Goal: Transaction & Acquisition: Obtain resource

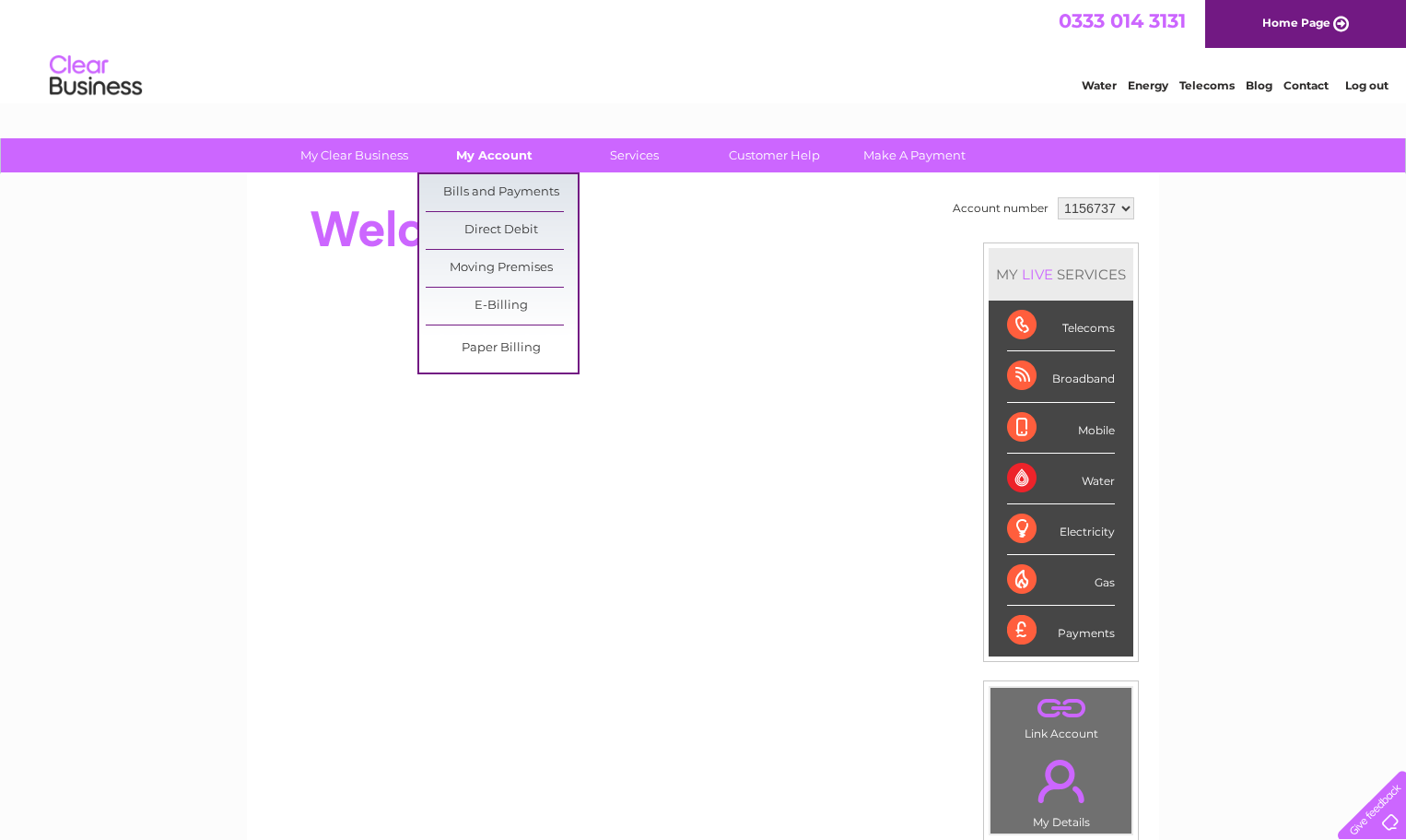
click at [487, 157] on link "My Account" at bounding box center [494, 155] width 152 height 34
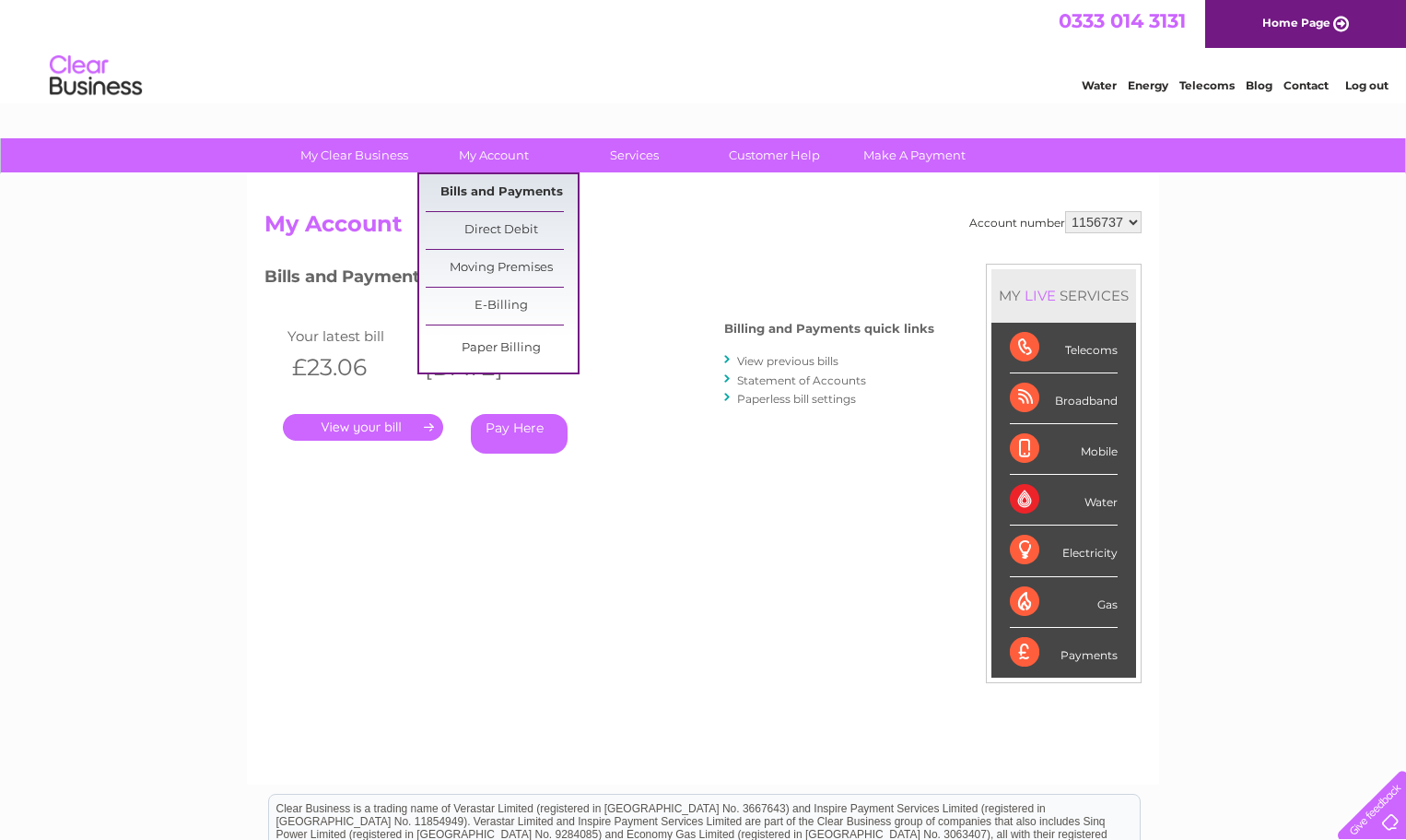
click at [511, 197] on link "Bills and Payments" at bounding box center [502, 193] width 152 height 37
click at [511, 195] on link "Bills and Payments" at bounding box center [502, 193] width 152 height 37
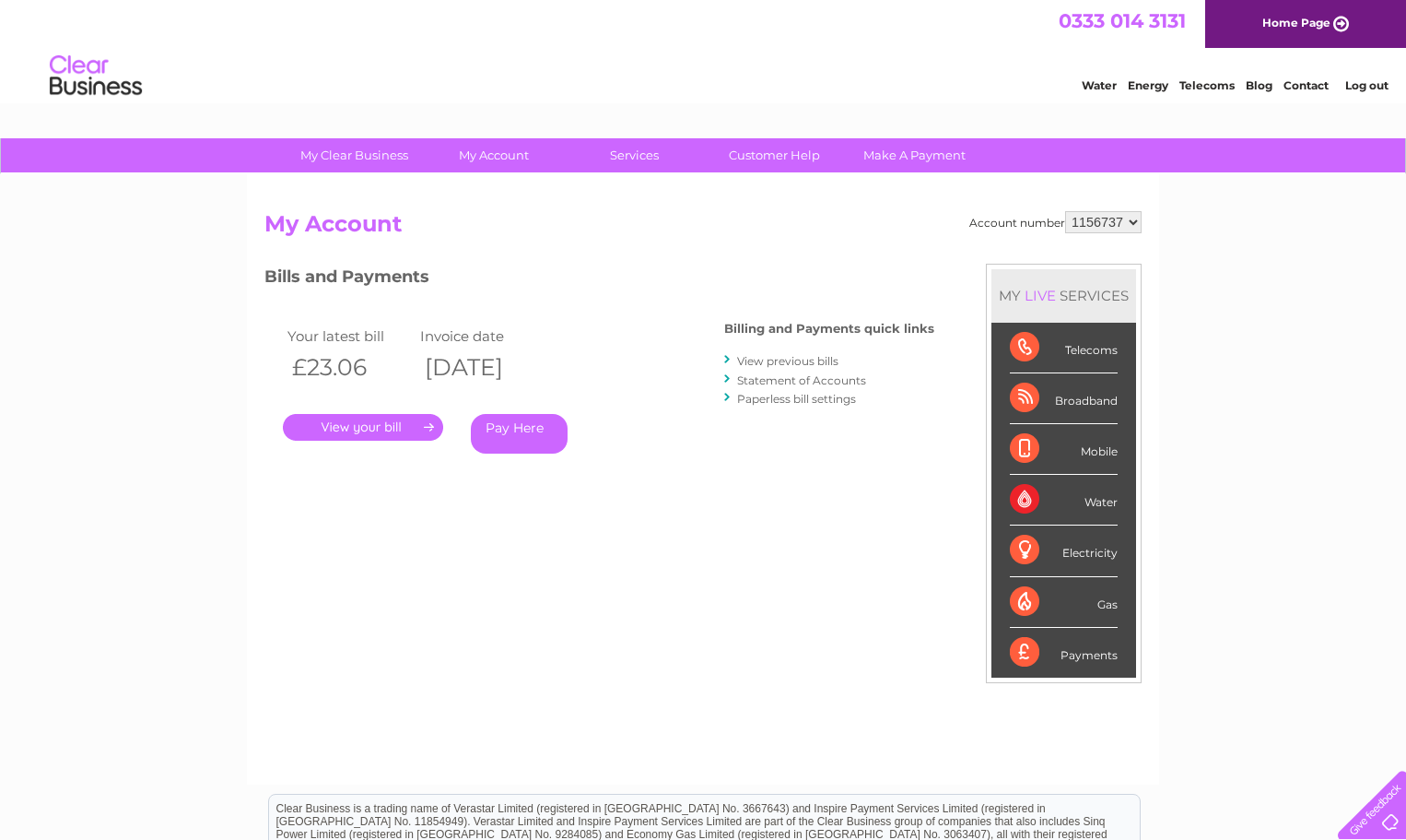
click at [762, 360] on link "View previous bills" at bounding box center [788, 361] width 101 height 14
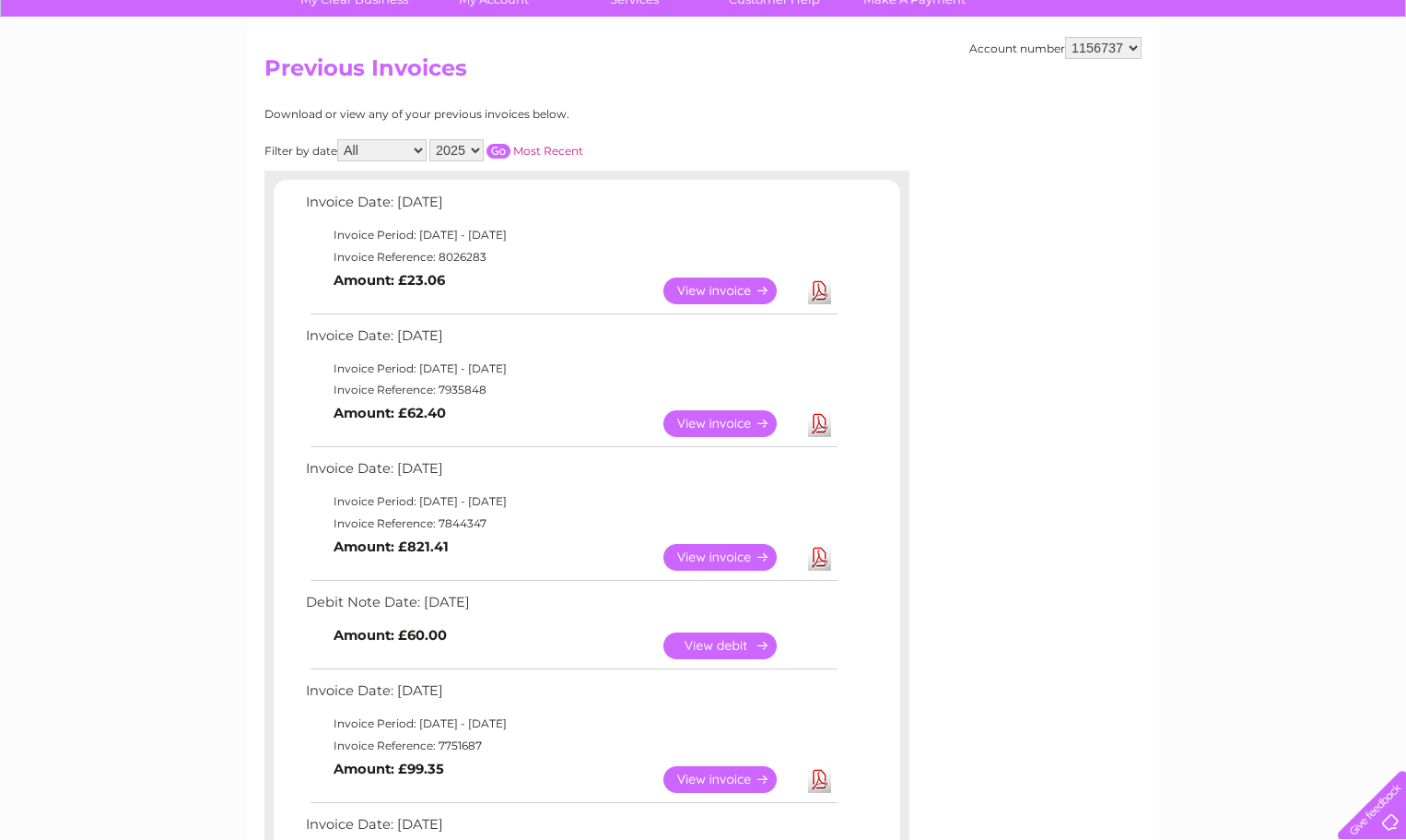
scroll to position [175, 0]
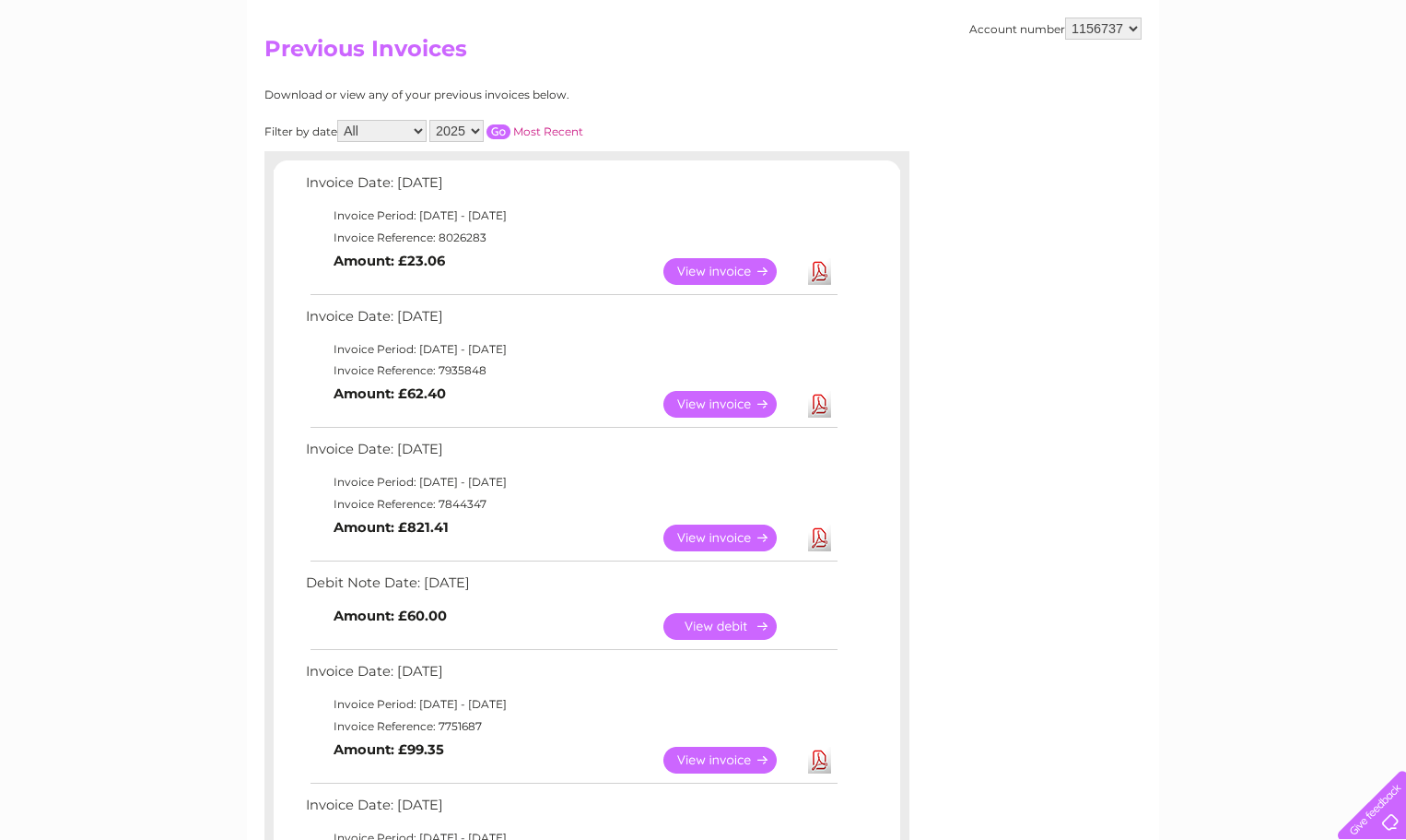
drag, startPoint x: 1247, startPoint y: 384, endPoint x: 1140, endPoint y: 398, distance: 107.9
click at [1140, 398] on div "Account number 1156737 Previous Invoices Download or view any of your previous …" at bounding box center [703, 704] width 913 height 1411
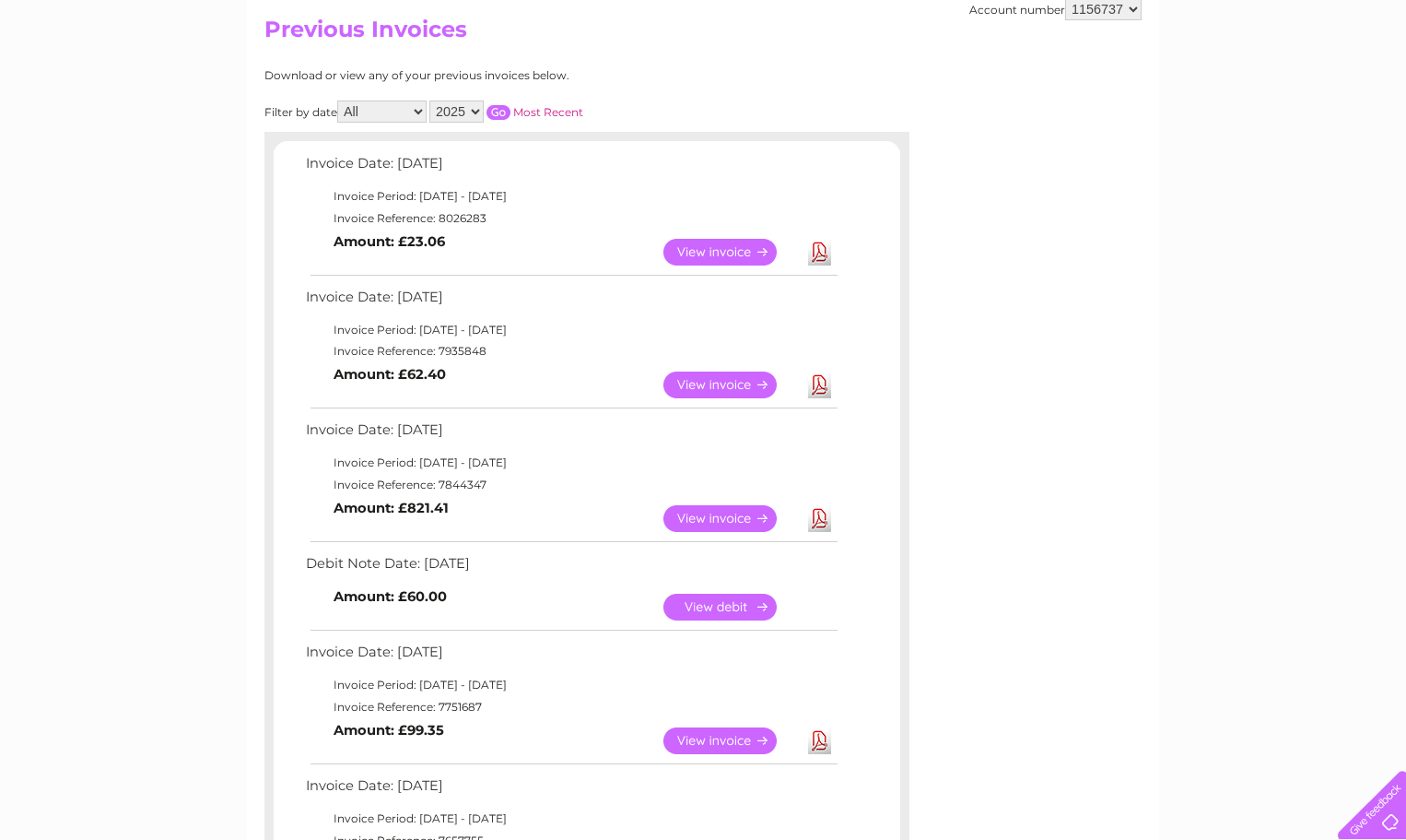
scroll to position [158, 0]
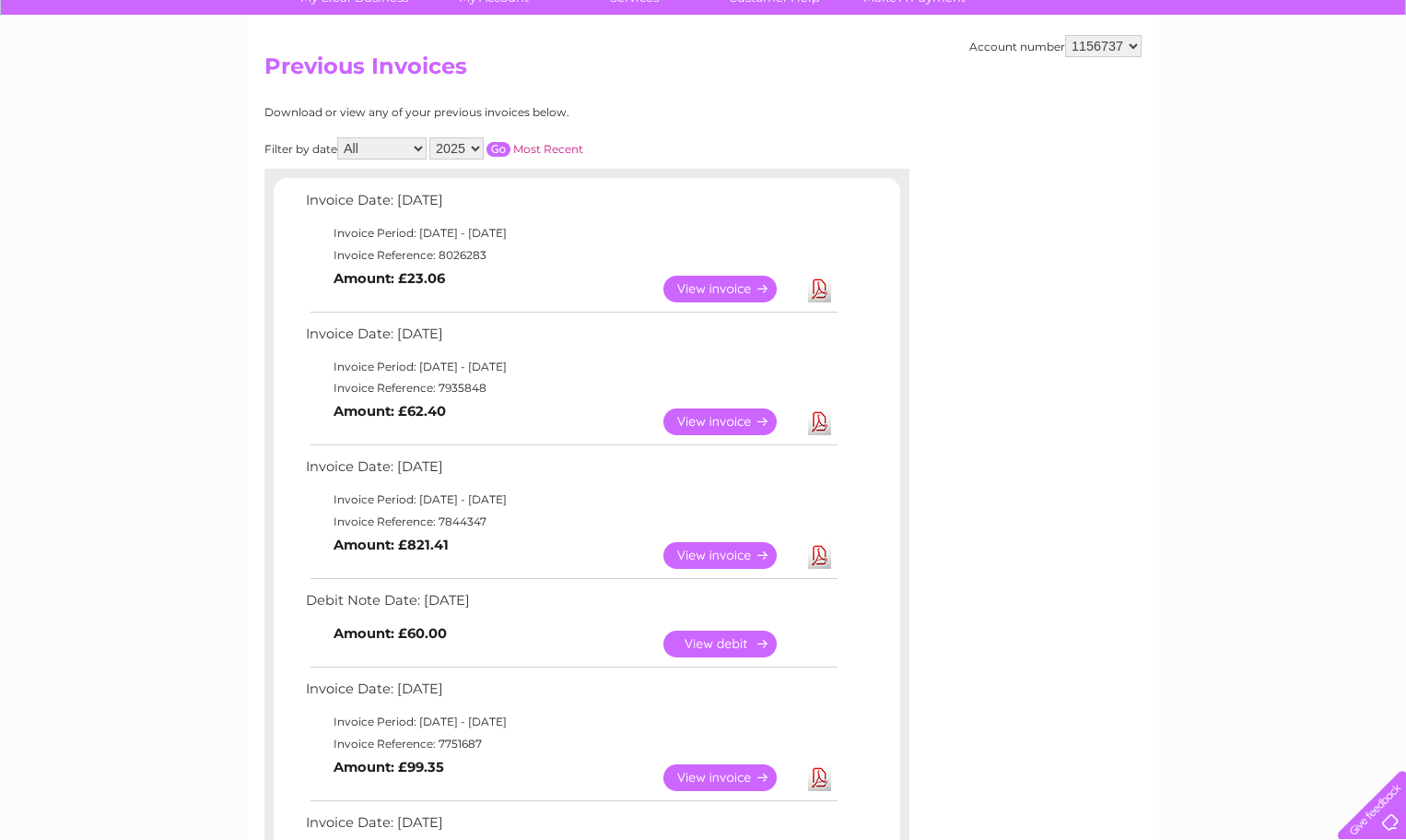
click at [420, 148] on select "All January February March April May June July August September October Novembe…" at bounding box center [382, 148] width 89 height 22
click at [479, 149] on select "2025 2024 2023 2022" at bounding box center [456, 148] width 54 height 22
click at [431, 137] on select "2025 2024 2023 2022" at bounding box center [456, 148] width 54 height 22
click at [508, 152] on input "button" at bounding box center [499, 149] width 24 height 15
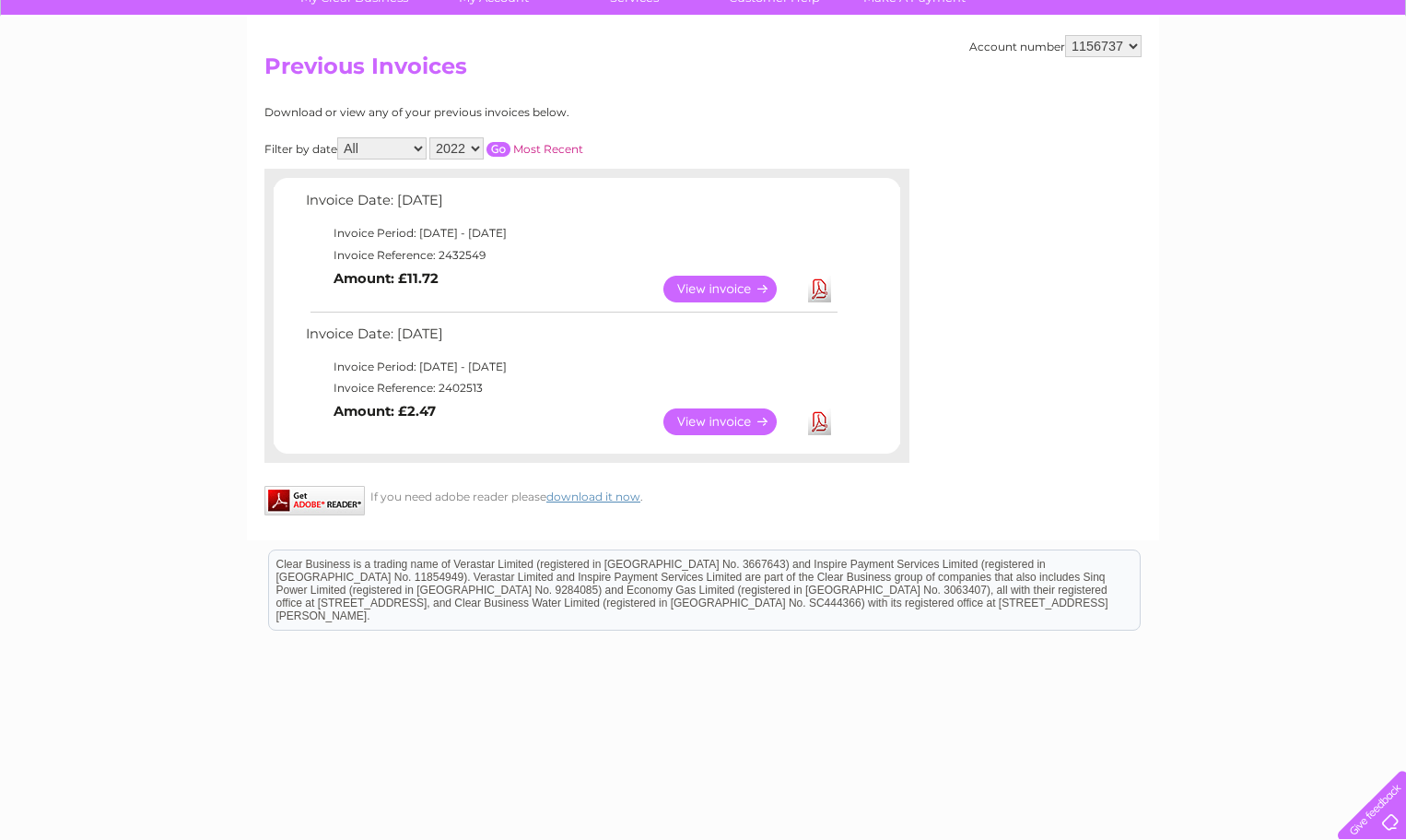
click at [476, 146] on select "2025 2024 2023 2022" at bounding box center [456, 148] width 54 height 22
click at [431, 137] on select "2025 2024 2023 2022" at bounding box center [456, 148] width 54 height 22
click at [503, 150] on input "button" at bounding box center [499, 149] width 24 height 15
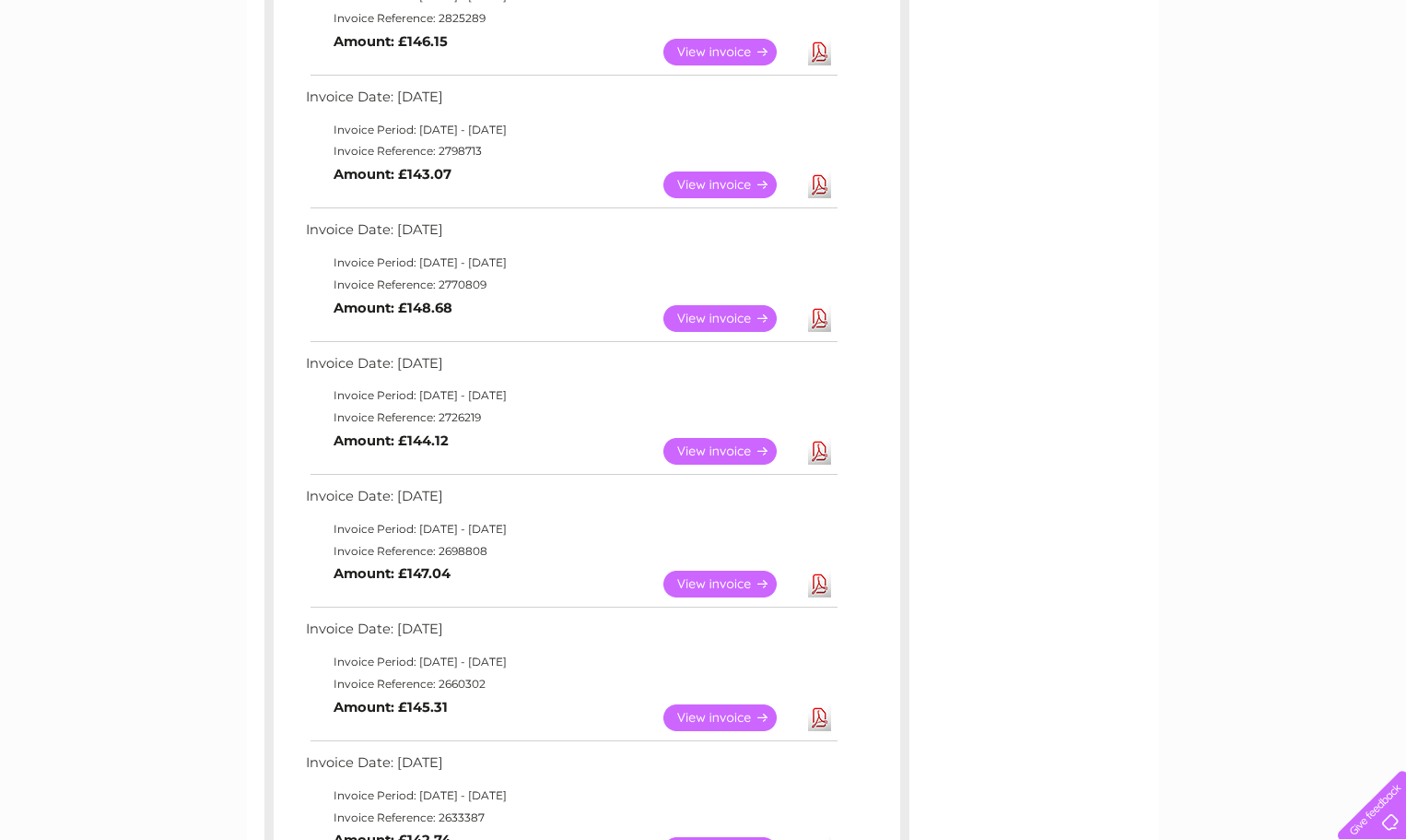
scroll to position [0, 0]
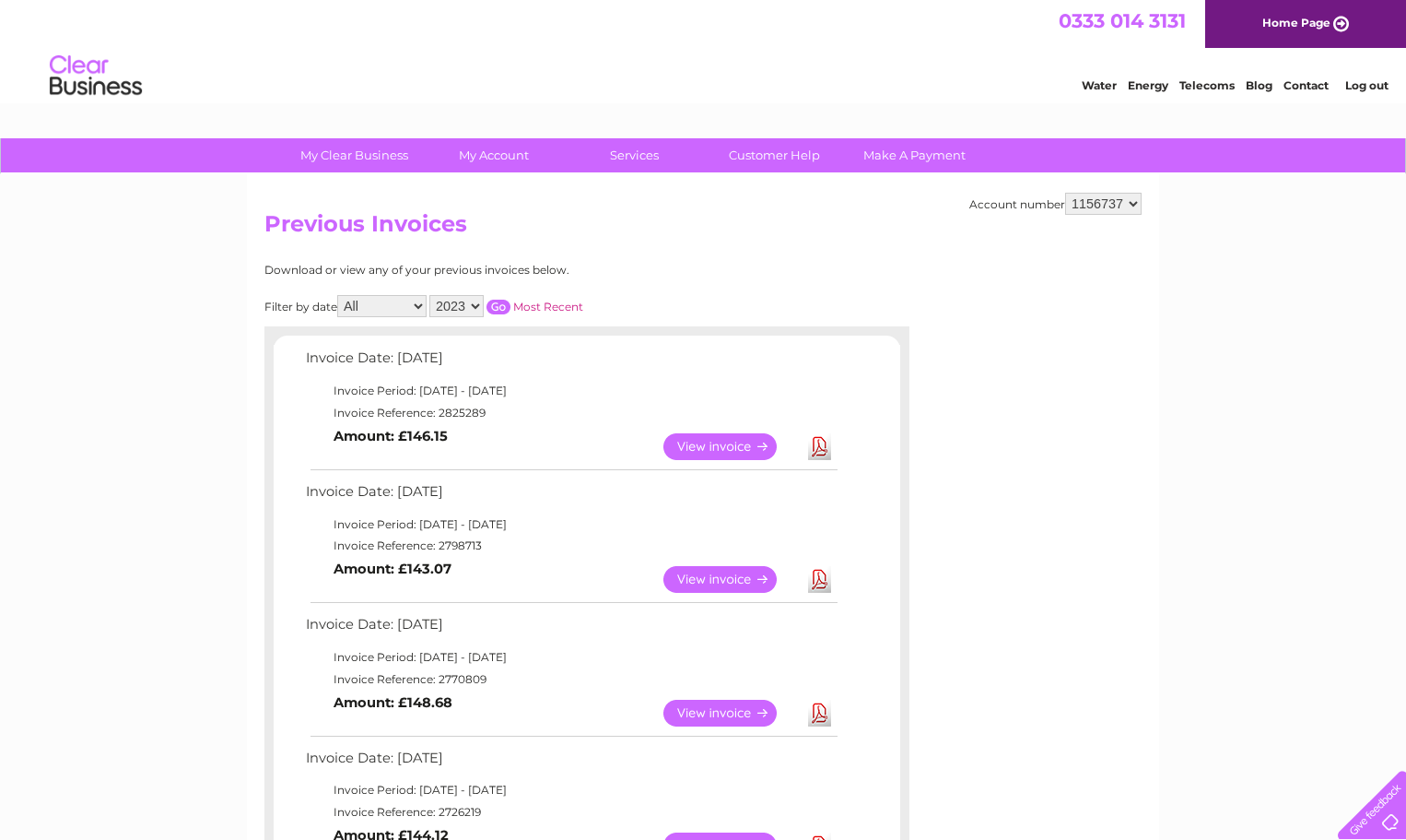
click at [478, 307] on select "2025 2024 2023 2022" at bounding box center [456, 306] width 54 height 22
click at [431, 295] on select "2025 2024 2023 2022" at bounding box center [456, 306] width 54 height 22
click at [505, 305] on input "button" at bounding box center [499, 307] width 24 height 15
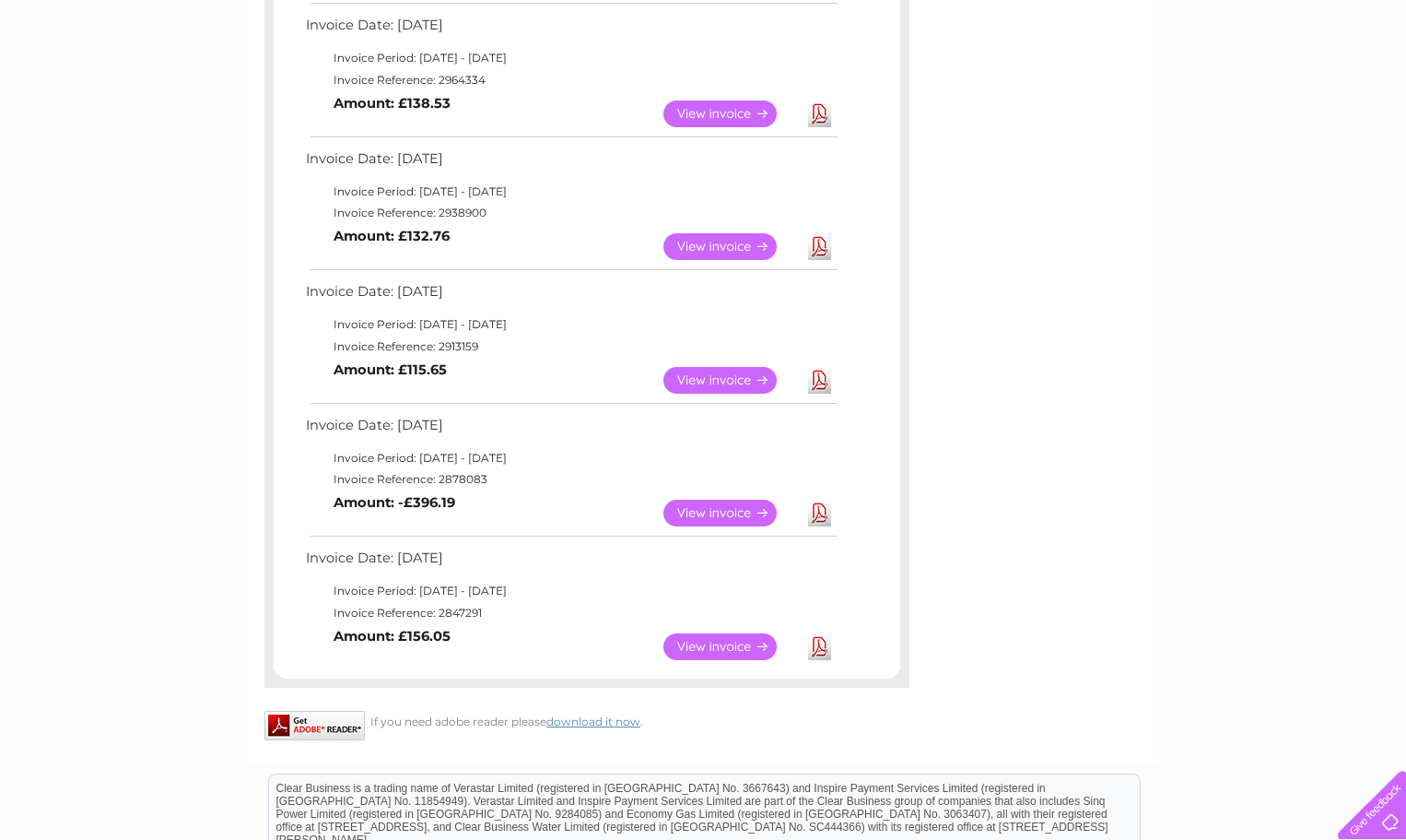
scroll to position [1296, 0]
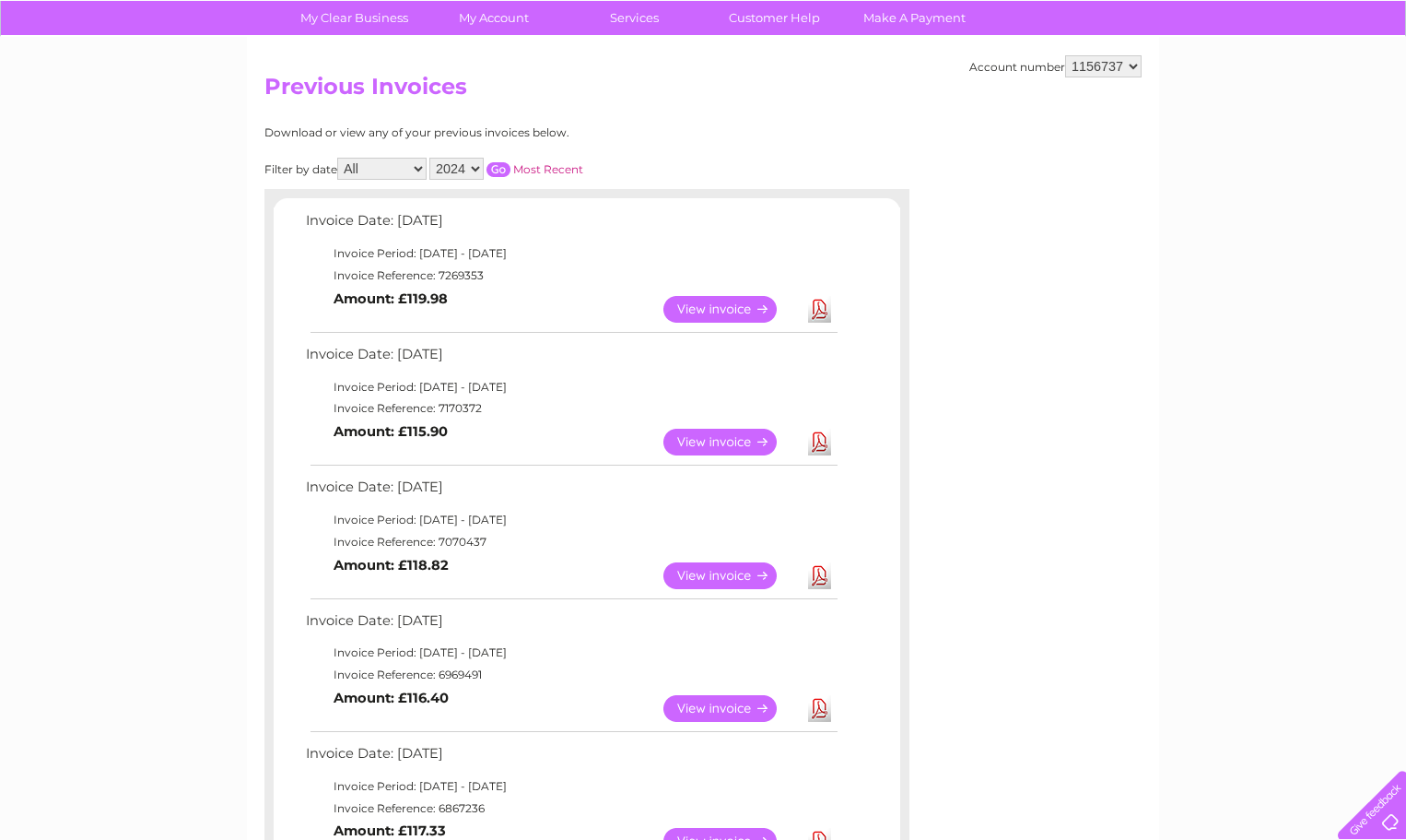
scroll to position [0, 0]
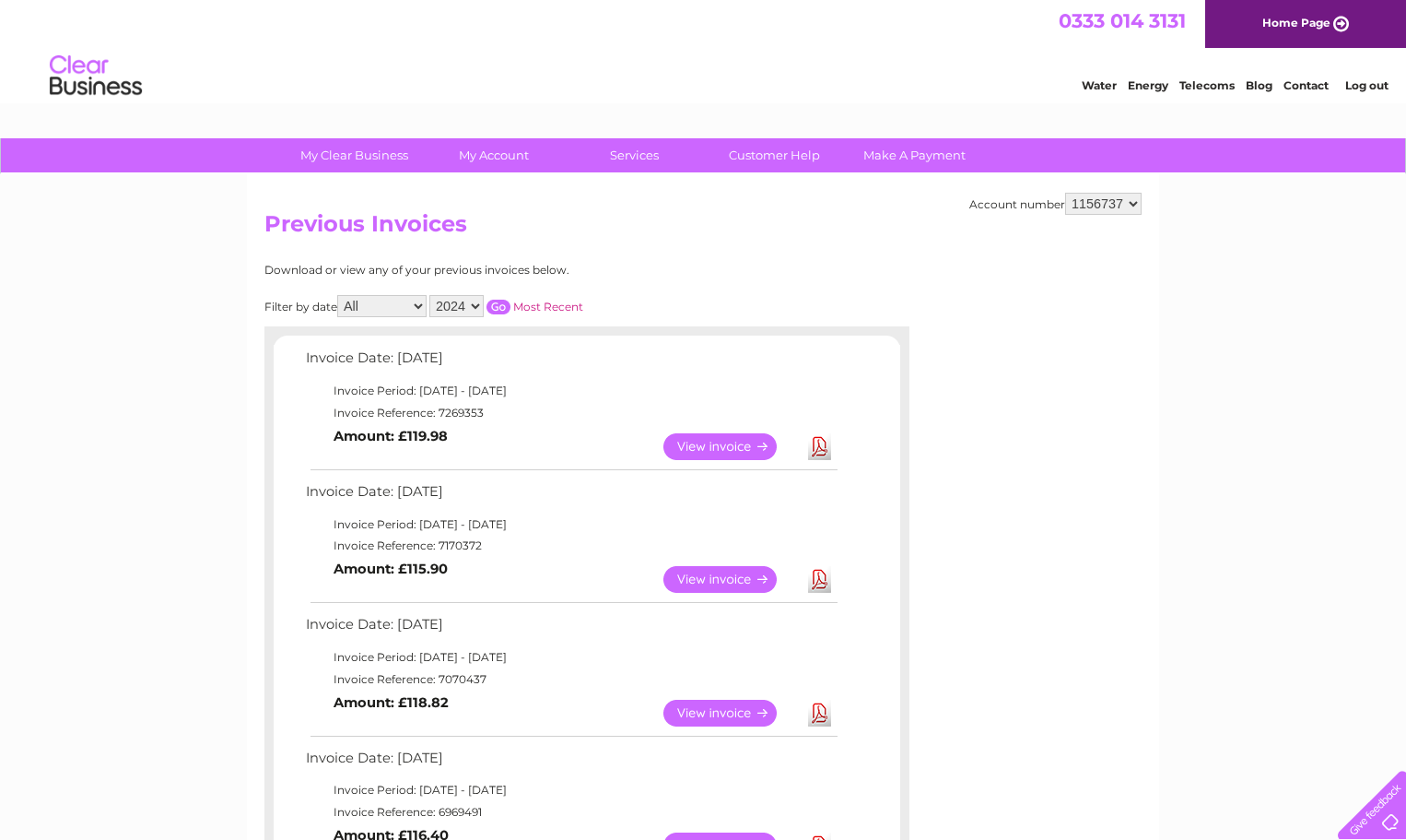
click at [478, 310] on select "2025 2024 2023 2022" at bounding box center [456, 306] width 54 height 22
click at [431, 295] on select "2025 2024 2023 2022" at bounding box center [456, 306] width 54 height 22
click at [496, 309] on input "button" at bounding box center [499, 307] width 24 height 15
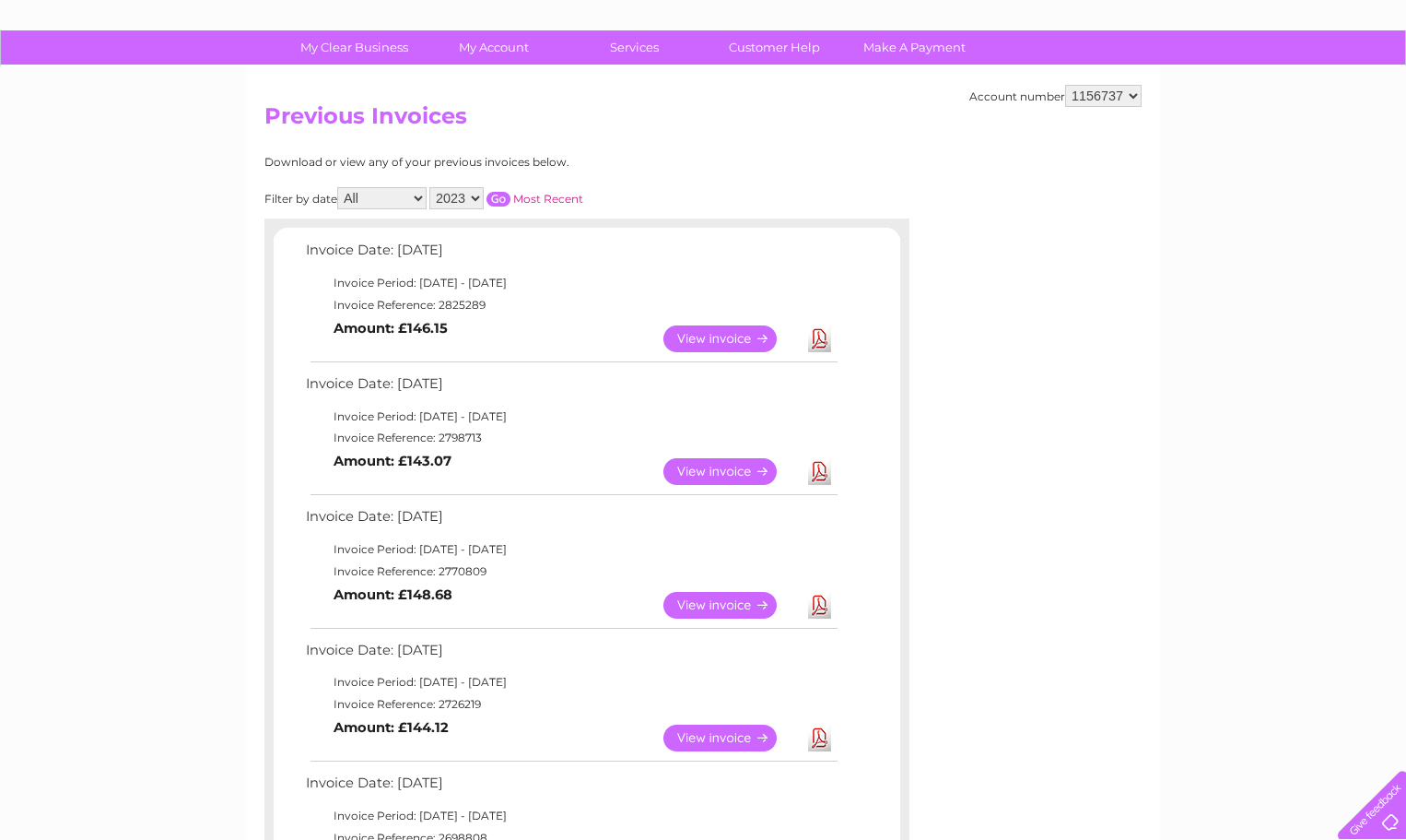
scroll to position [91, 0]
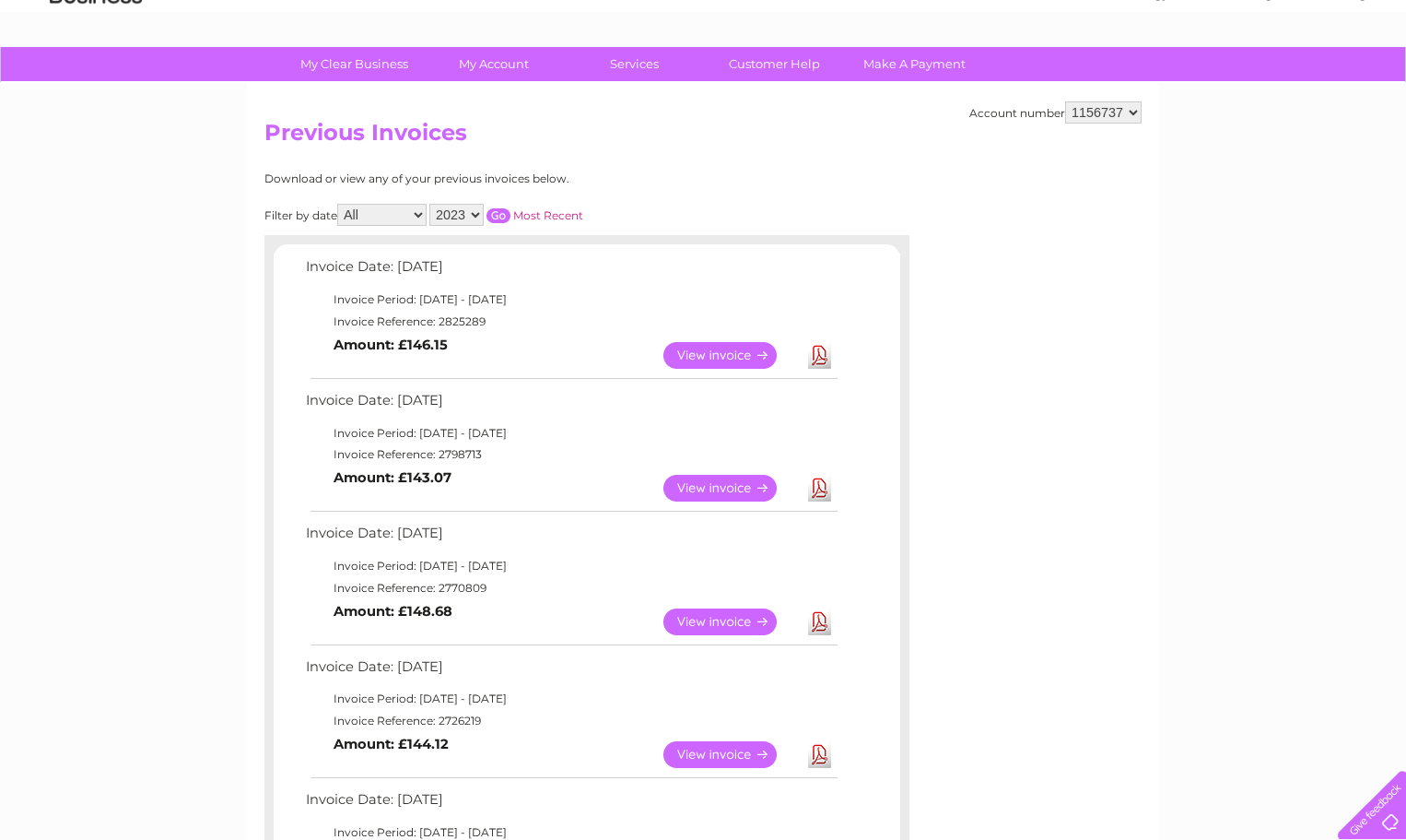
click at [476, 216] on select "2025 2024 2023 2022" at bounding box center [456, 215] width 54 height 22
click at [431, 204] on select "2025 2024 2023 2022" at bounding box center [456, 215] width 54 height 22
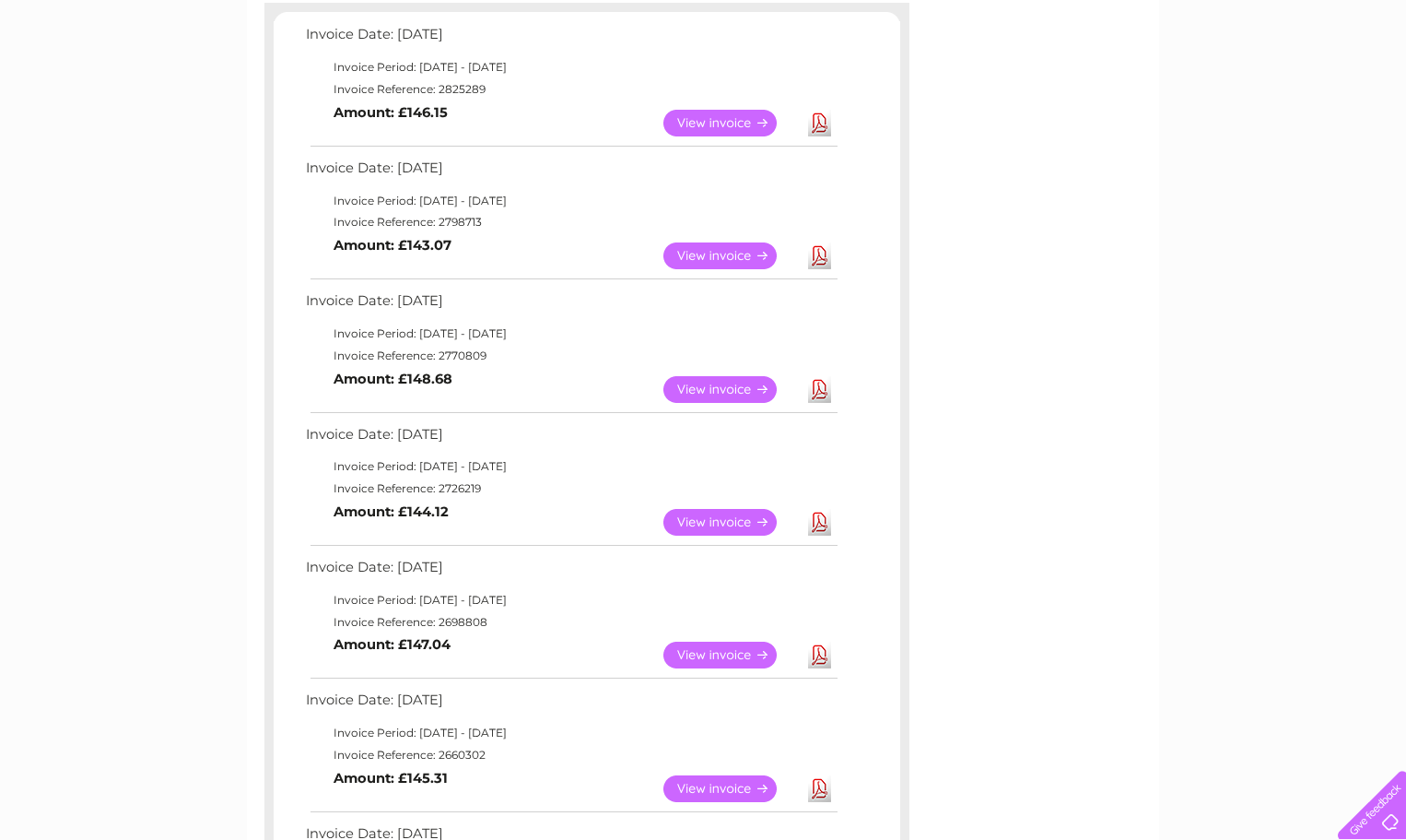
scroll to position [305, 0]
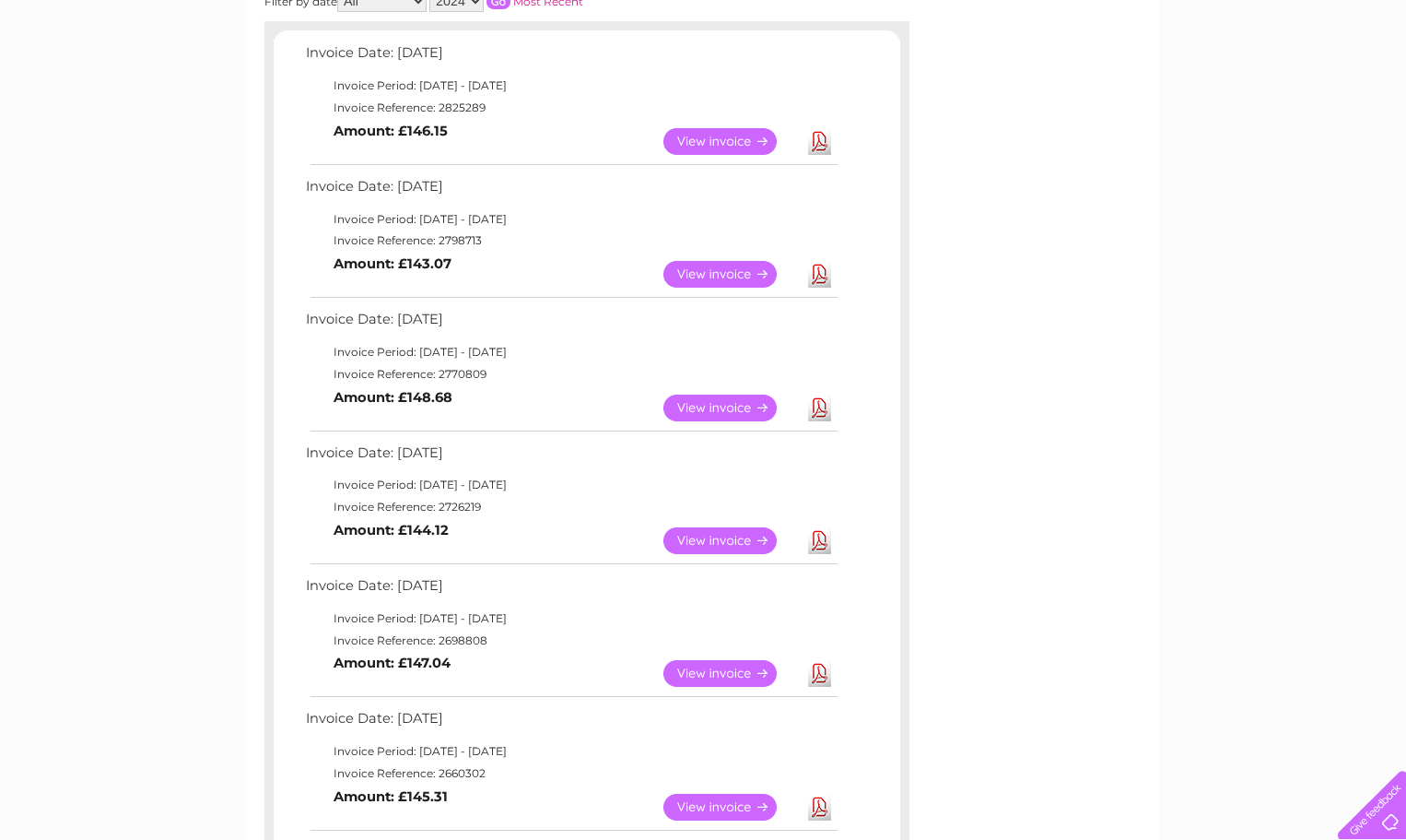
drag, startPoint x: 1358, startPoint y: 173, endPoint x: 1351, endPoint y: 112, distance: 61.4
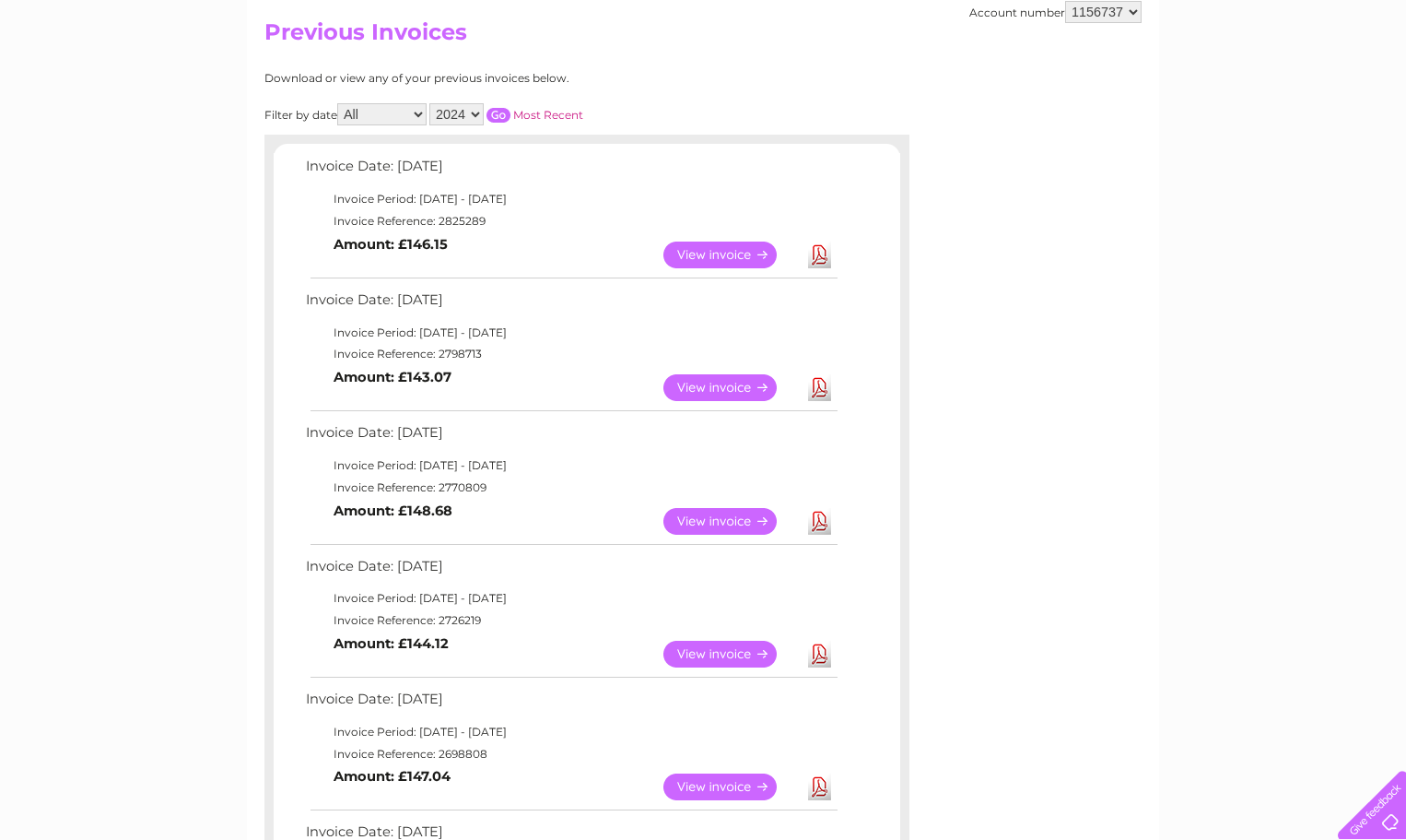
scroll to position [132, 0]
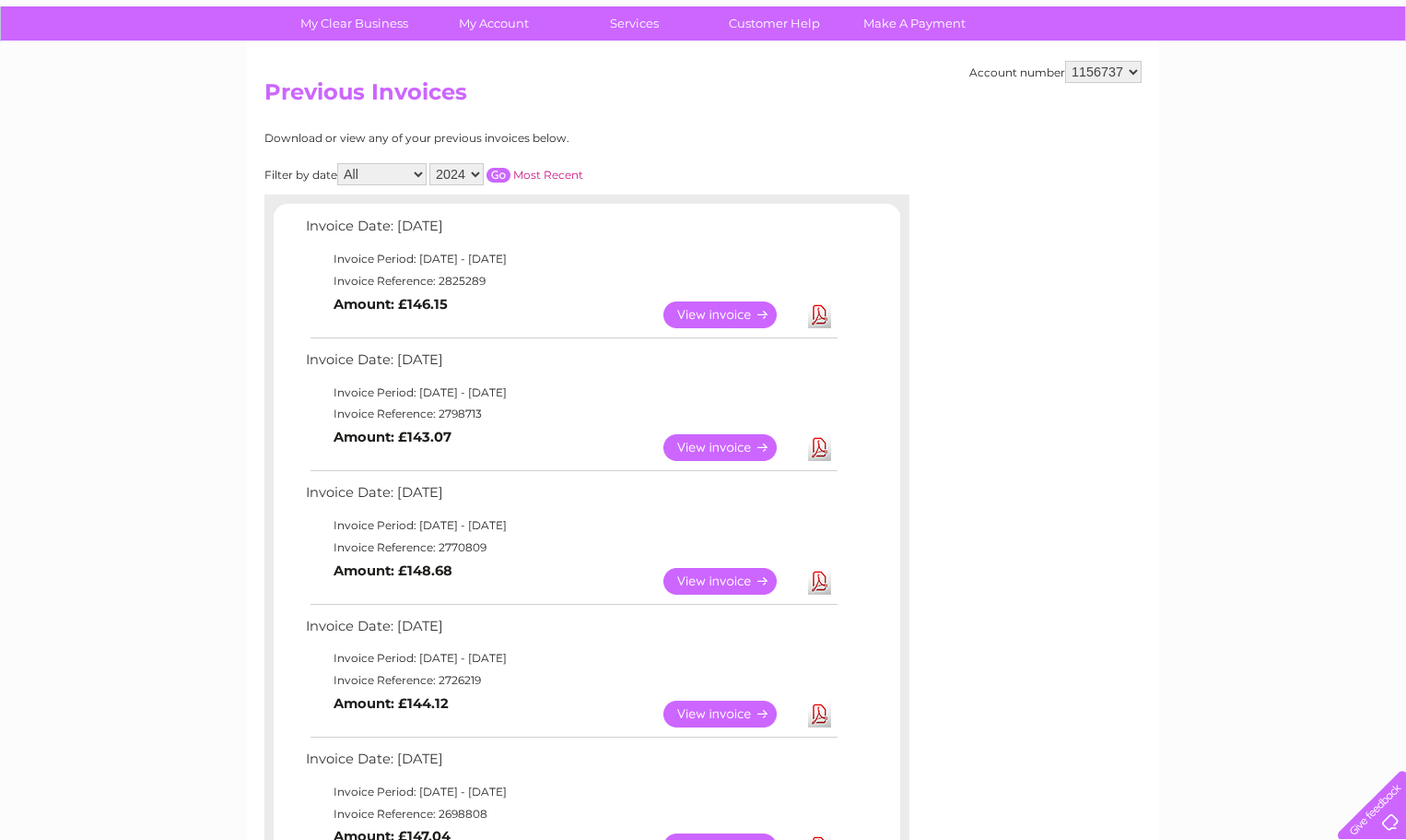
click at [478, 173] on select "2025 2024 2023 2022" at bounding box center [456, 174] width 54 height 22
click at [431, 163] on select "2025 2024 2023 2022" at bounding box center [456, 174] width 54 height 22
click at [499, 176] on input "button" at bounding box center [499, 175] width 24 height 15
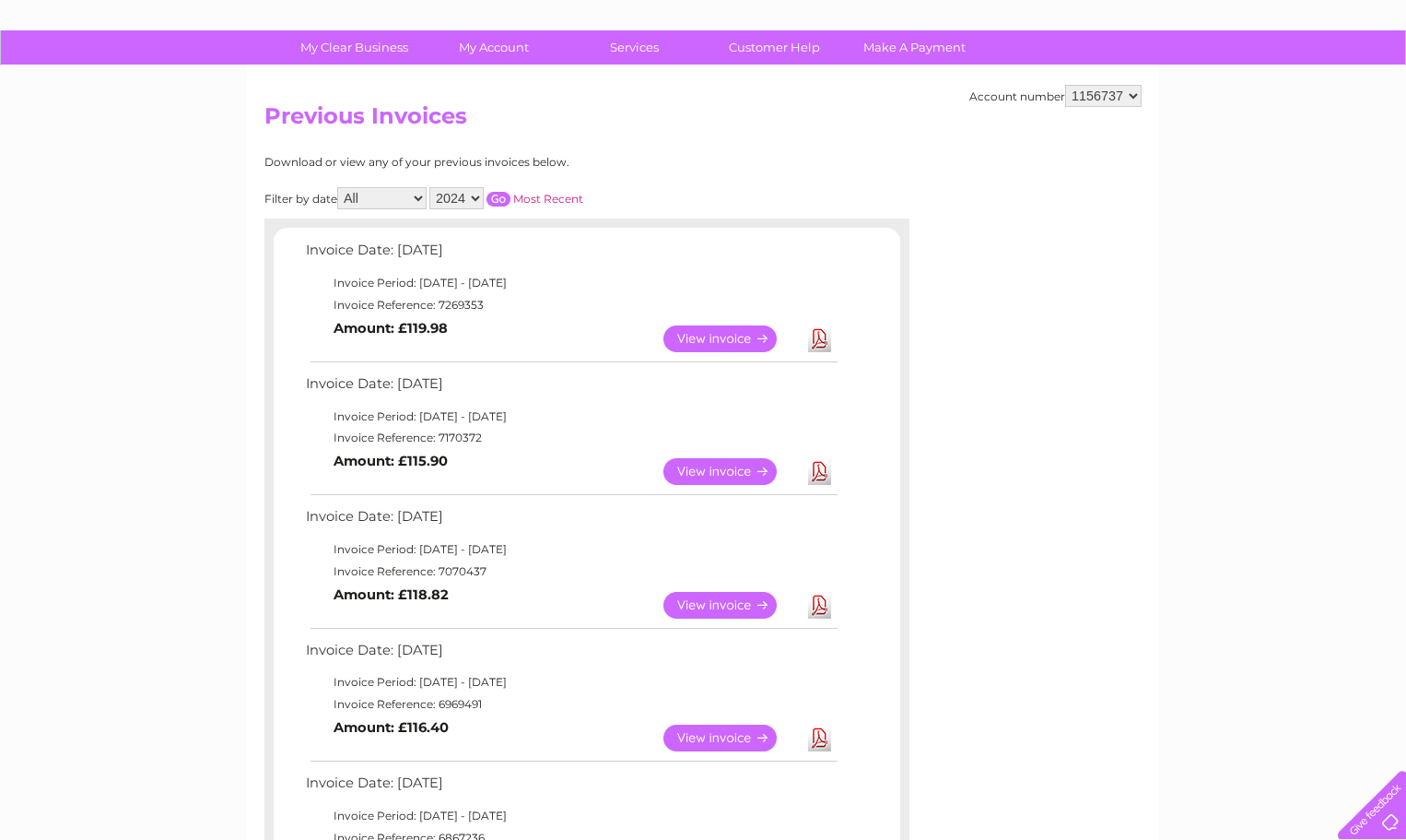
scroll to position [21, 0]
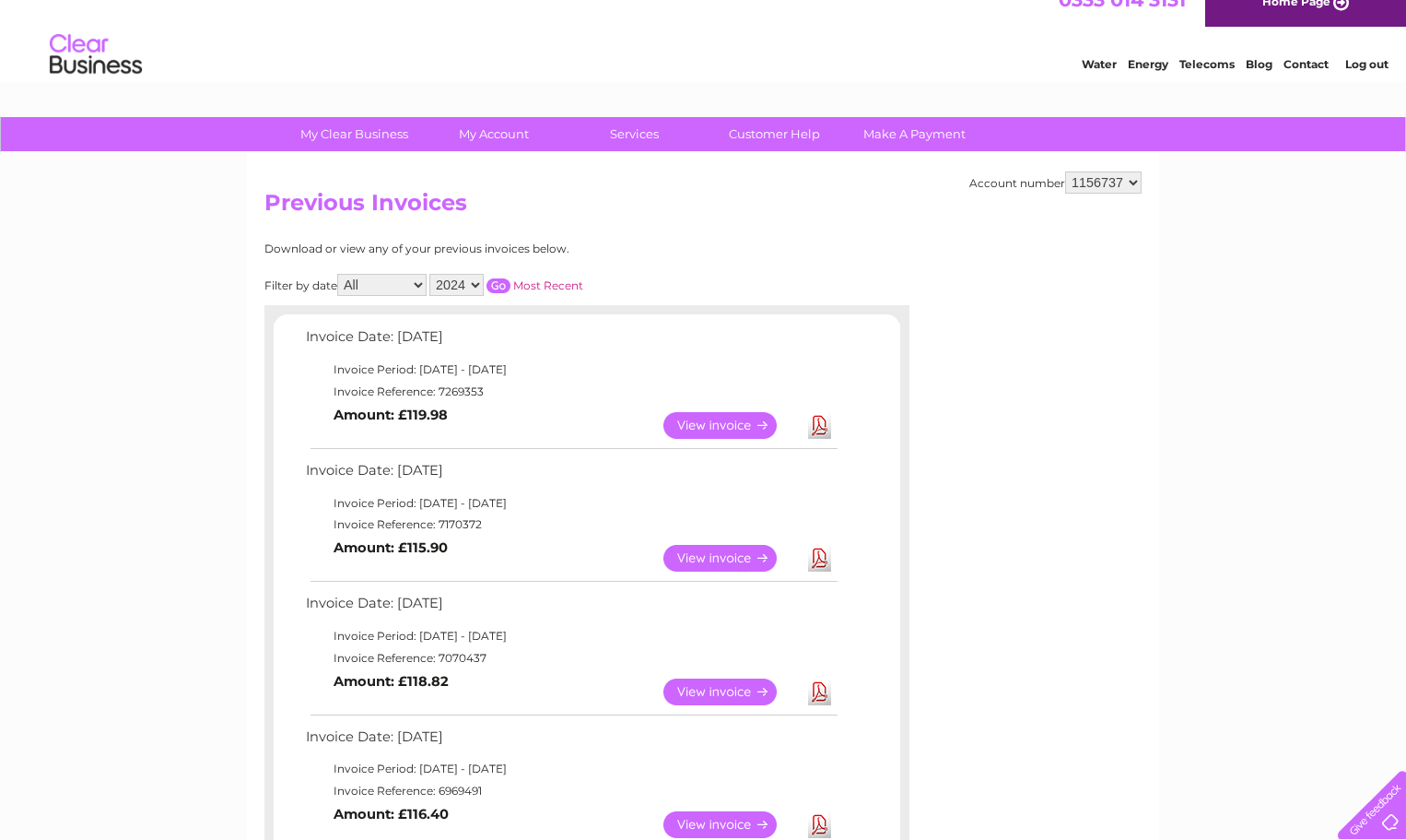
click at [479, 288] on select "2025 2024 2023 2022" at bounding box center [456, 285] width 54 height 22
click at [431, 274] on select "2025 2024 2023 2022" at bounding box center [456, 285] width 54 height 22
click at [504, 288] on input "button" at bounding box center [499, 286] width 24 height 15
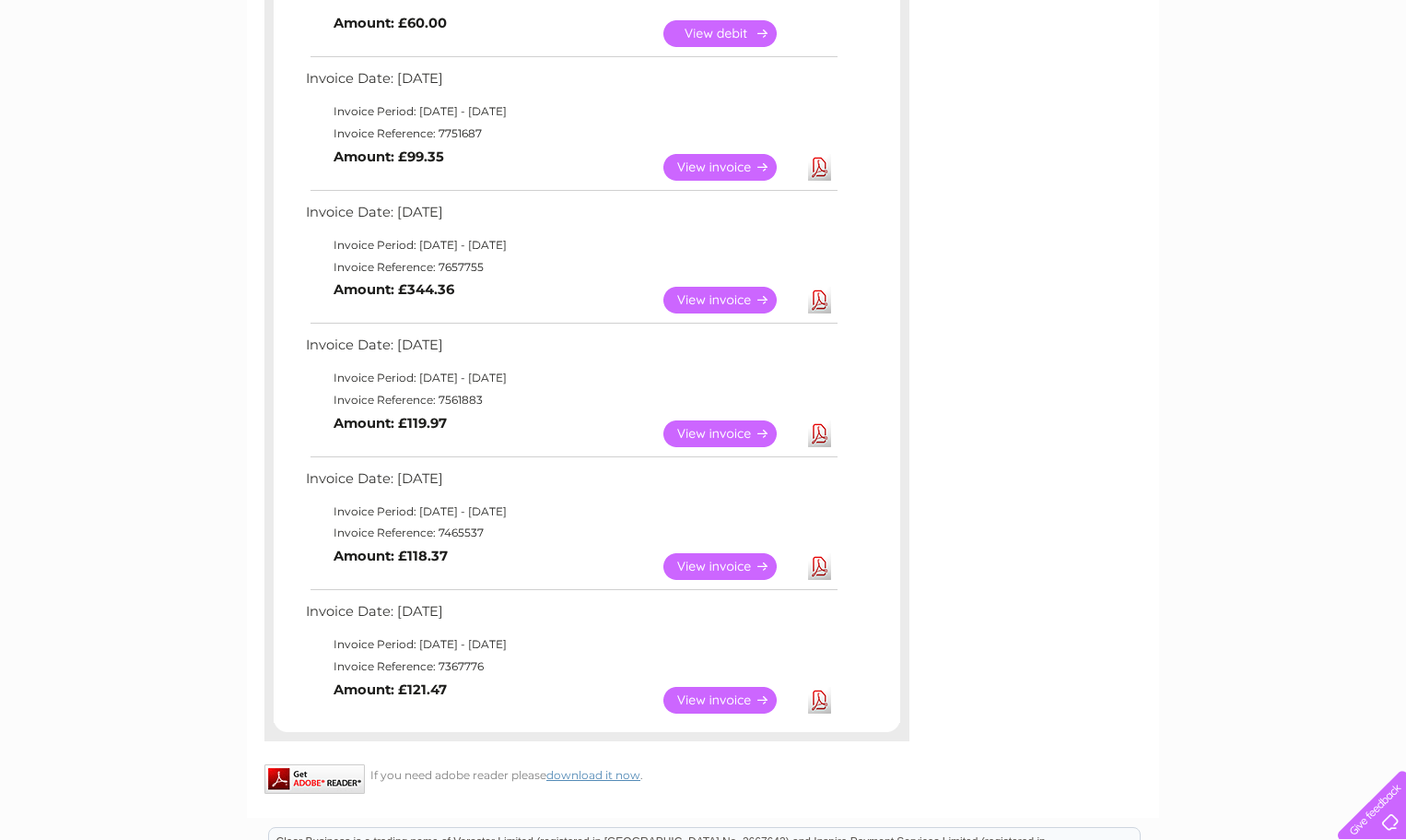
scroll to position [766, 0]
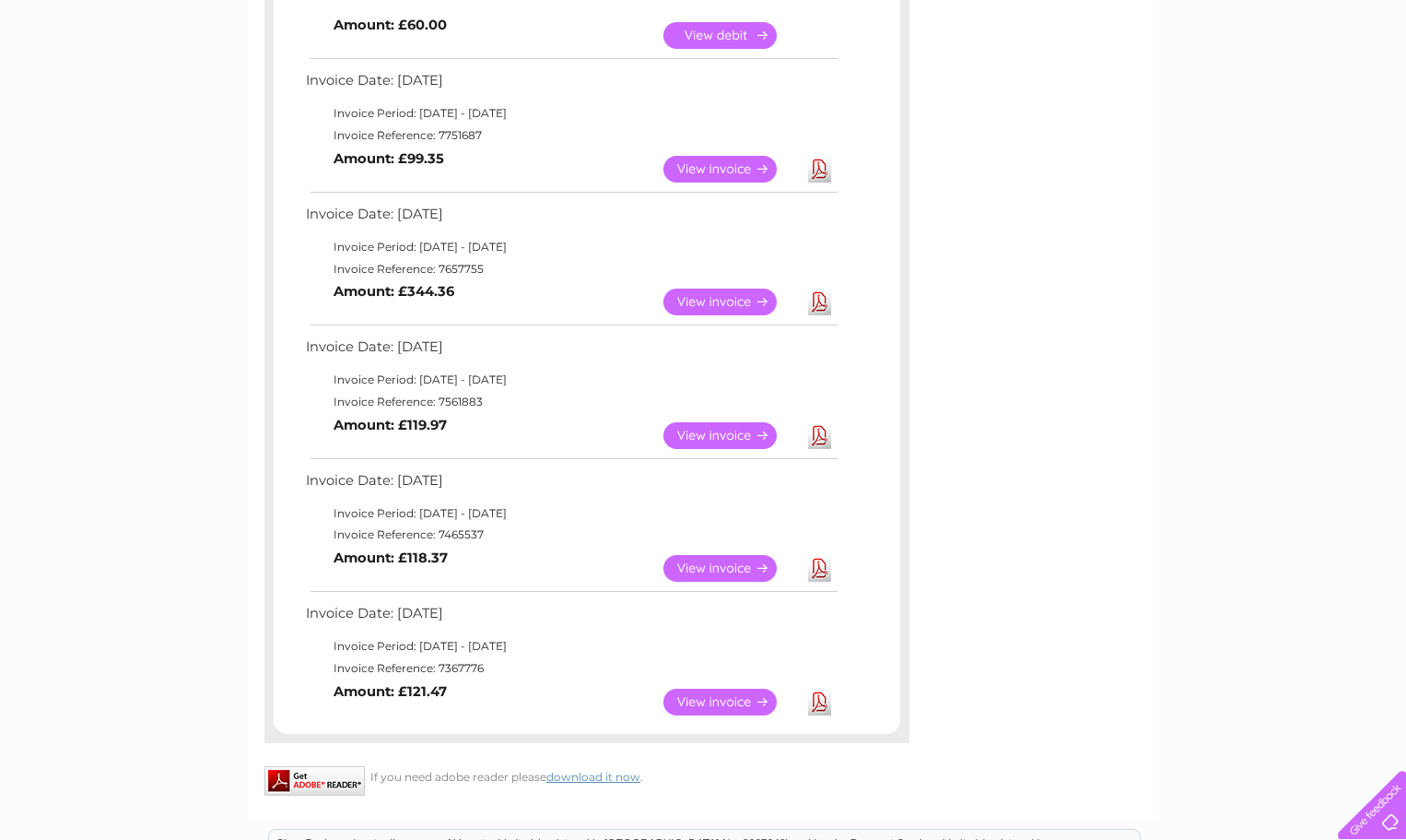
click at [820, 305] on link "Download" at bounding box center [820, 302] width 23 height 27
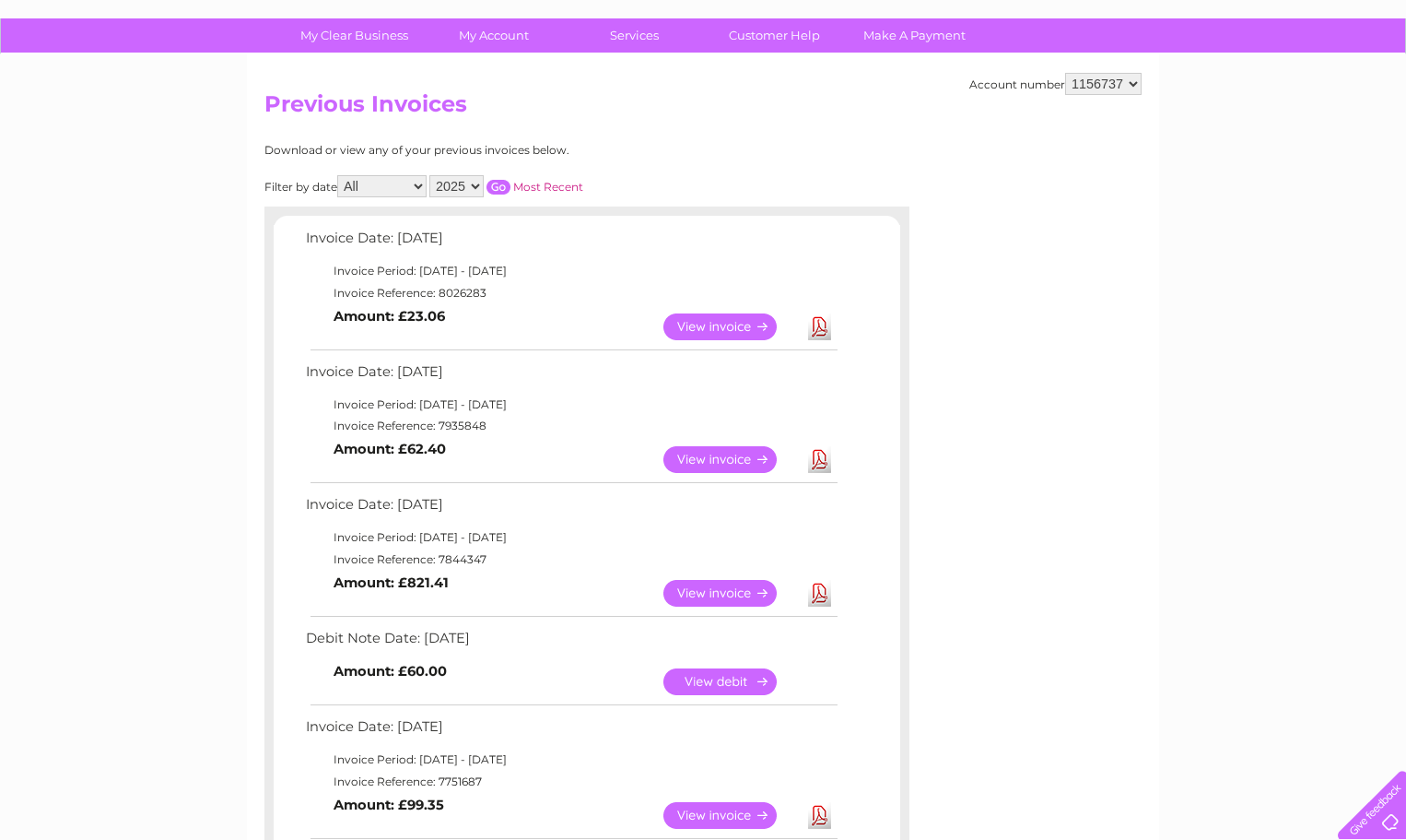
scroll to position [35, 0]
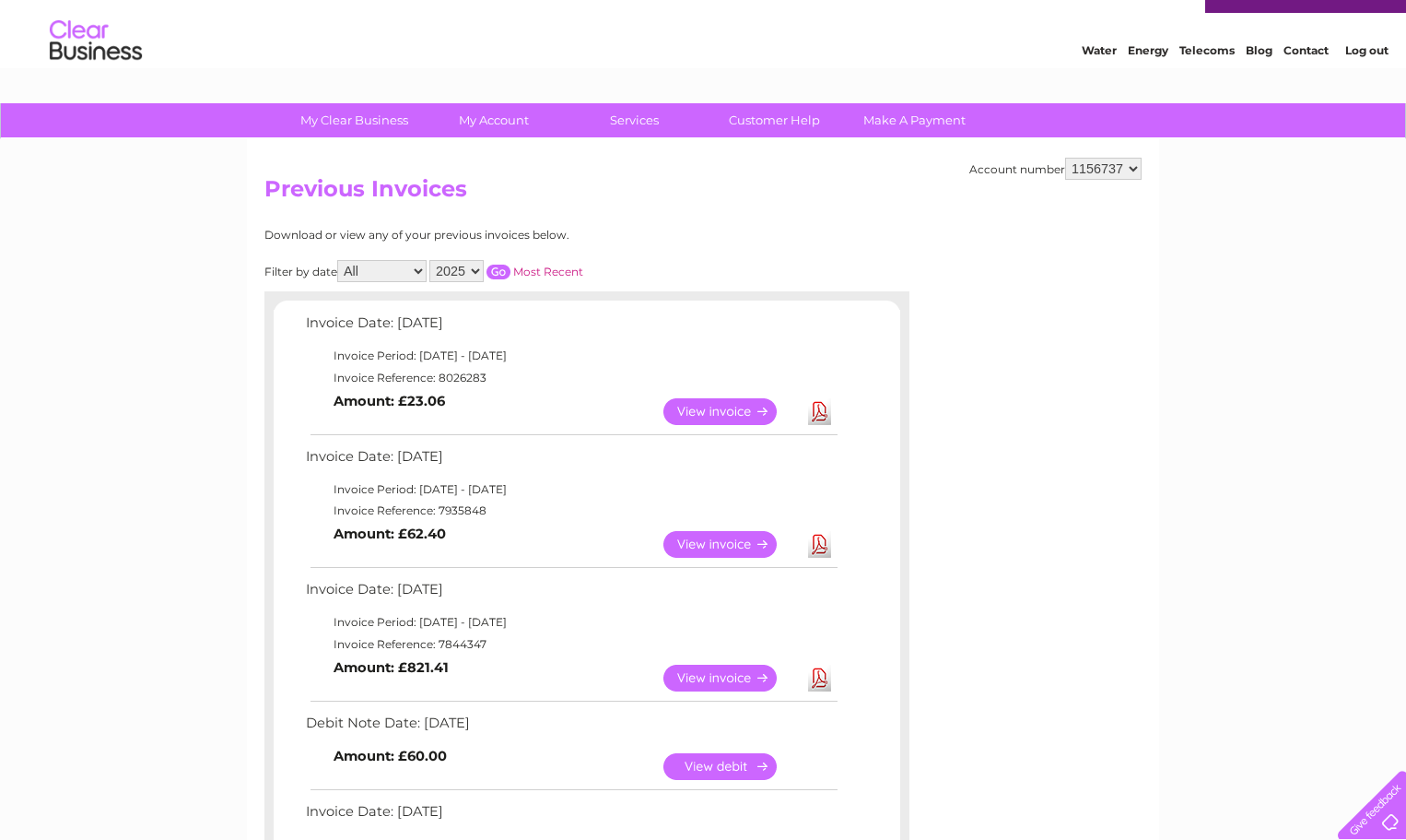
click at [477, 273] on select "2025 2024 2023 2022" at bounding box center [456, 271] width 54 height 22
click at [421, 274] on select "All January February March April May June July August September October Novembe…" at bounding box center [382, 271] width 89 height 22
click at [477, 272] on select "2025 2024 2023 2022" at bounding box center [456, 271] width 54 height 22
select select "2022"
click at [431, 260] on select "2025 2024 2023 2022" at bounding box center [456, 271] width 54 height 22
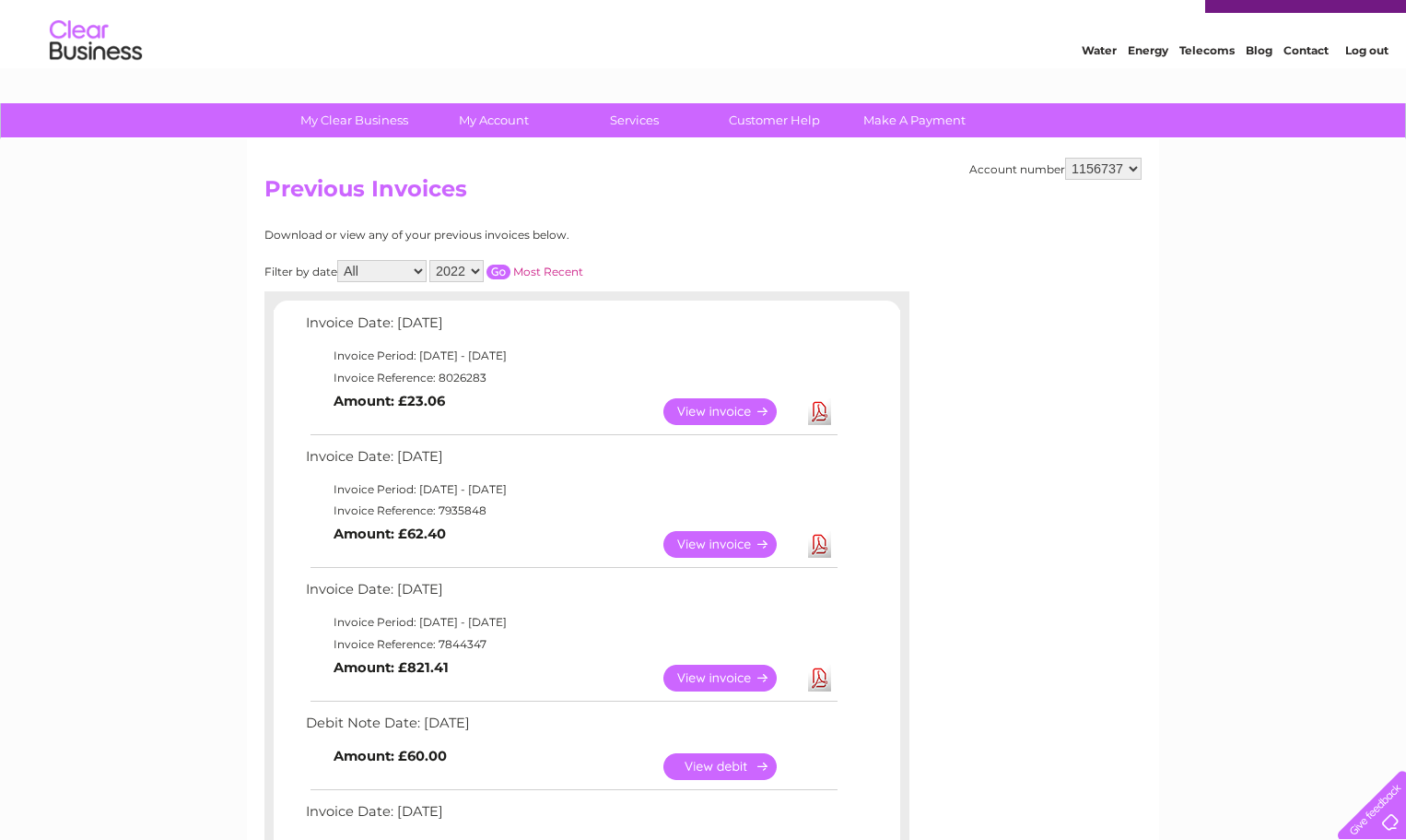
click at [421, 272] on select "All January February March April May June July August September October Novembe…" at bounding box center [382, 271] width 89 height 22
click at [501, 269] on input "button" at bounding box center [499, 272] width 24 height 15
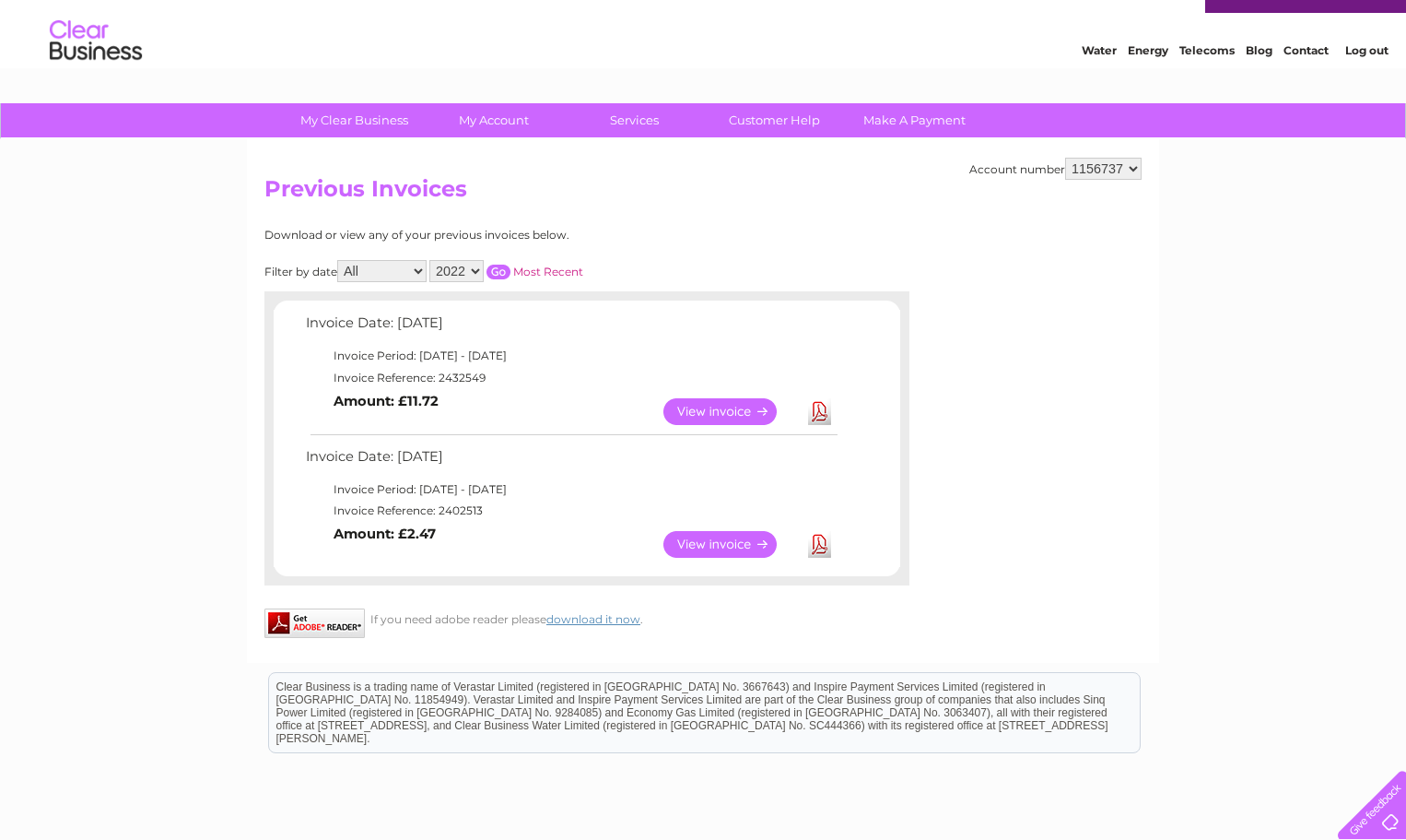
click at [754, 548] on link "View" at bounding box center [731, 544] width 136 height 27
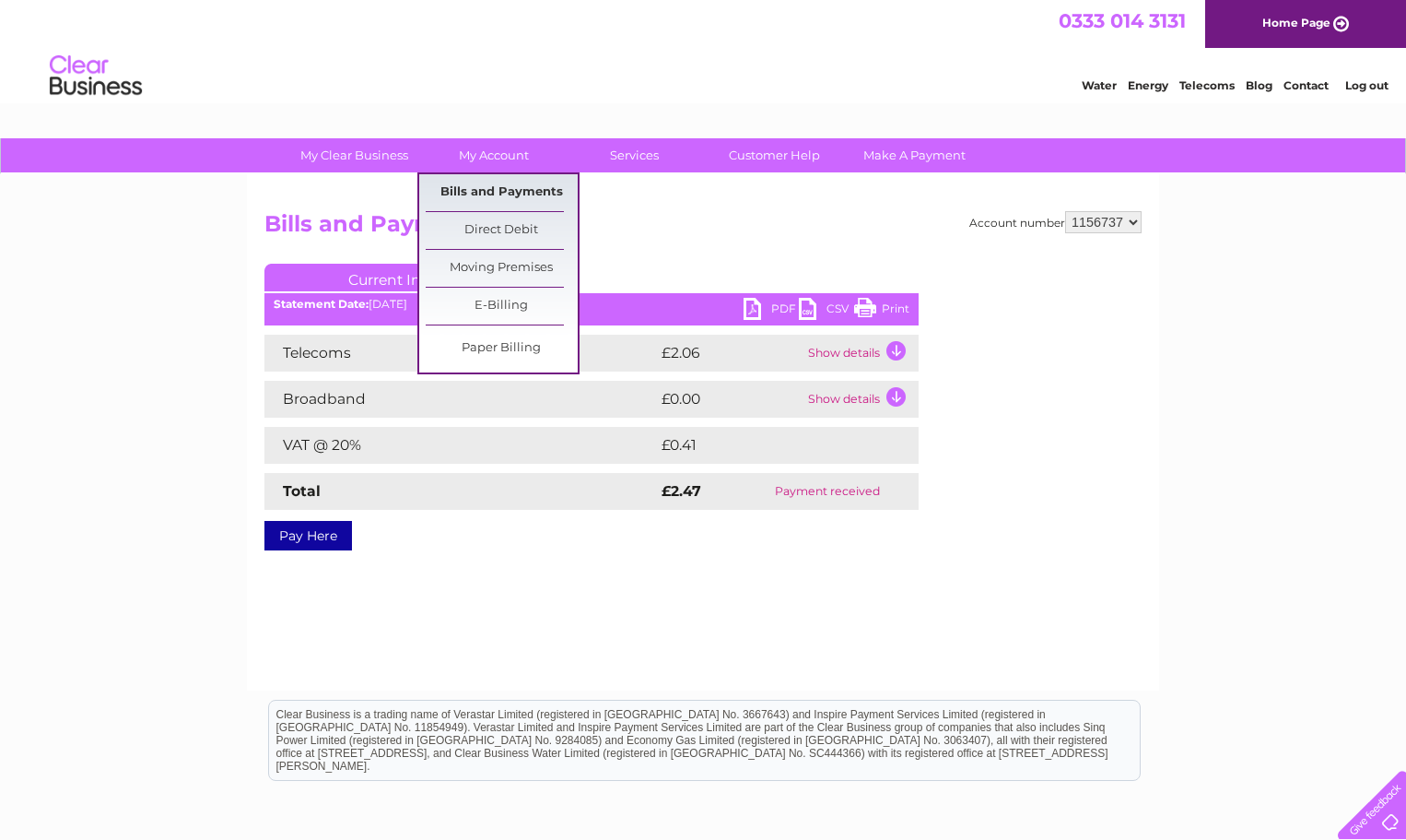
click at [489, 191] on link "Bills and Payments" at bounding box center [502, 193] width 152 height 37
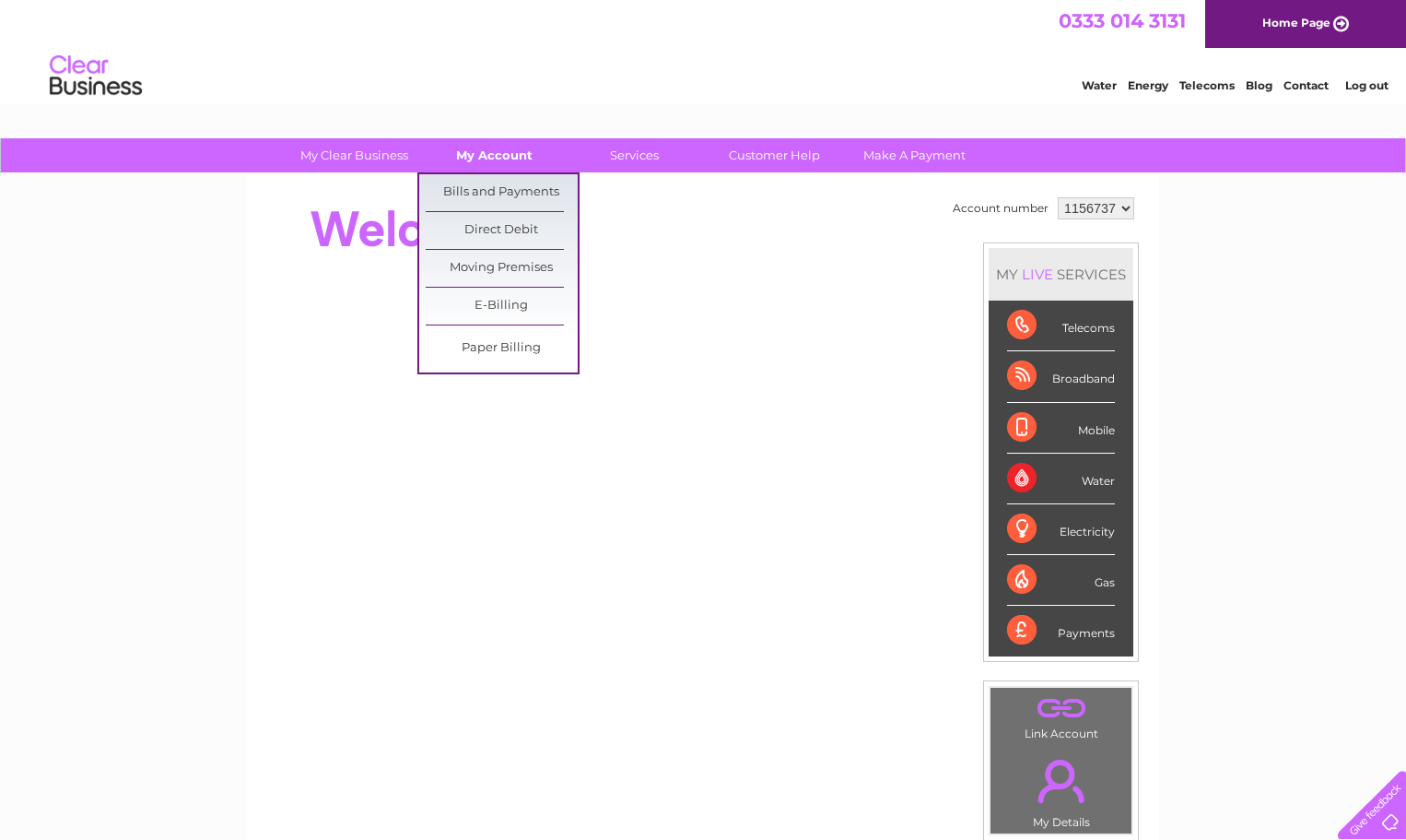
click at [486, 160] on link "My Account" at bounding box center [494, 155] width 152 height 34
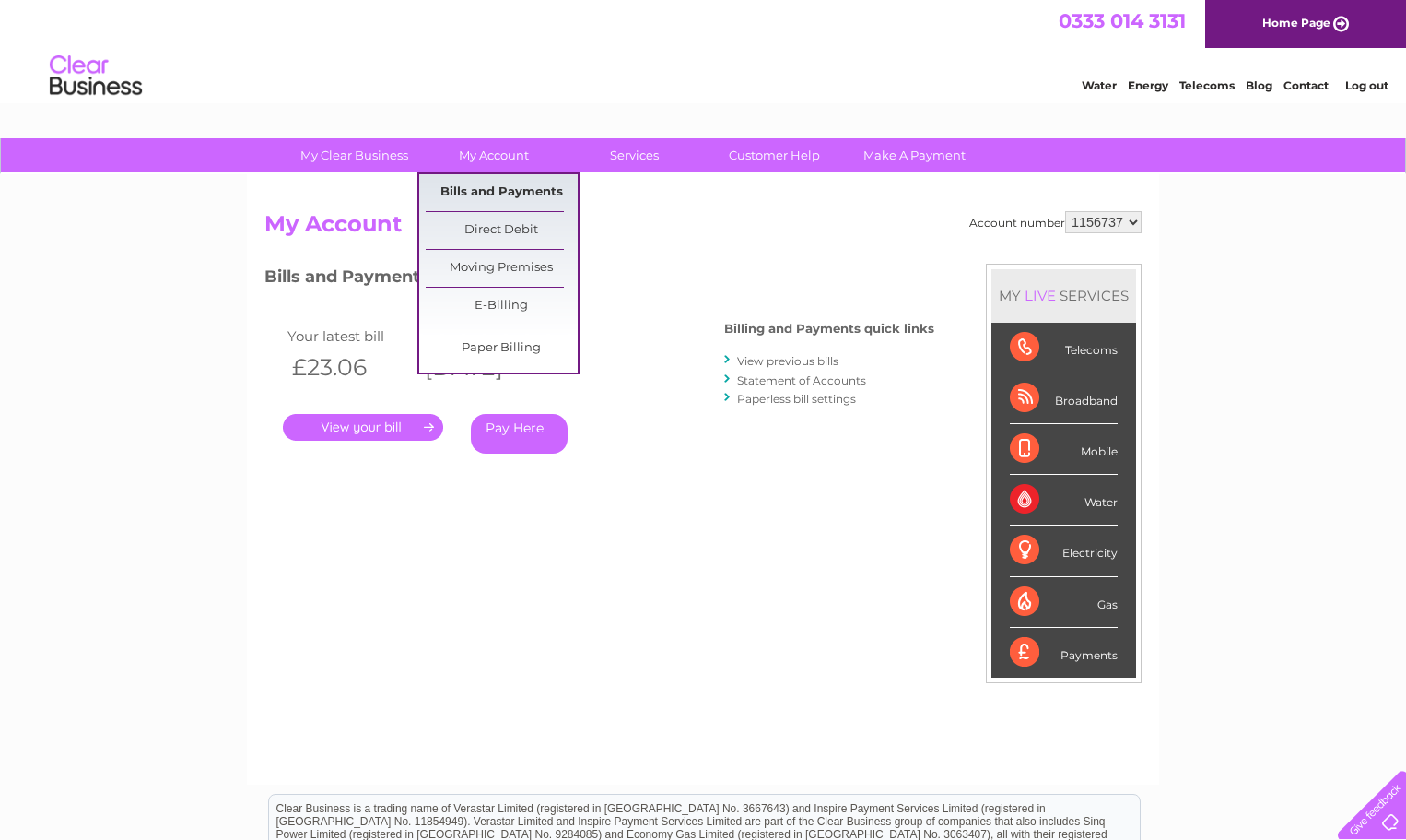
click at [492, 195] on link "Bills and Payments" at bounding box center [502, 193] width 152 height 37
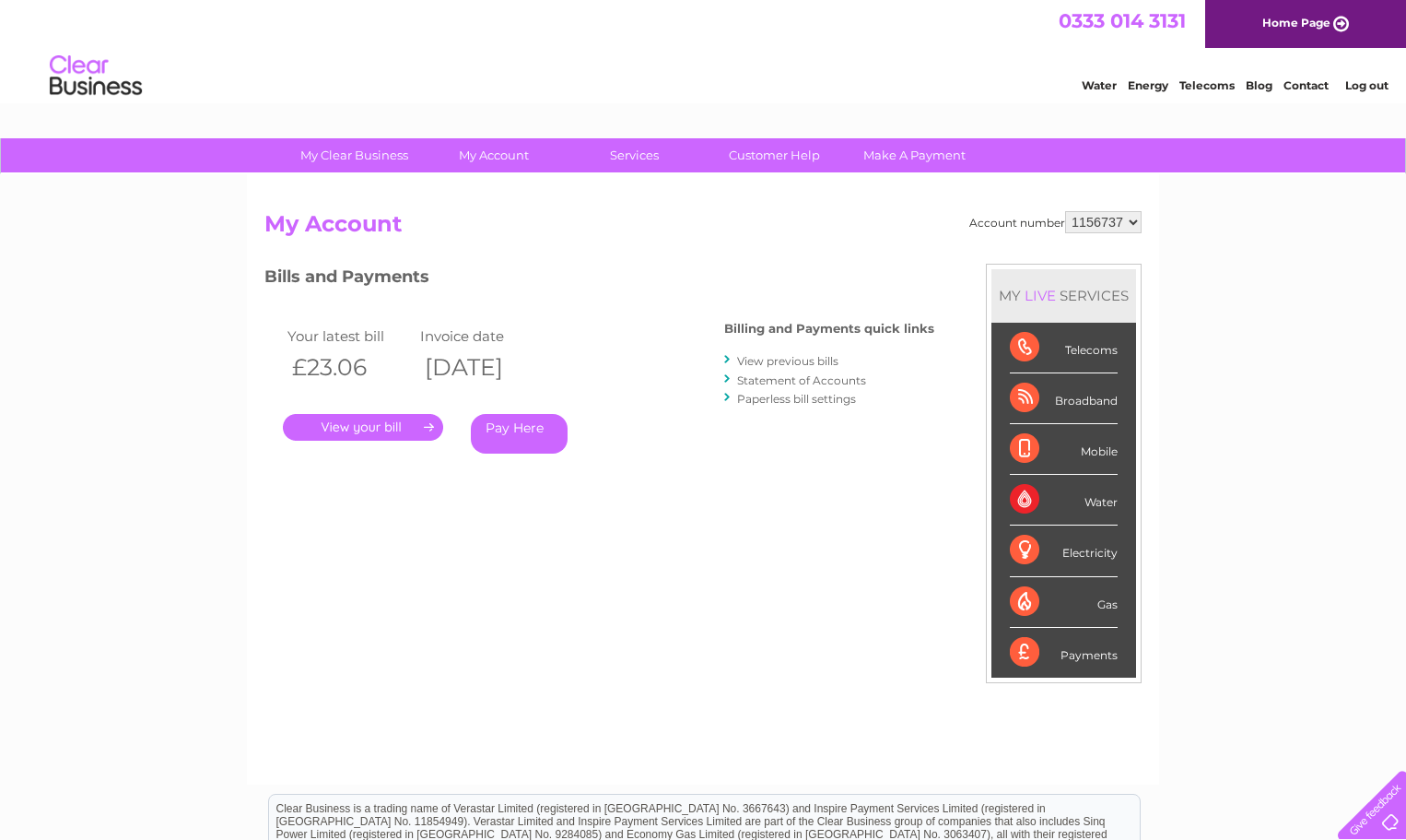
click at [383, 422] on link "." at bounding box center [363, 427] width 160 height 27
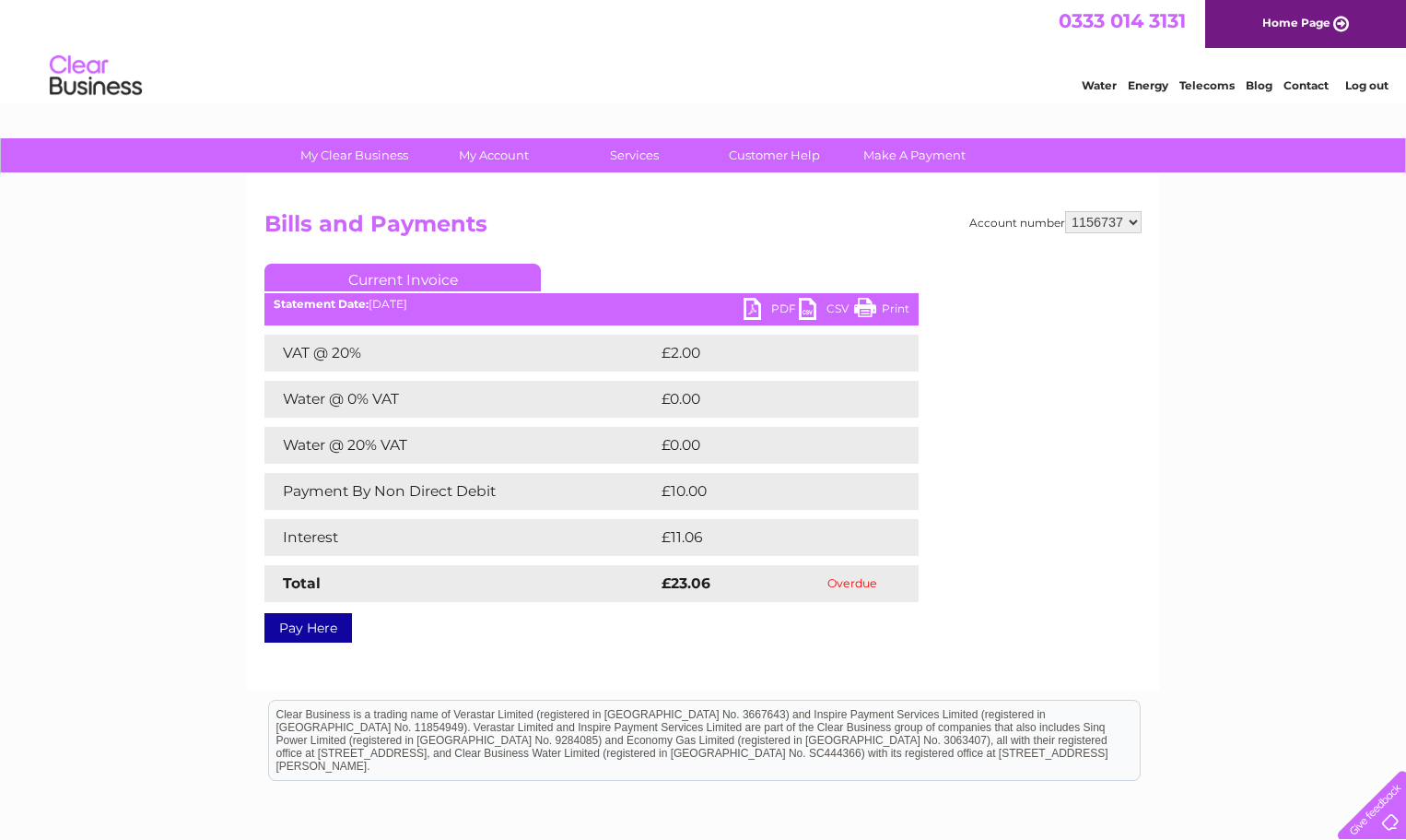
click at [750, 313] on link "PDF" at bounding box center [772, 311] width 55 height 27
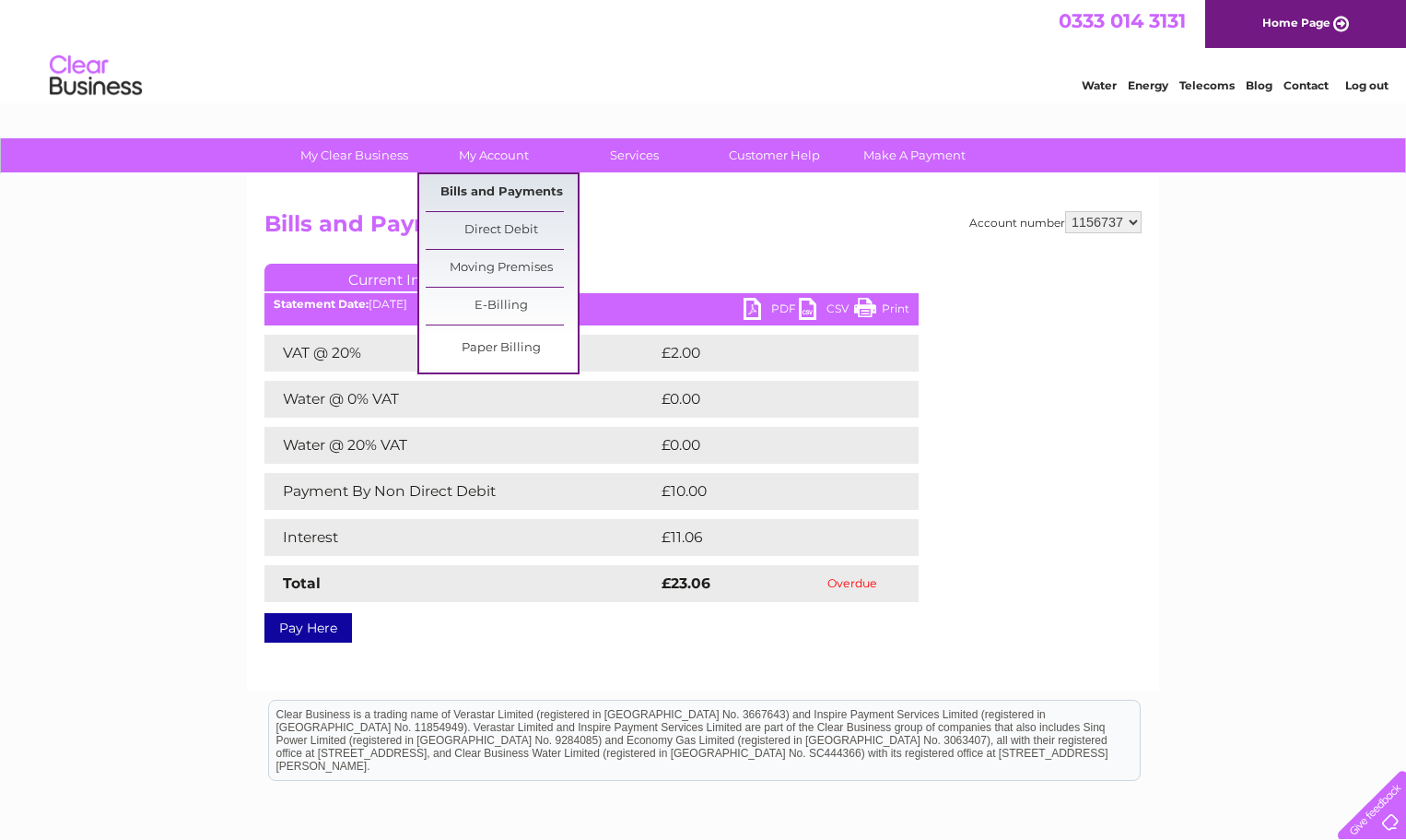
click at [520, 191] on link "Bills and Payments" at bounding box center [502, 193] width 152 height 37
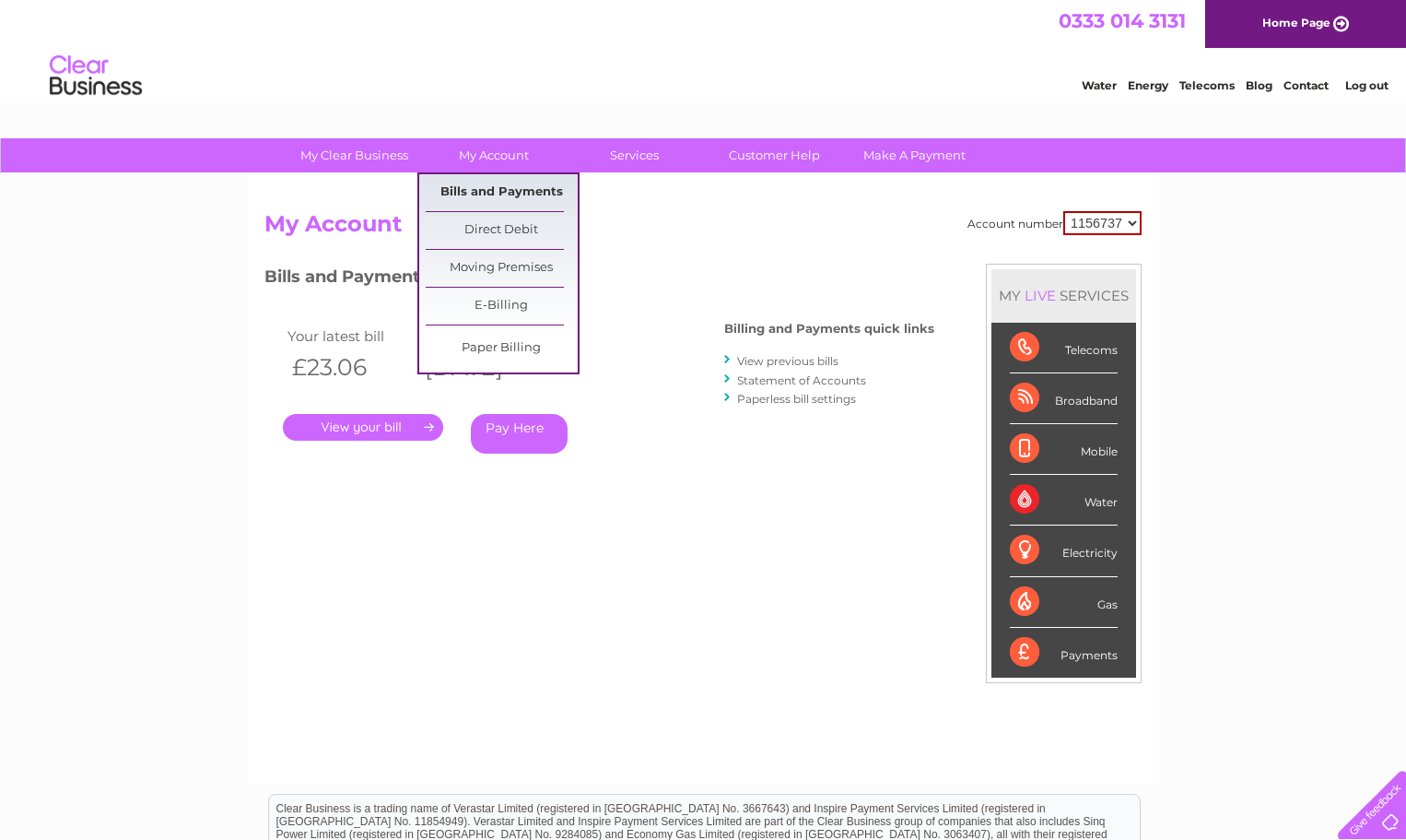
click at [500, 193] on link "Bills and Payments" at bounding box center [502, 193] width 152 height 37
click at [511, 190] on link "Bills and Payments" at bounding box center [502, 193] width 152 height 37
click at [458, 195] on link "Bills and Payments" at bounding box center [502, 193] width 152 height 37
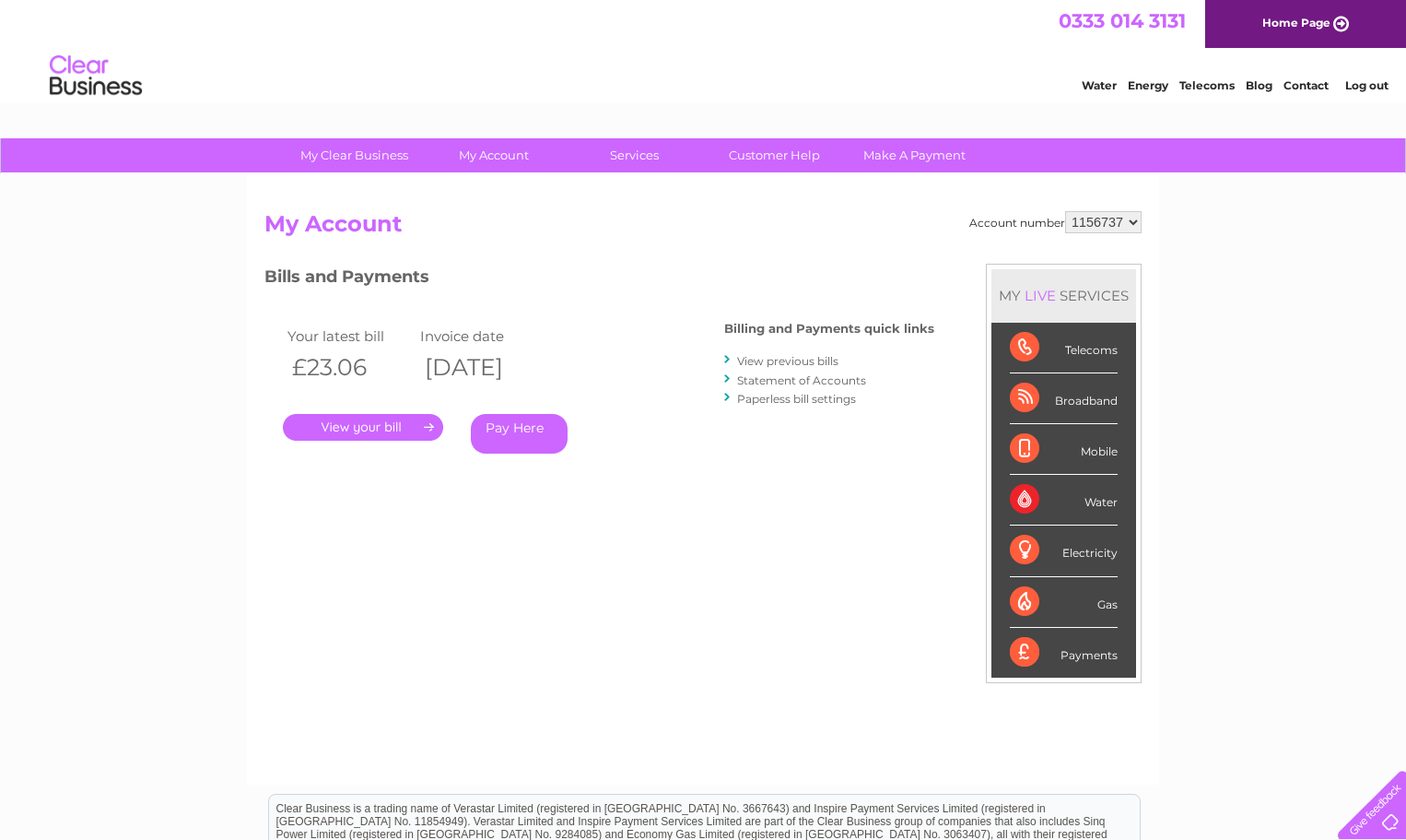
click at [769, 360] on link "View previous bills" at bounding box center [788, 361] width 101 height 14
click at [774, 360] on link "View previous bills" at bounding box center [788, 361] width 101 height 14
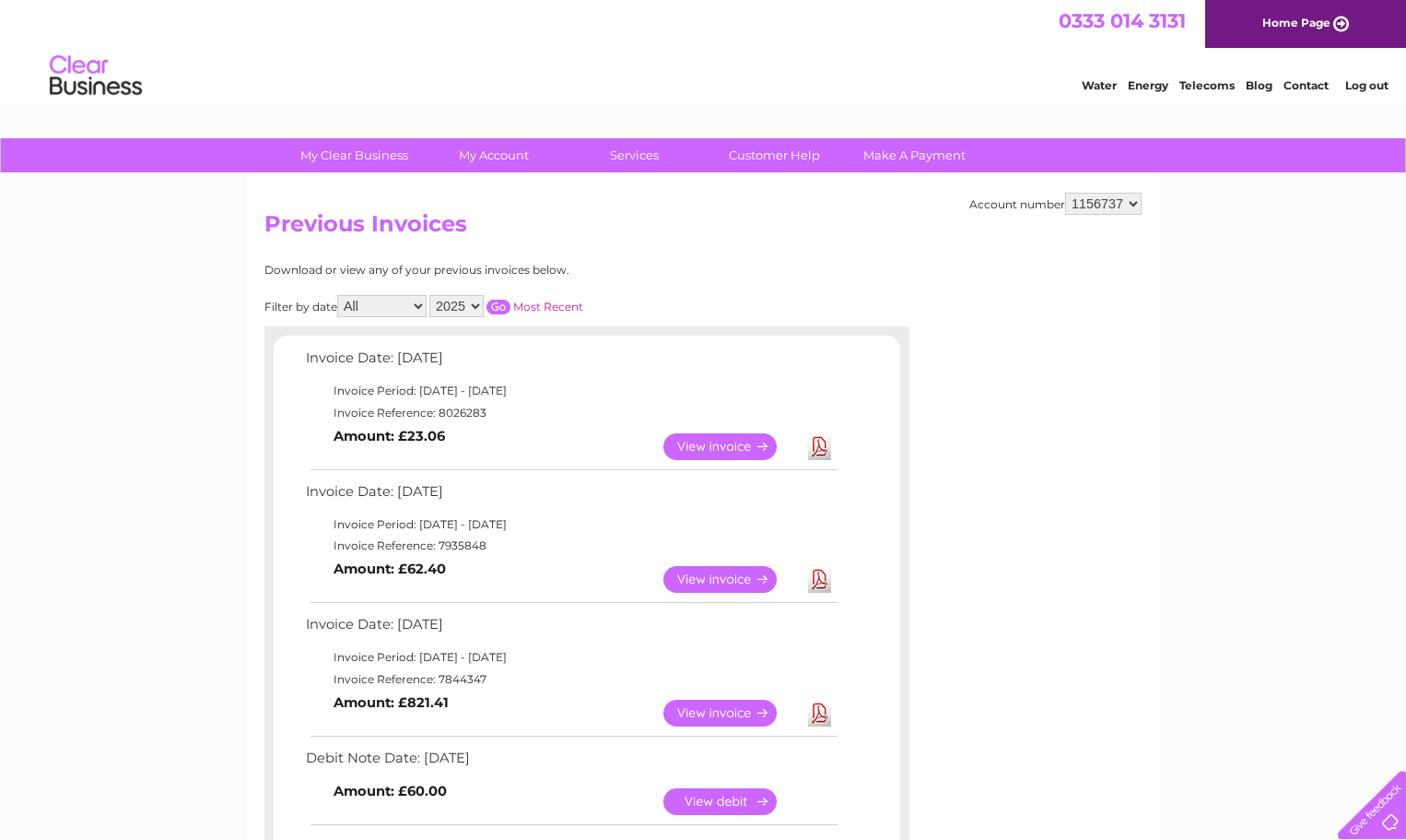
click at [479, 306] on select "2025 2024 2023 2022" at bounding box center [456, 306] width 54 height 22
select select "2022"
click at [431, 295] on select "2025 2024 2023 2022" at bounding box center [456, 306] width 54 height 22
click at [499, 307] on input "button" at bounding box center [499, 307] width 24 height 15
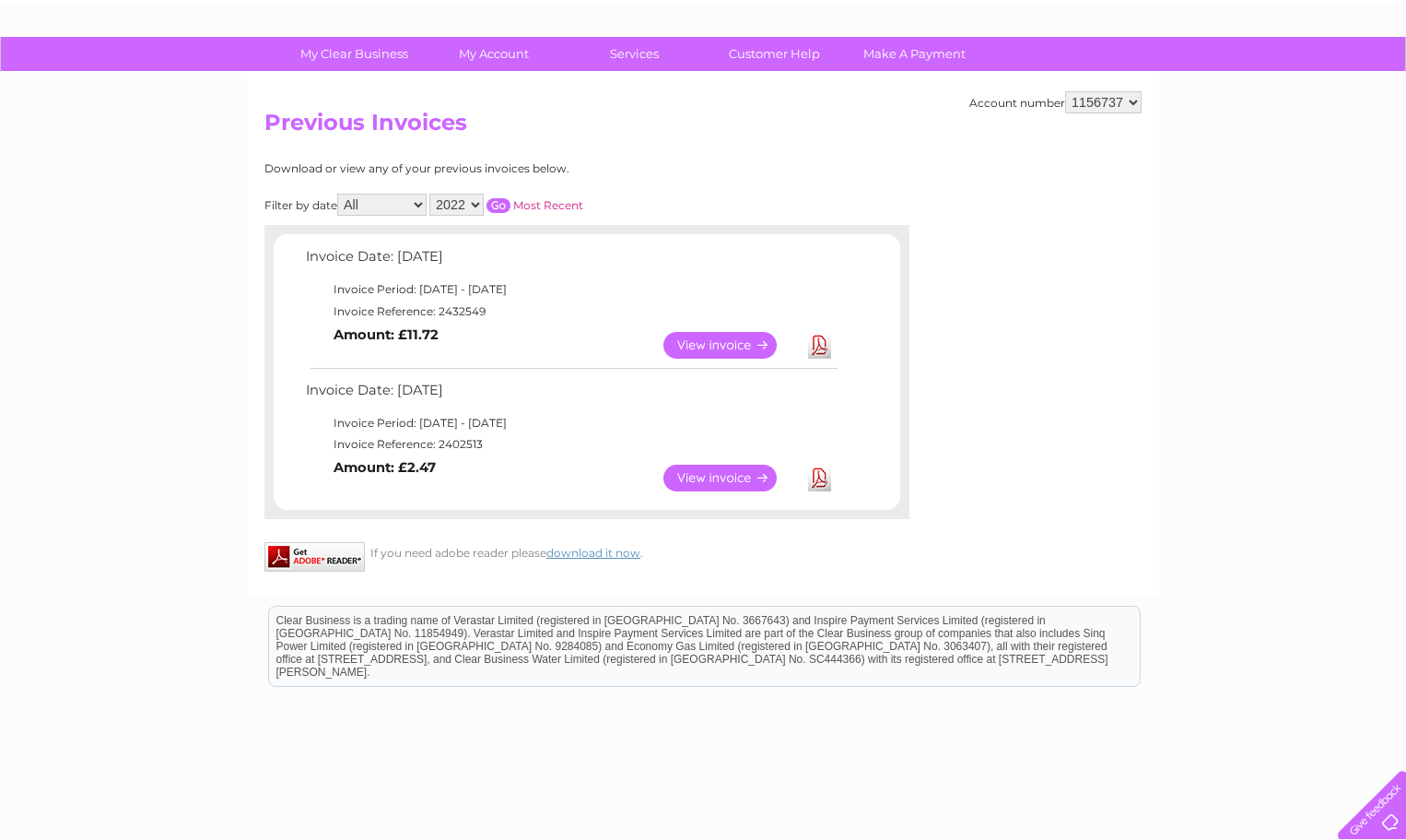
scroll to position [187, 0]
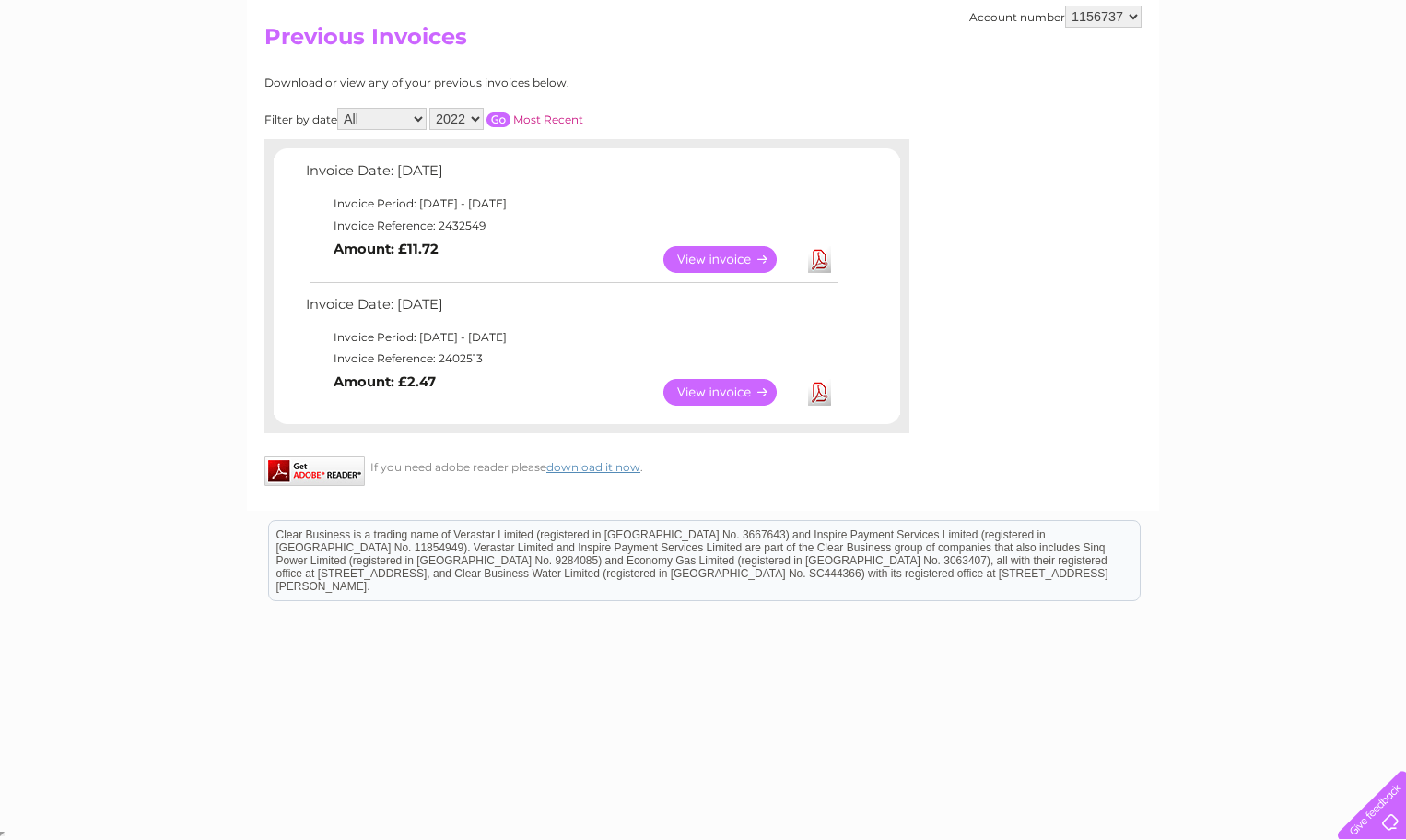
click at [749, 396] on link "View" at bounding box center [731, 392] width 136 height 27
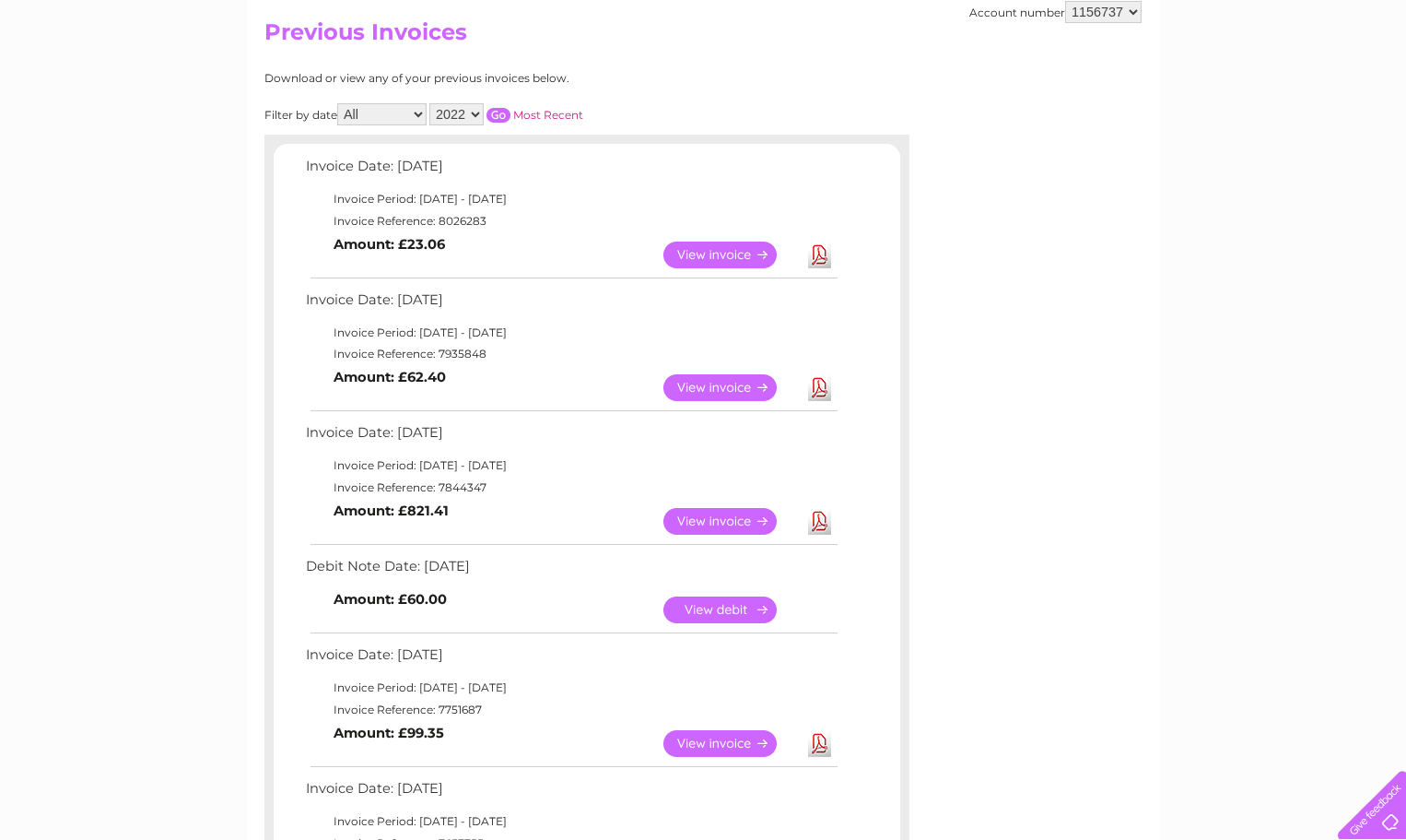
scroll to position [187, 0]
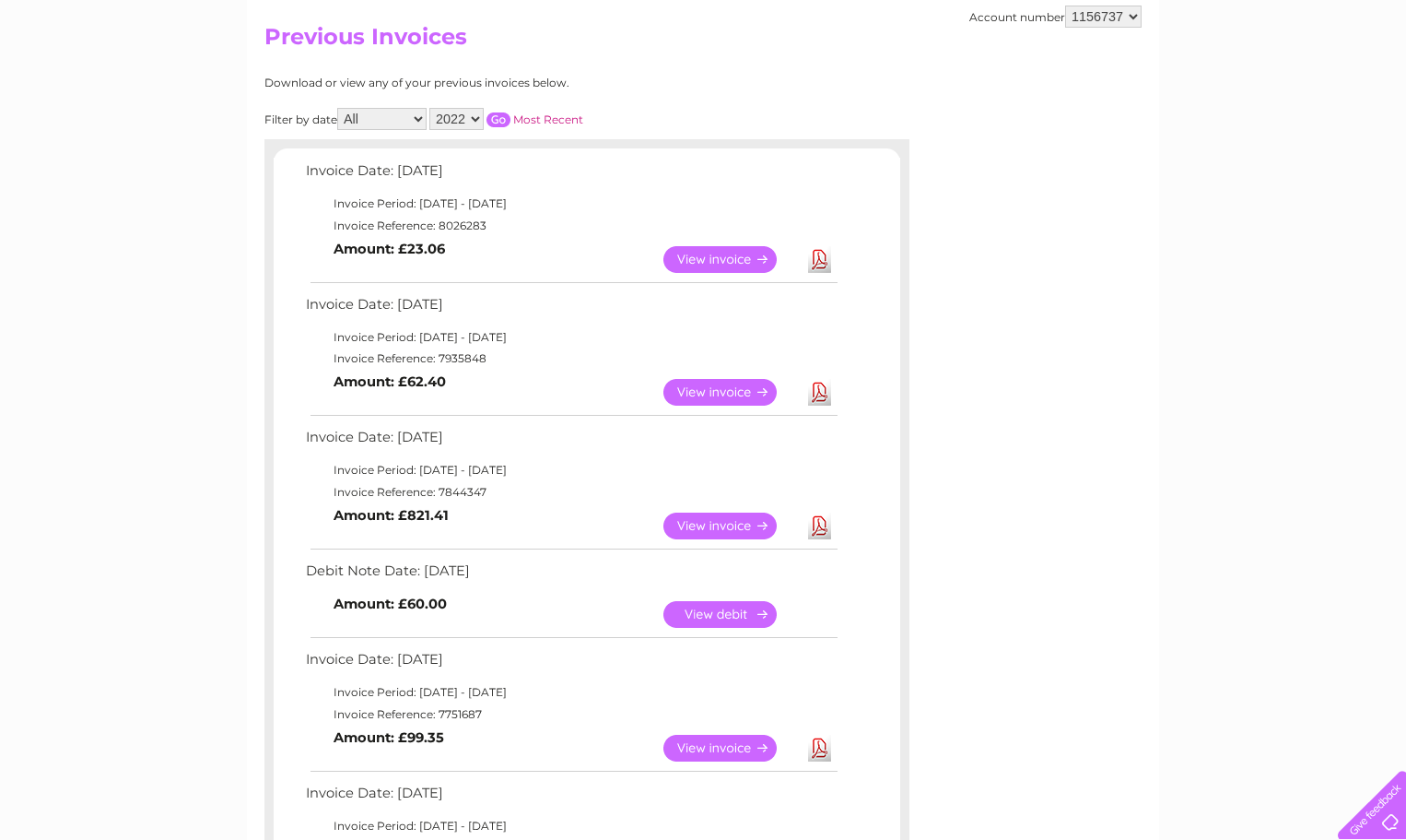
click at [506, 120] on input "button" at bounding box center [499, 120] width 24 height 15
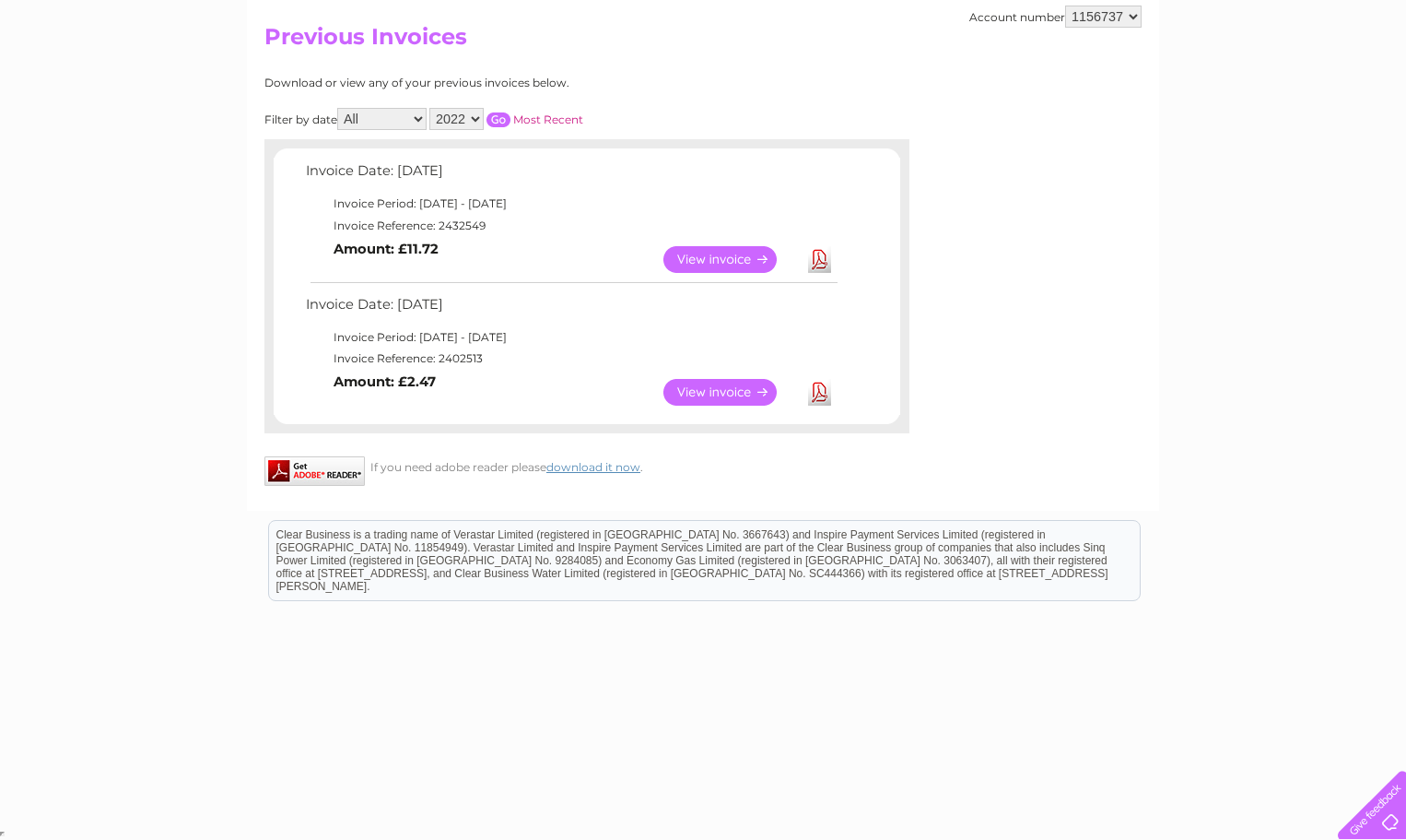
click at [818, 397] on link "Download" at bounding box center [820, 392] width 23 height 27
click at [821, 264] on link "Download" at bounding box center [820, 259] width 23 height 27
click at [479, 120] on select "2025 2024 2023 2022" at bounding box center [456, 119] width 54 height 22
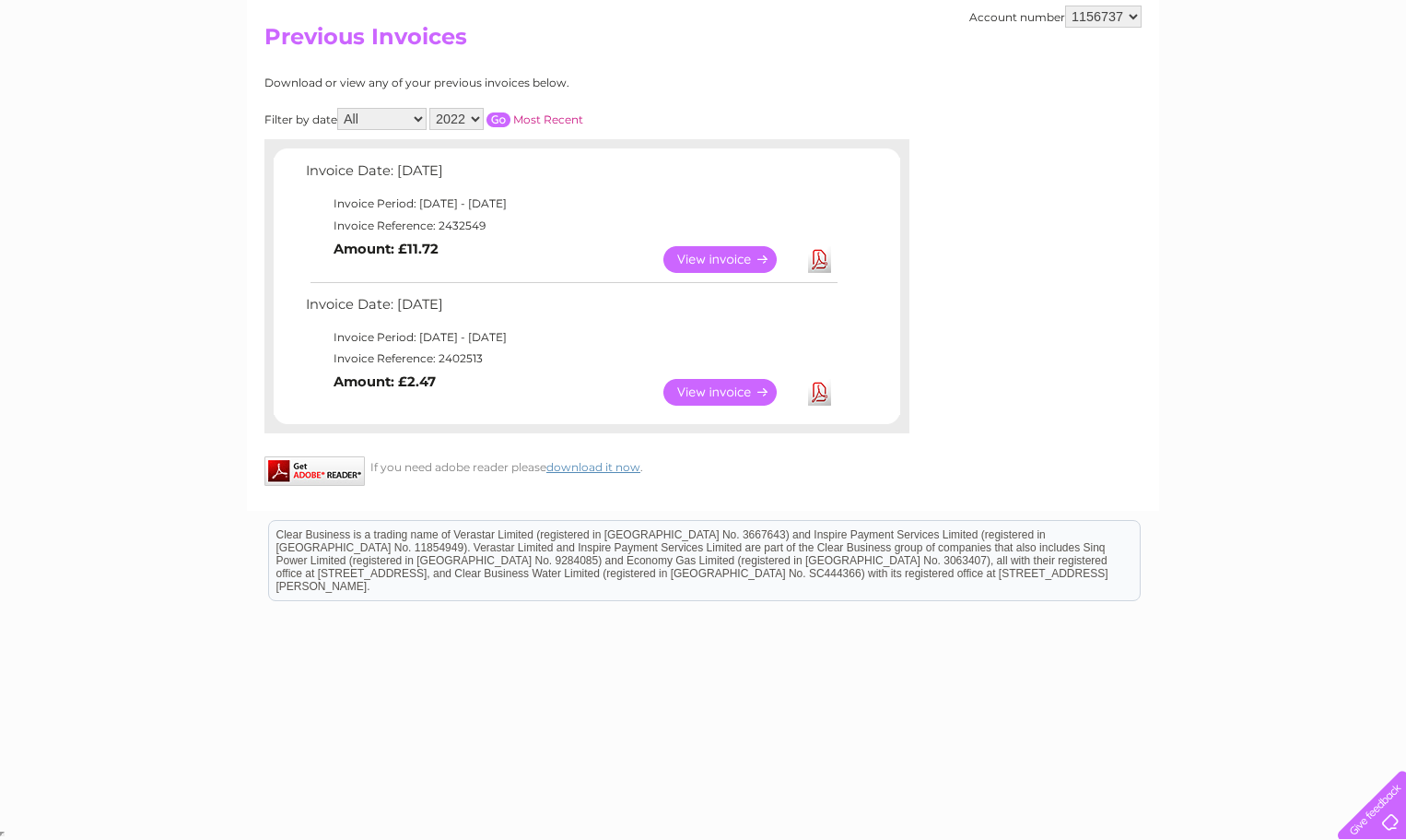
select select "2023"
click at [431, 108] on select "2025 2024 2023 2022" at bounding box center [456, 119] width 54 height 22
click at [501, 118] on input "button" at bounding box center [499, 120] width 24 height 15
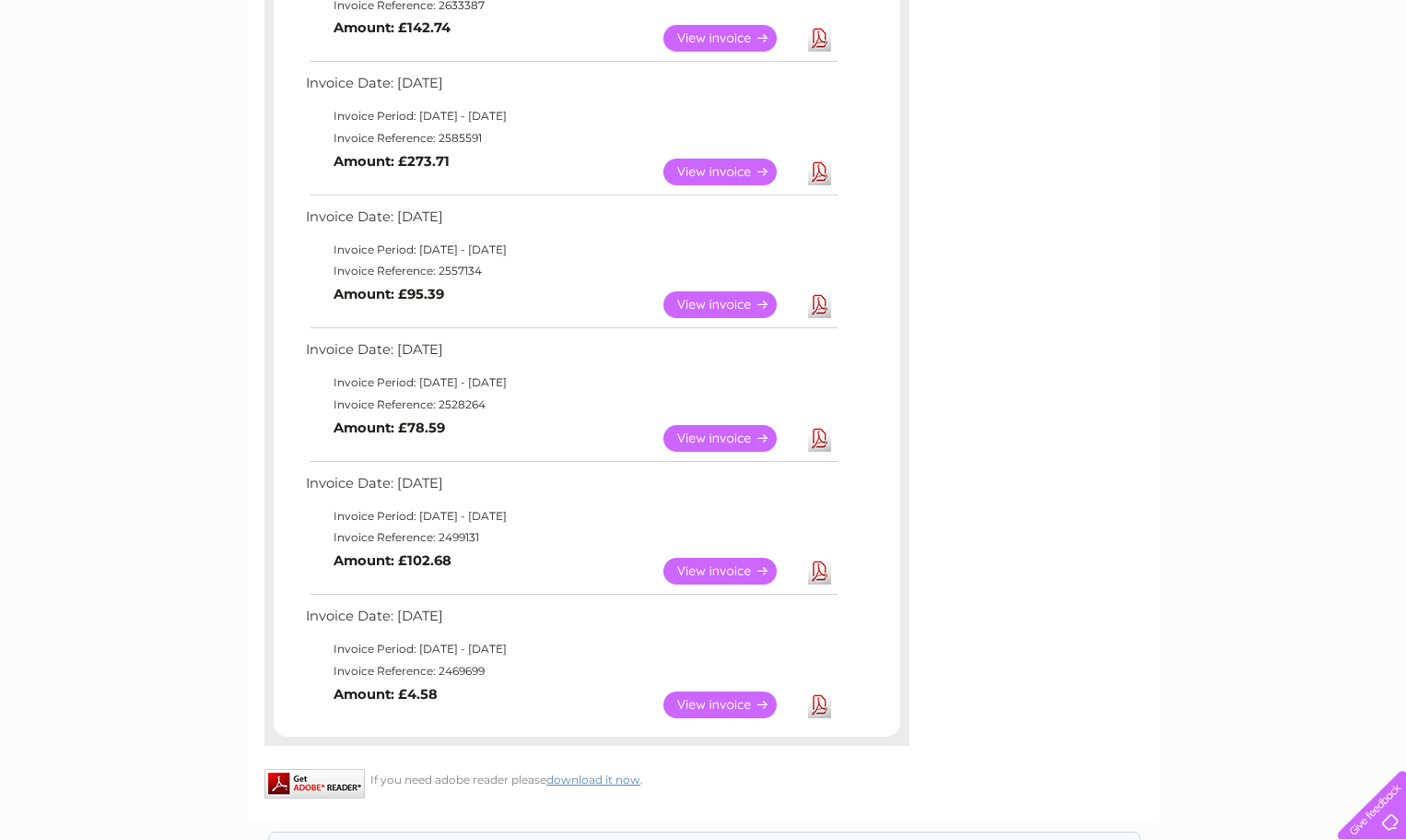
scroll to position [1212, 0]
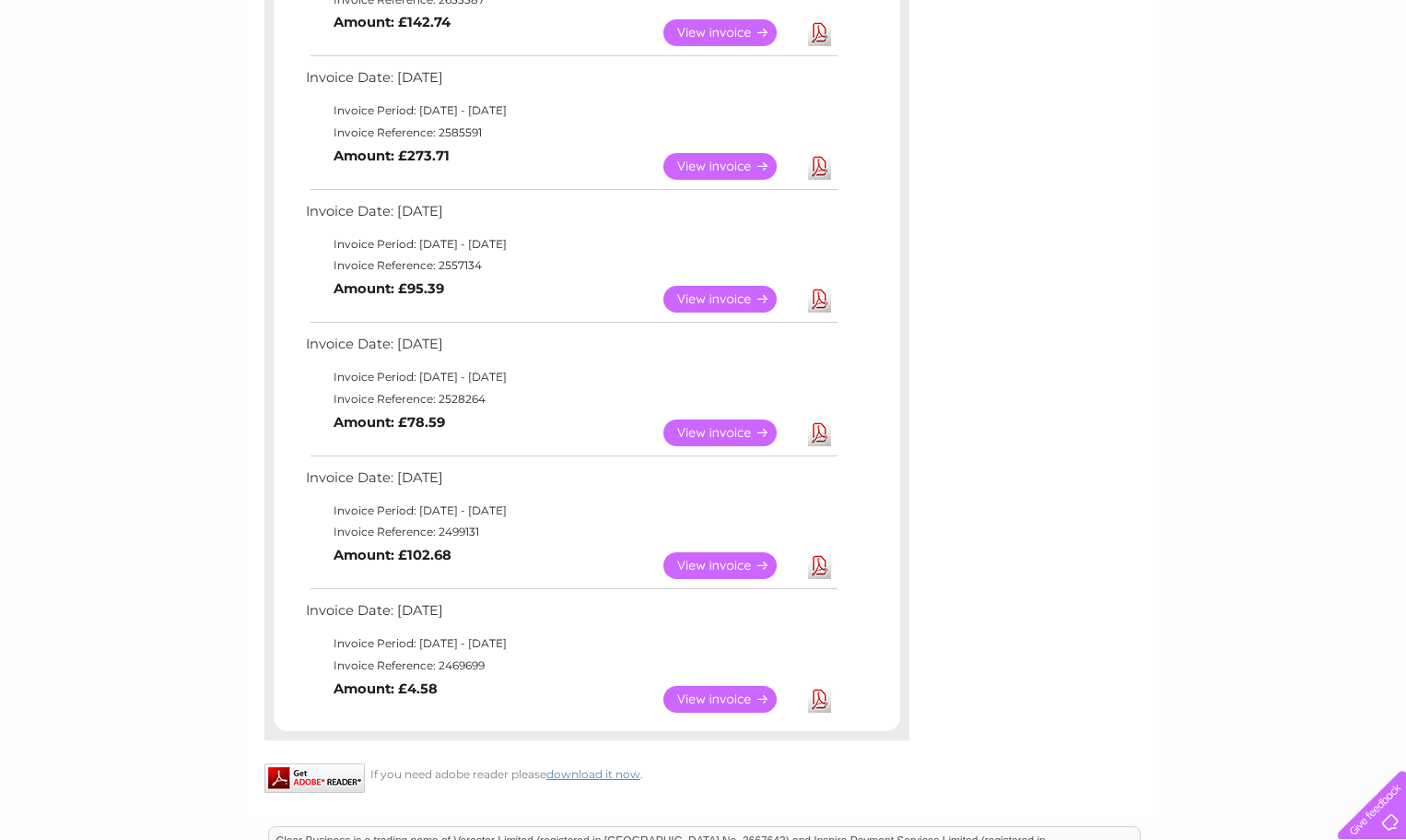
click at [743, 701] on link "View" at bounding box center [731, 699] width 136 height 27
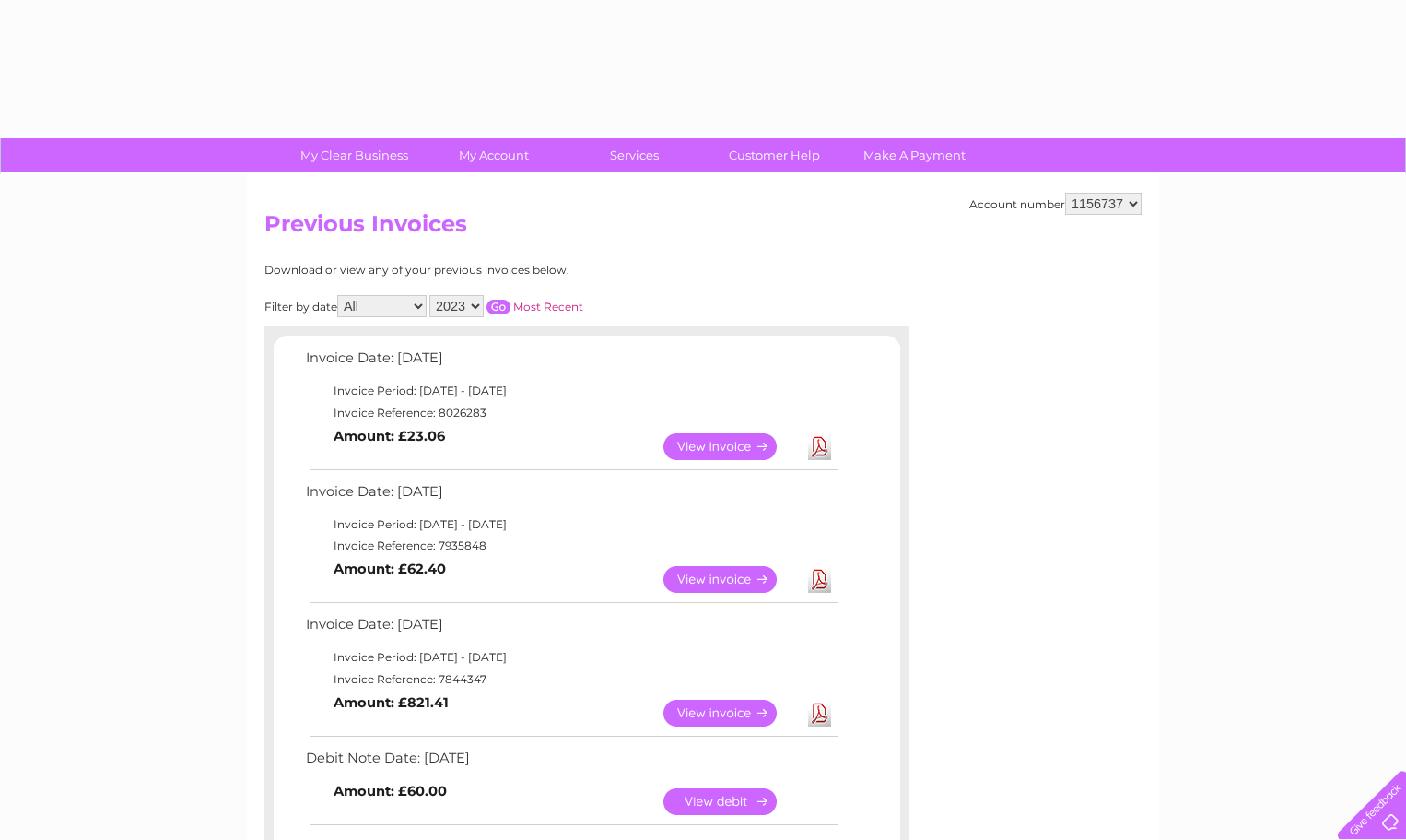
select select "2023"
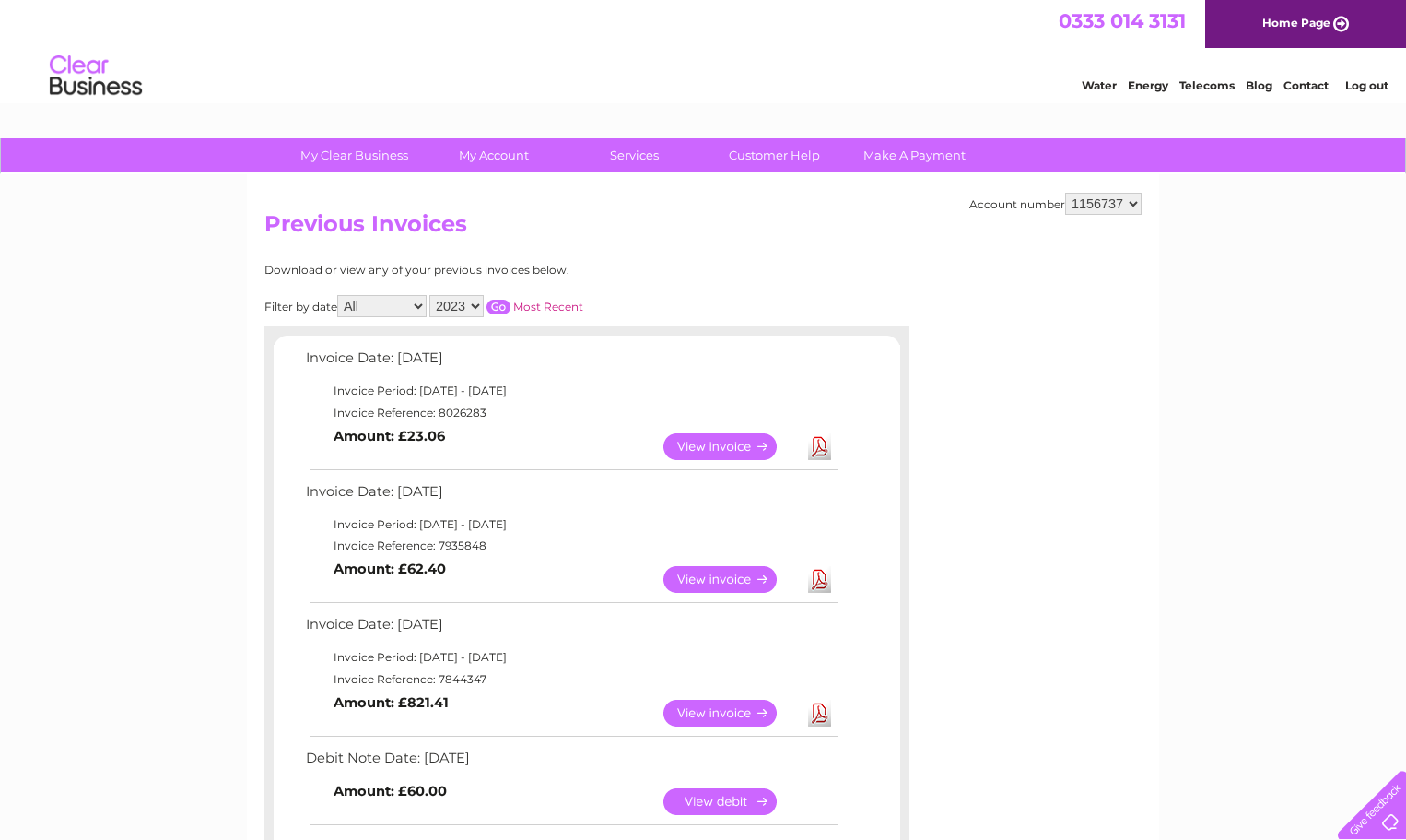
click at [502, 305] on input "button" at bounding box center [499, 307] width 24 height 15
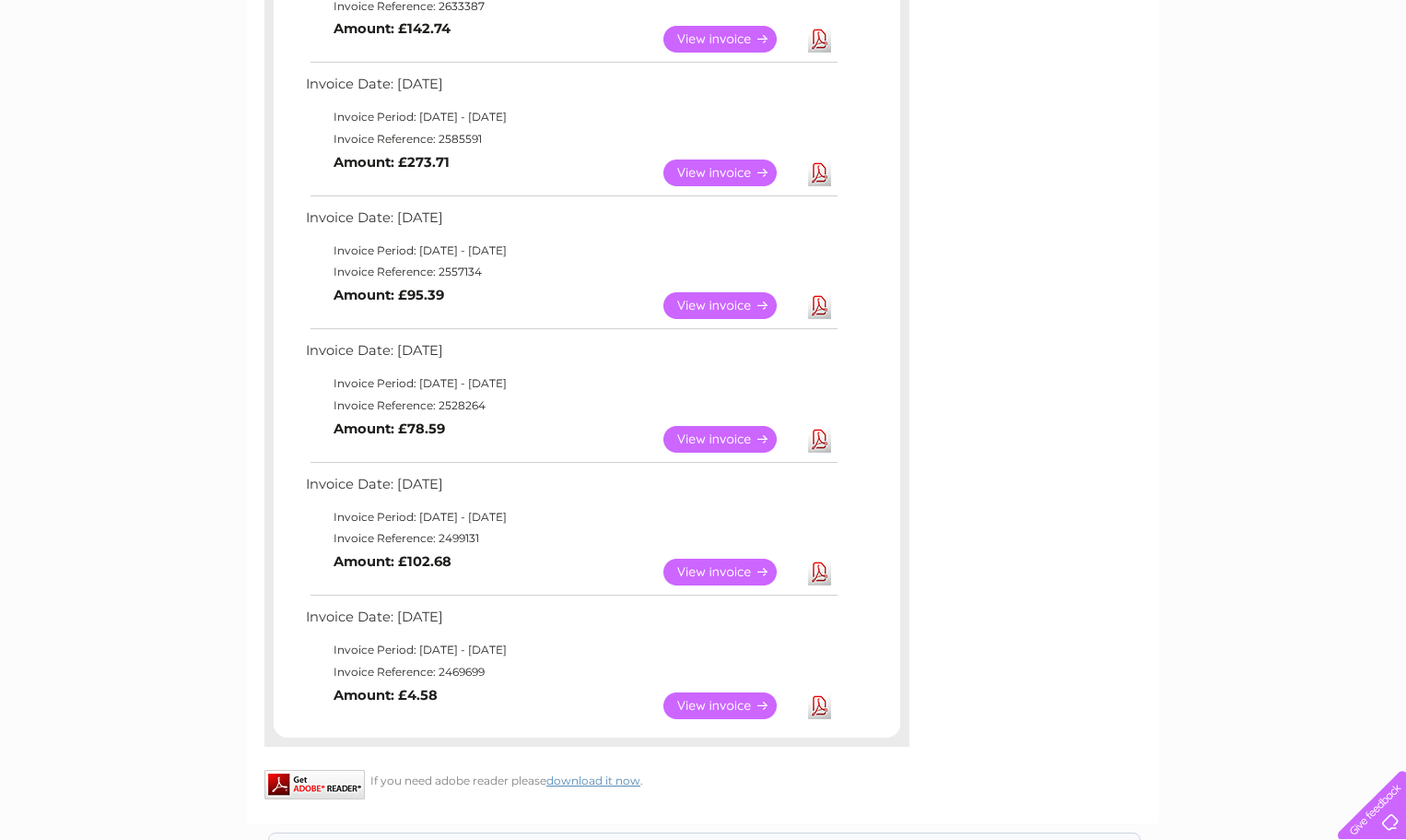
scroll to position [1213, 0]
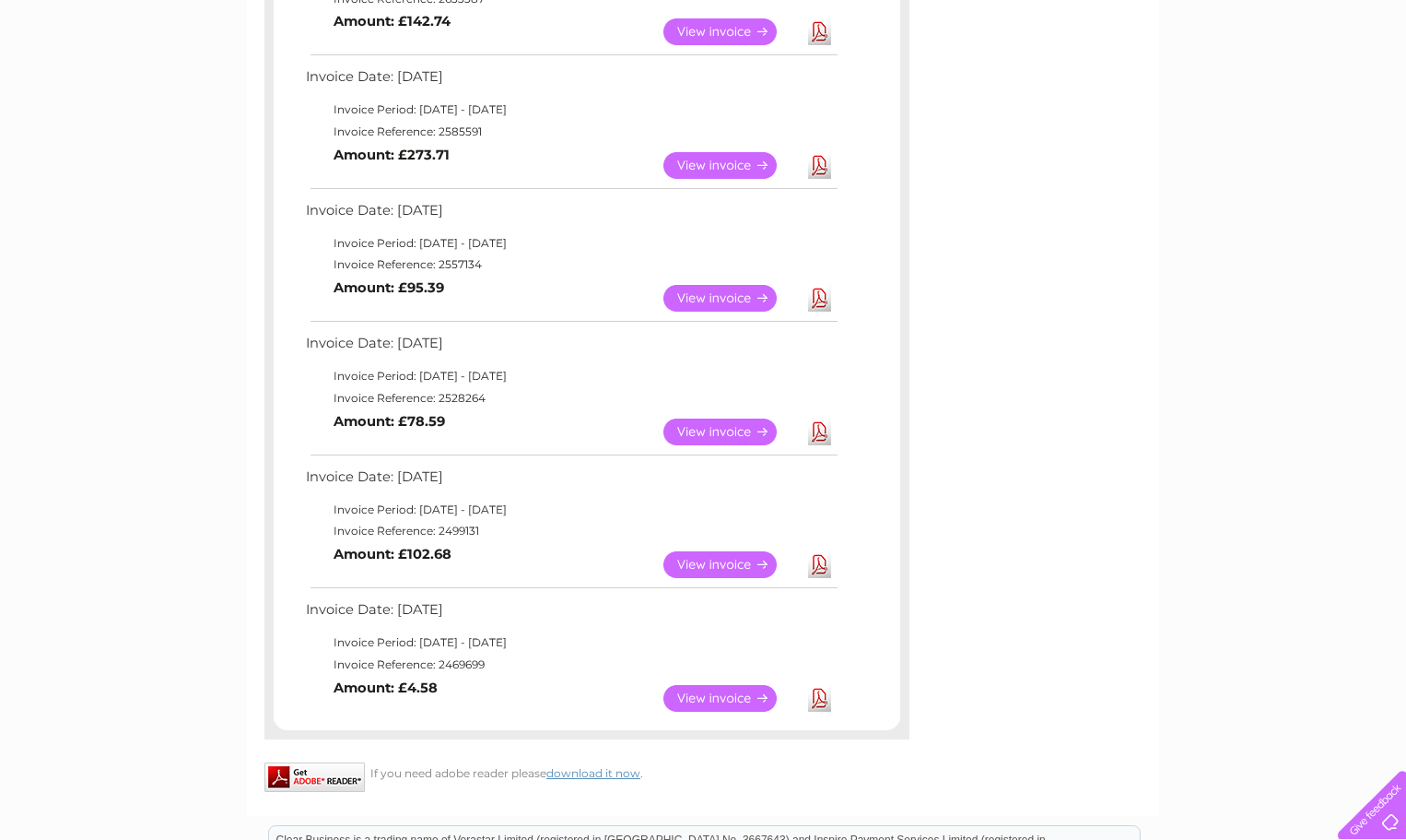
click at [711, 566] on link "View" at bounding box center [731, 564] width 136 height 27
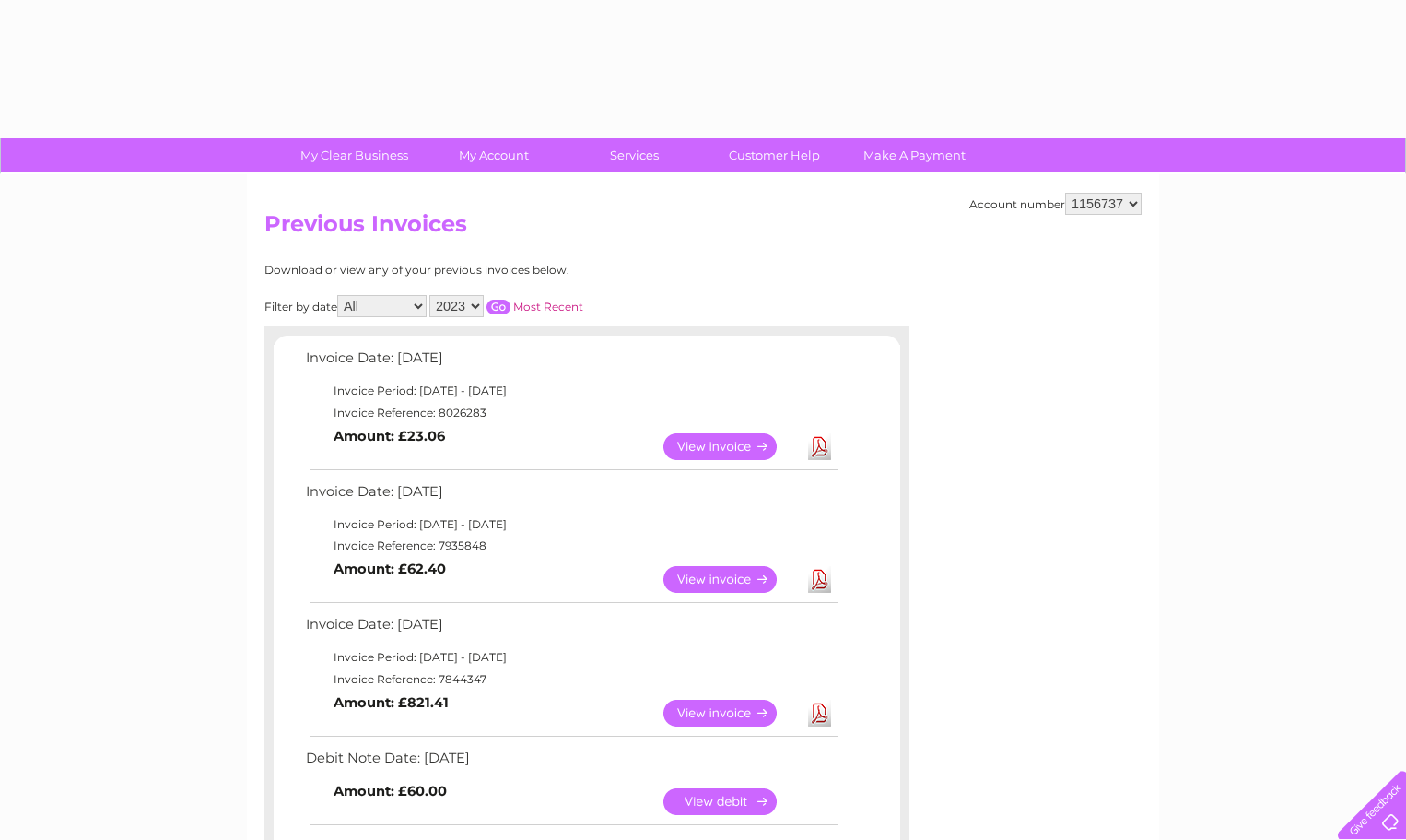
select select "2023"
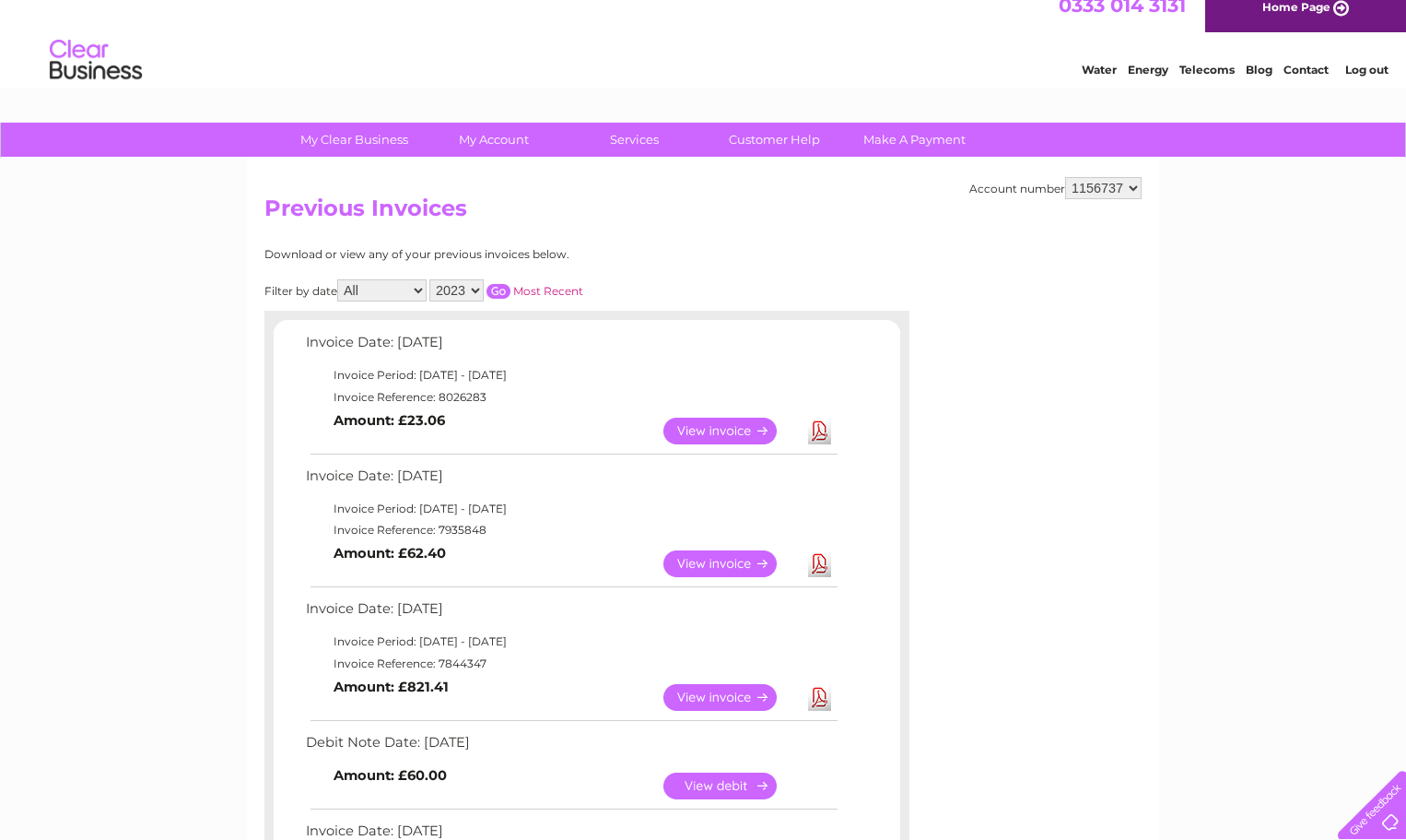
scroll to position [11, 0]
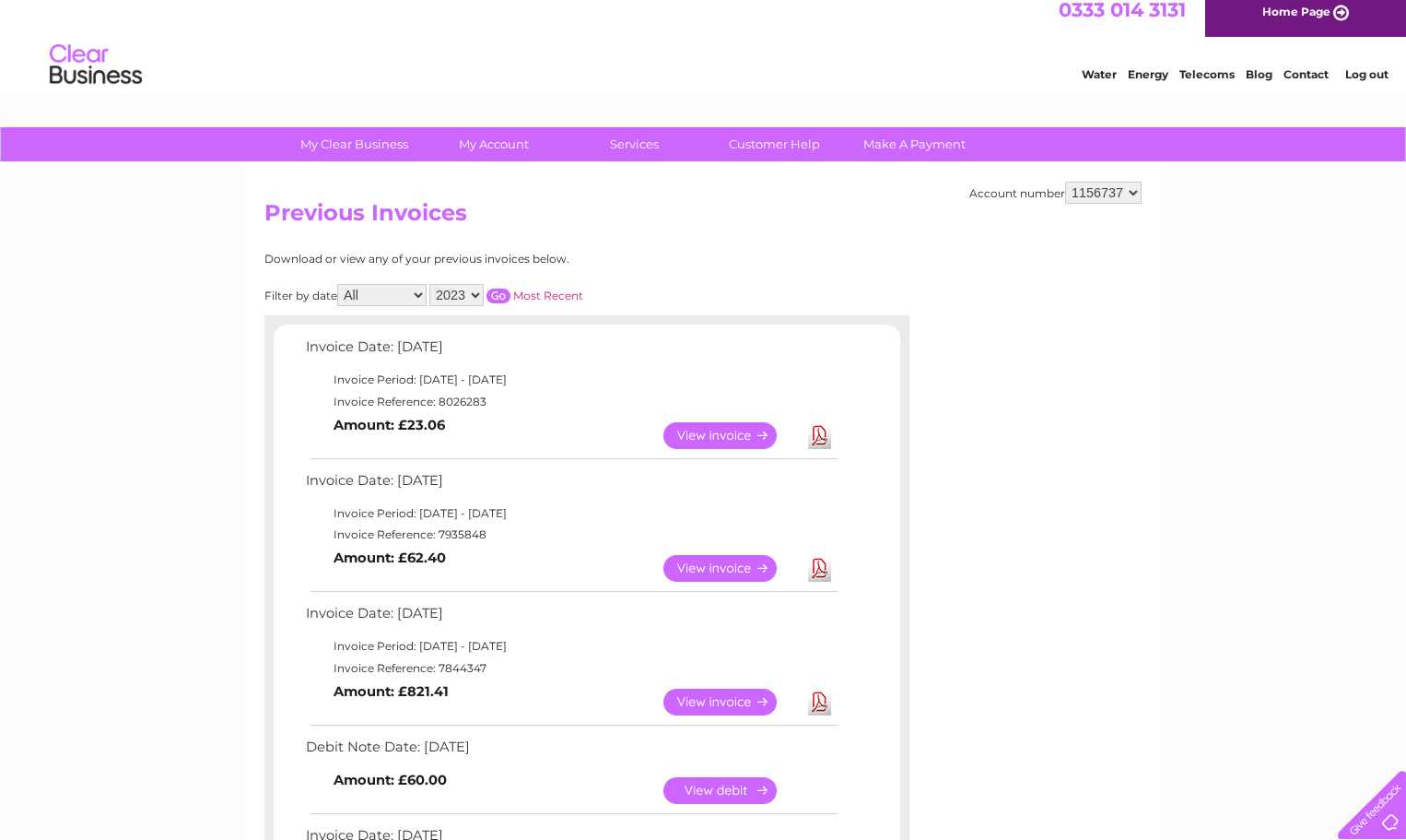
click at [504, 297] on input "button" at bounding box center [499, 296] width 24 height 15
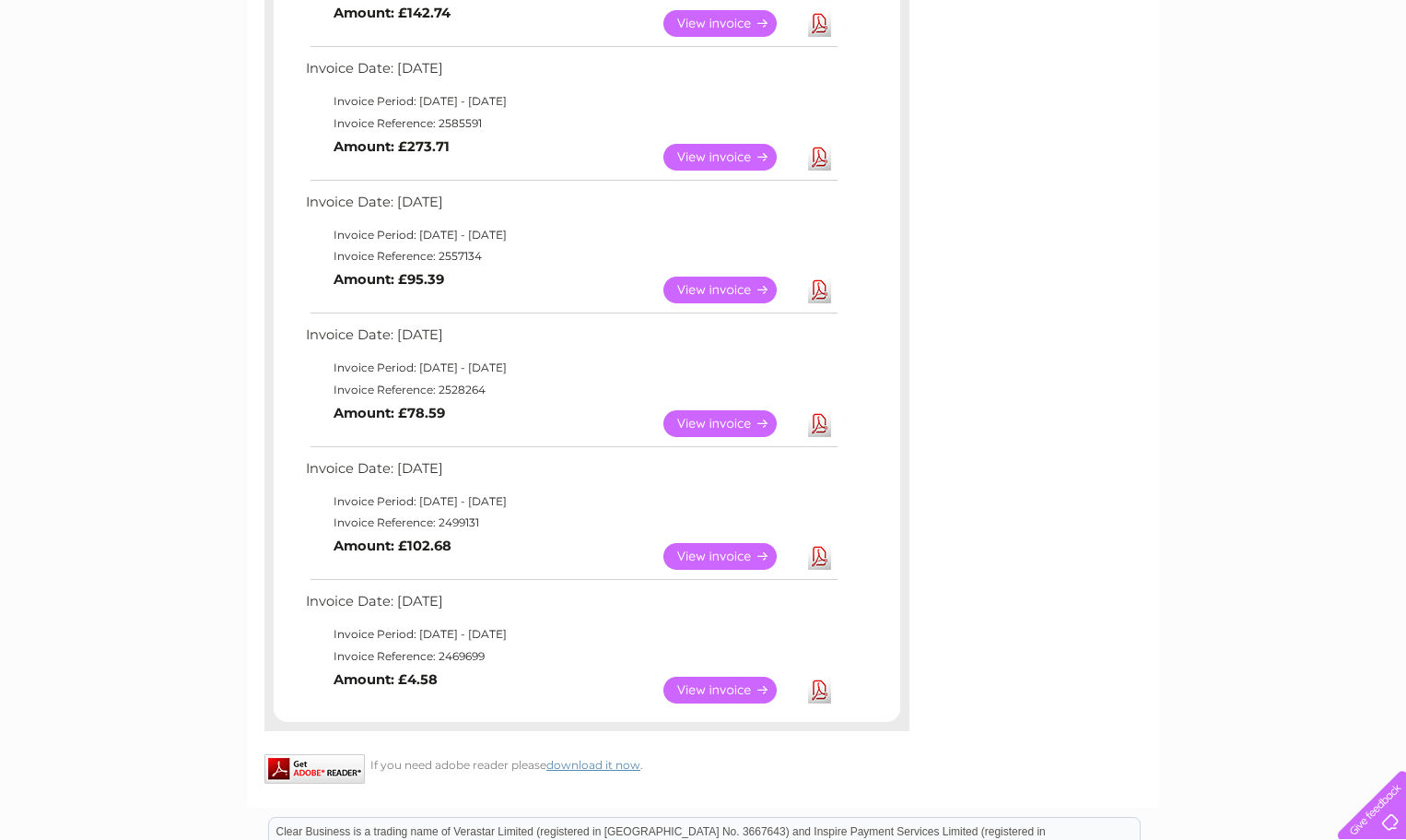
scroll to position [1218, 0]
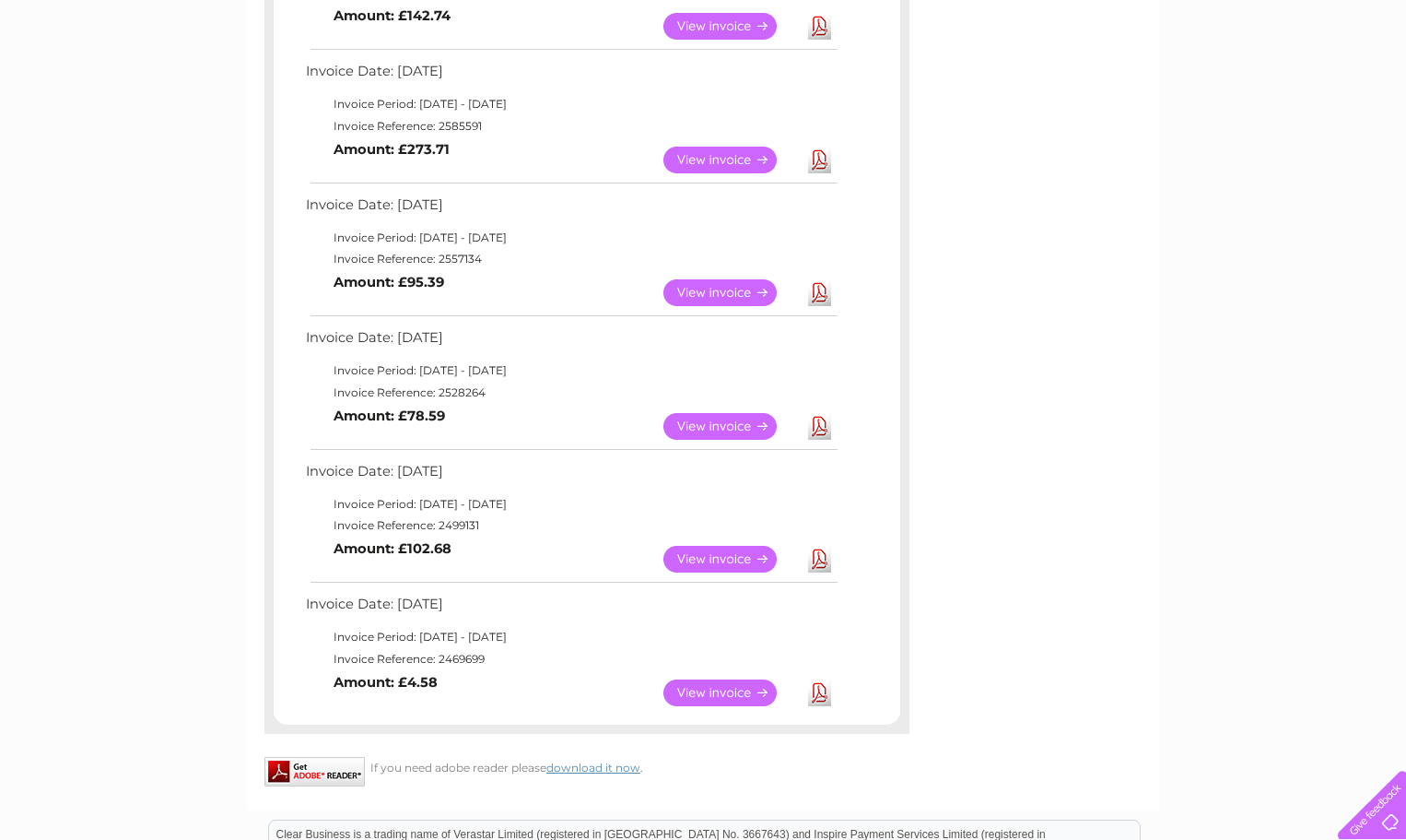
click at [817, 162] on link "Download" at bounding box center [820, 160] width 23 height 27
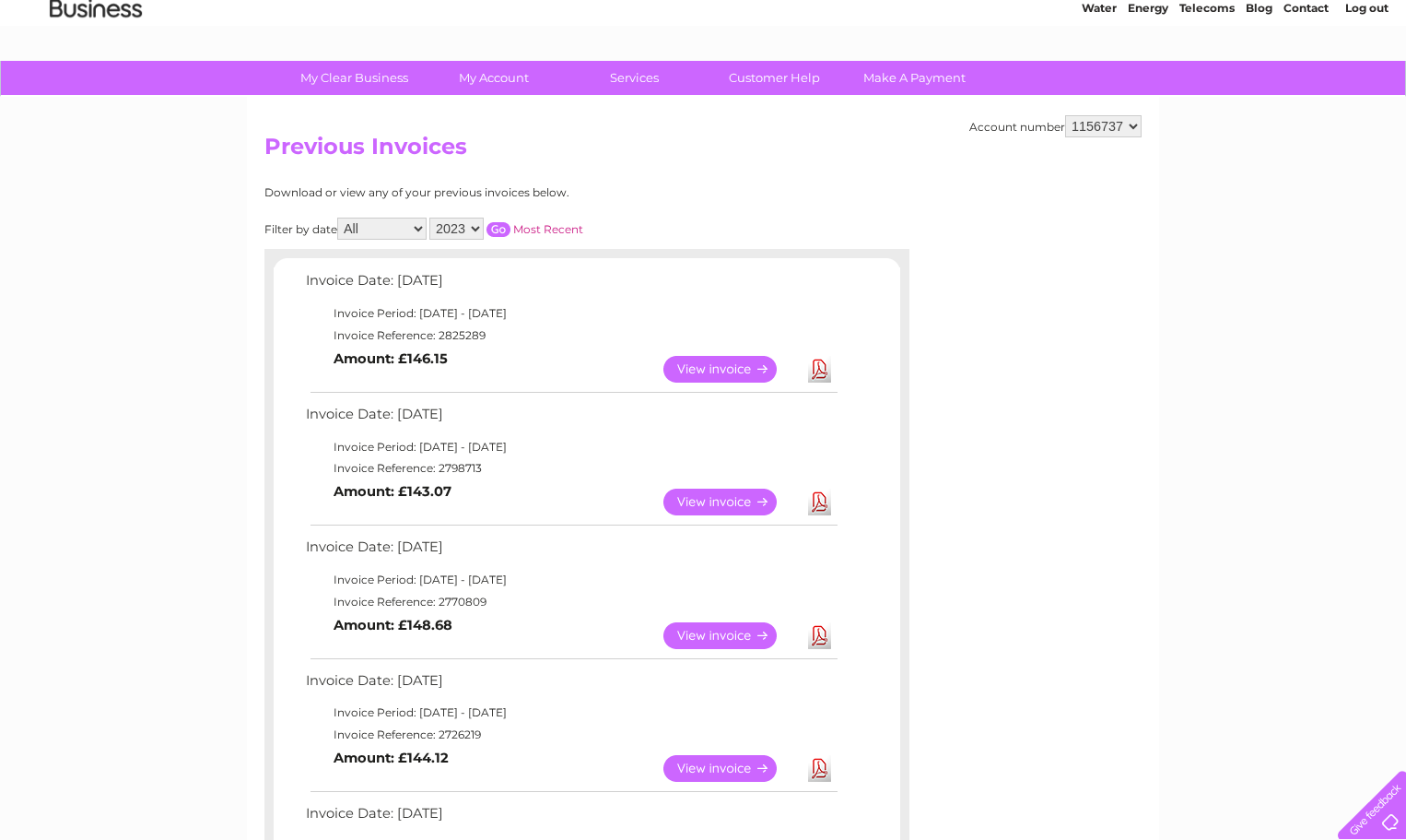
scroll to position [0, 0]
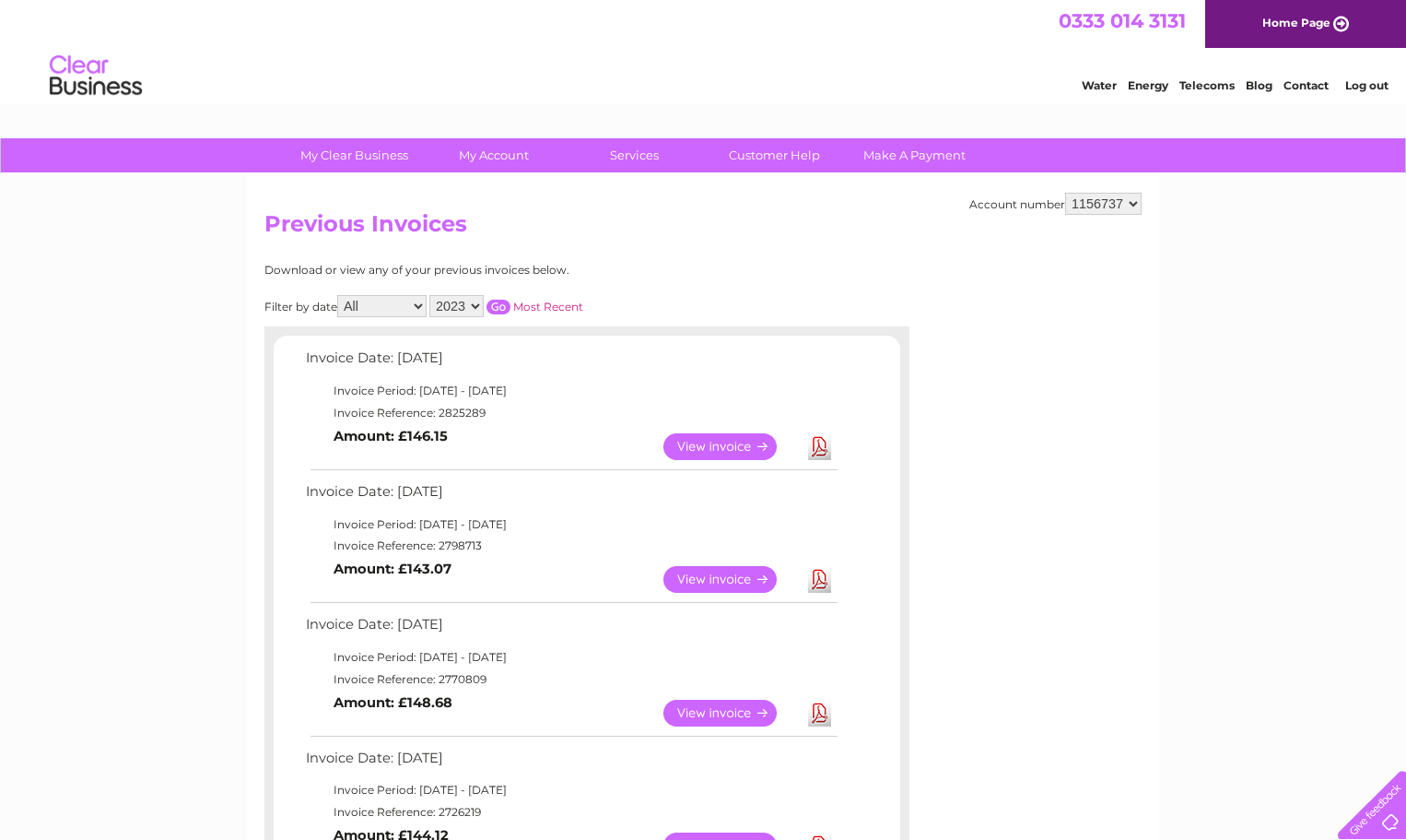
click at [738, 447] on link "View" at bounding box center [731, 446] width 136 height 27
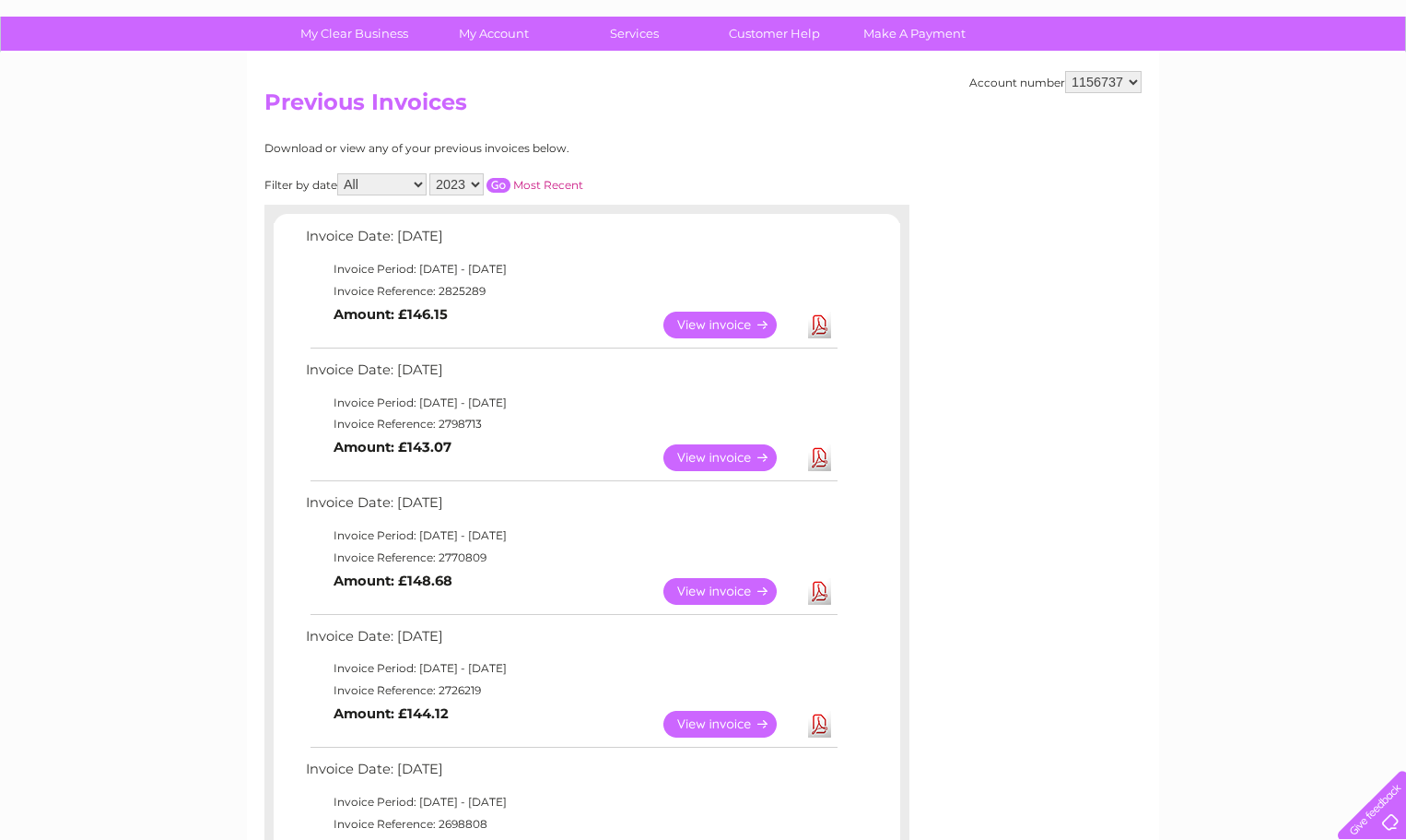
scroll to position [265, 0]
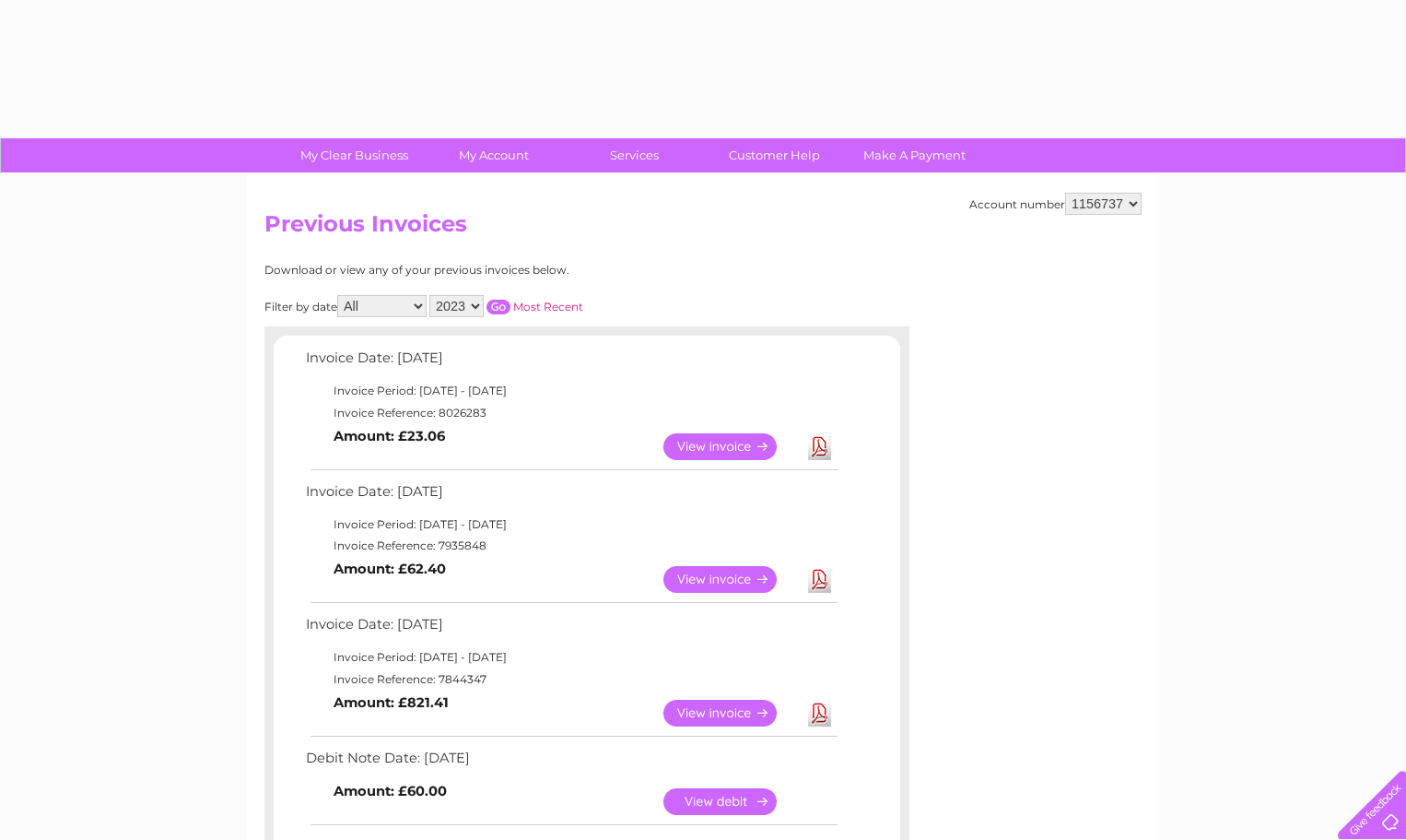
select select "2023"
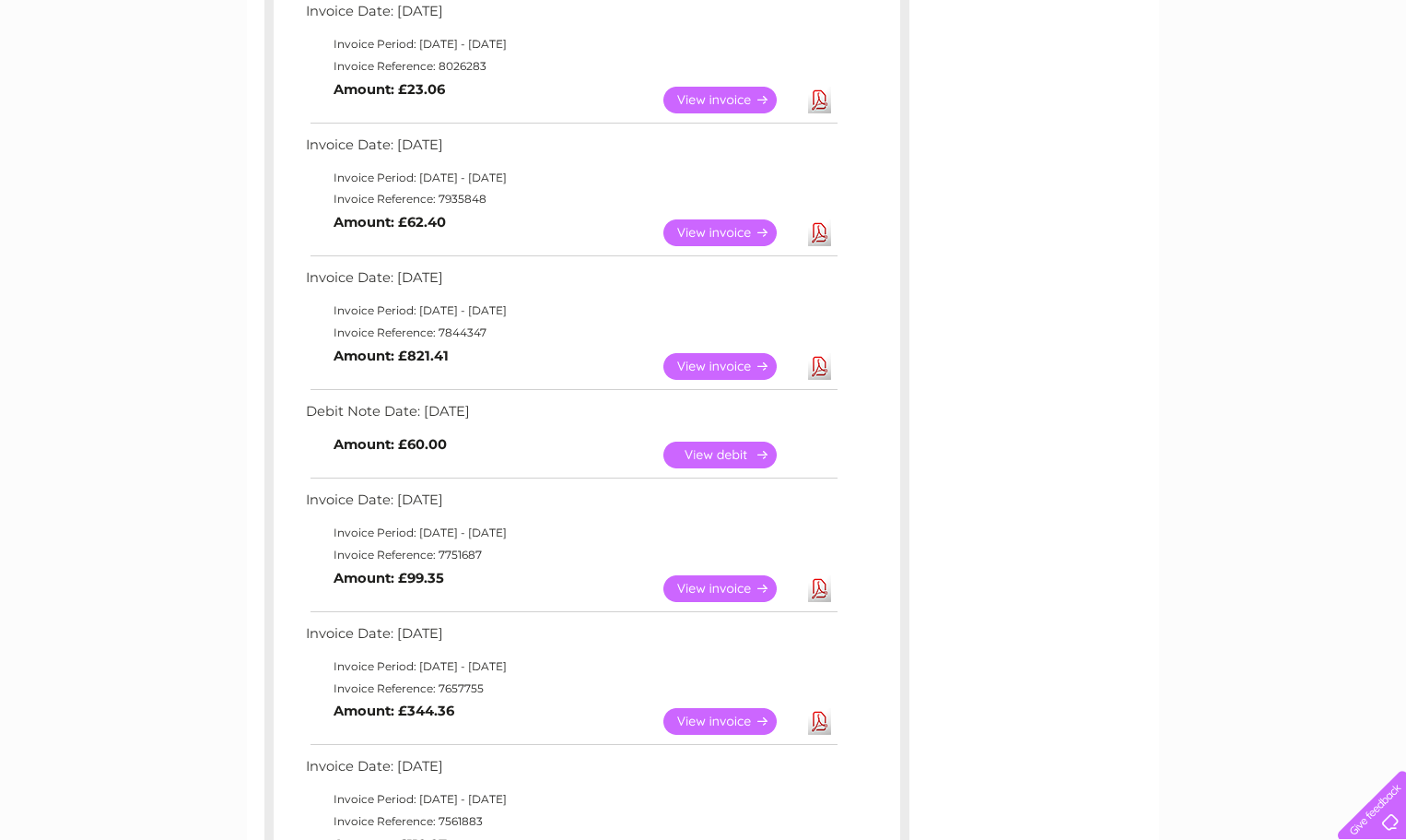
scroll to position [353, 0]
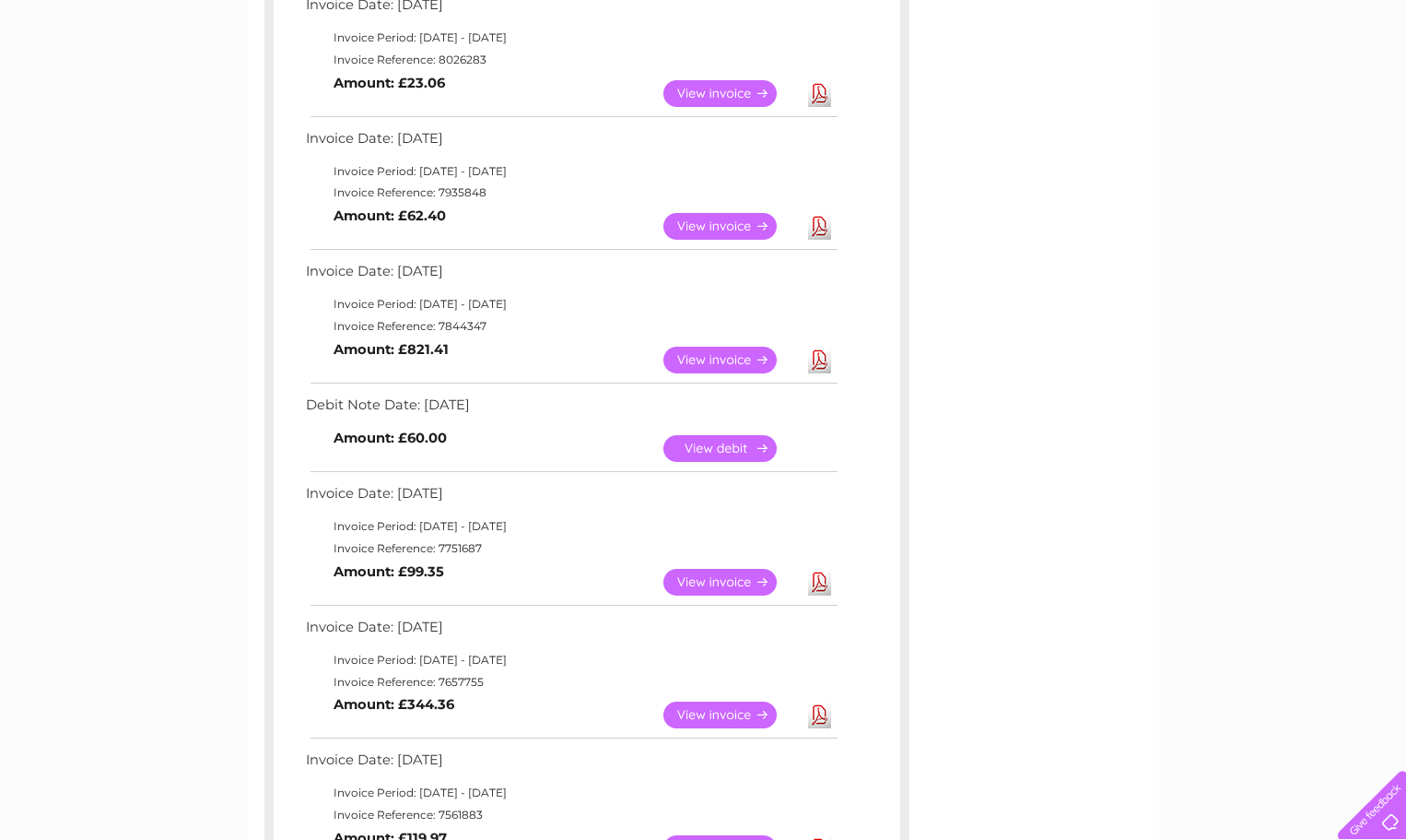
click at [715, 364] on link "View" at bounding box center [731, 360] width 136 height 27
click at [715, 362] on link "View" at bounding box center [731, 360] width 136 height 27
